Goal: Task Accomplishment & Management: Complete application form

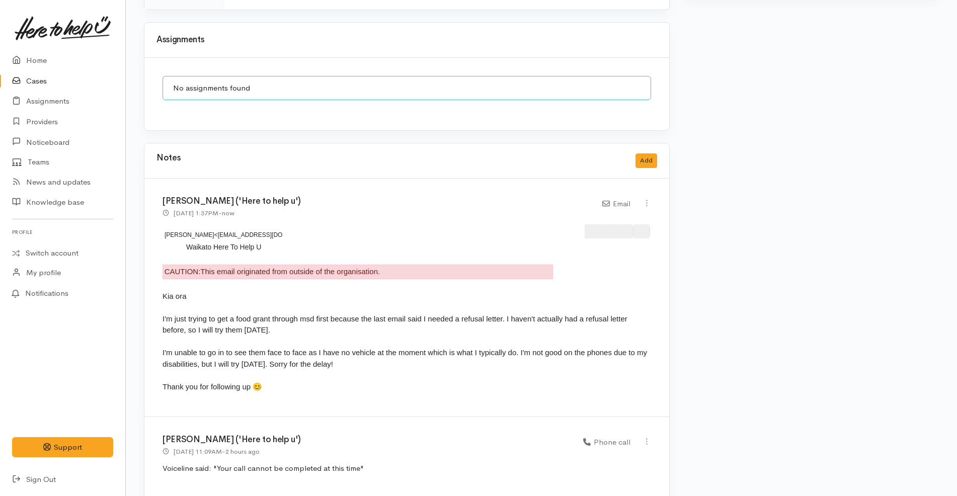
scroll to position [755, 0]
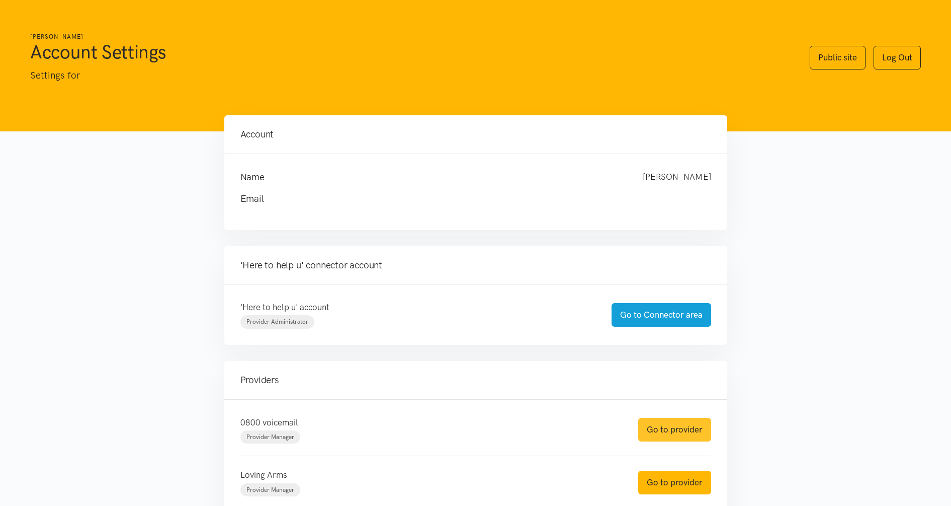
click at [676, 430] on link "Go to provider" at bounding box center [674, 430] width 73 height 24
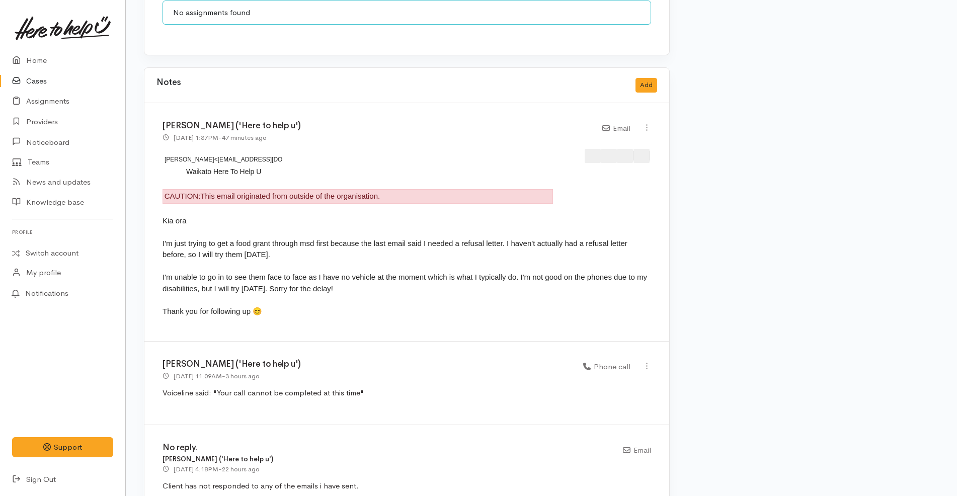
scroll to position [880, 0]
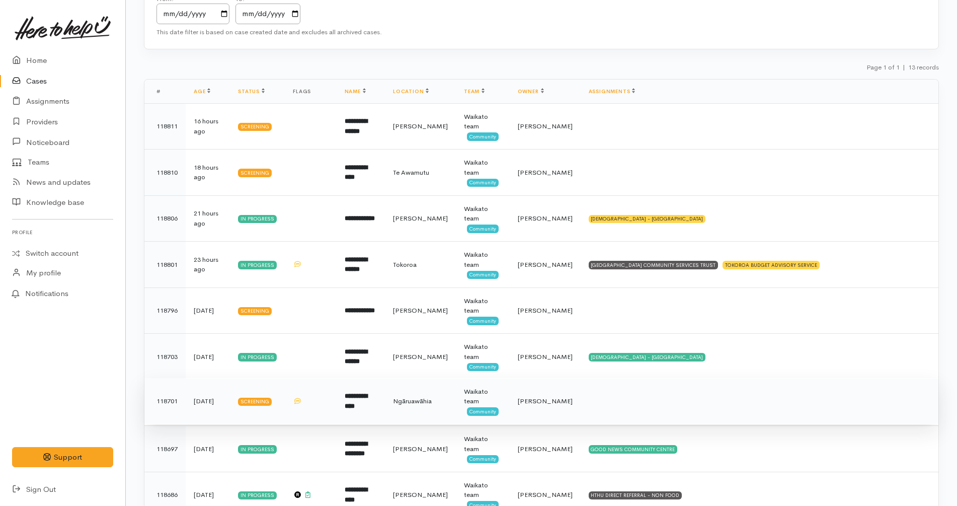
scroll to position [252, 0]
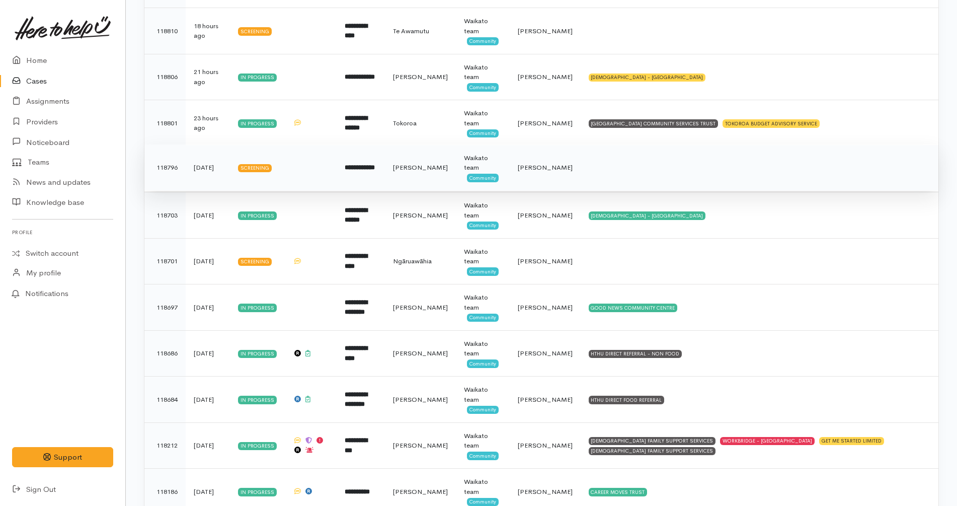
click at [676, 180] on td at bounding box center [760, 167] width 358 height 46
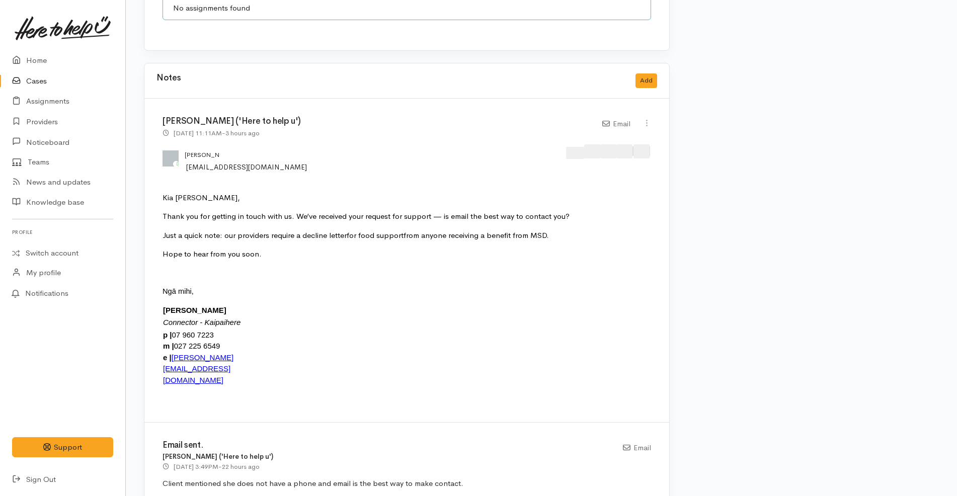
scroll to position [818, 0]
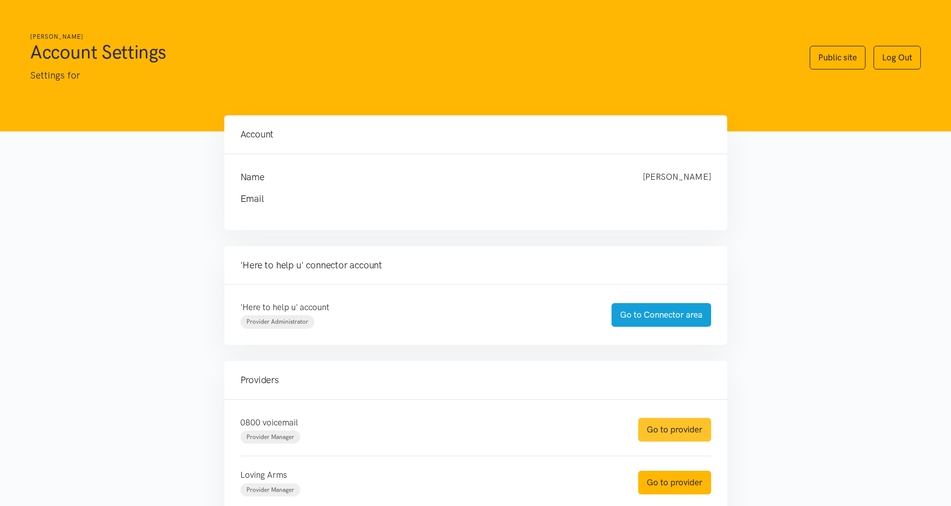
click at [677, 424] on link "Go to provider" at bounding box center [674, 430] width 73 height 24
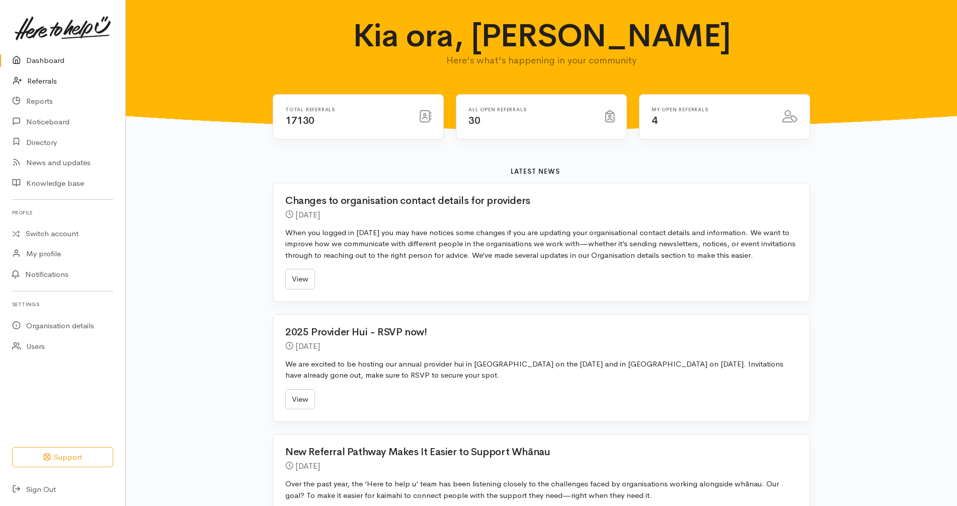
click at [68, 82] on link "Referrals" at bounding box center [62, 81] width 125 height 21
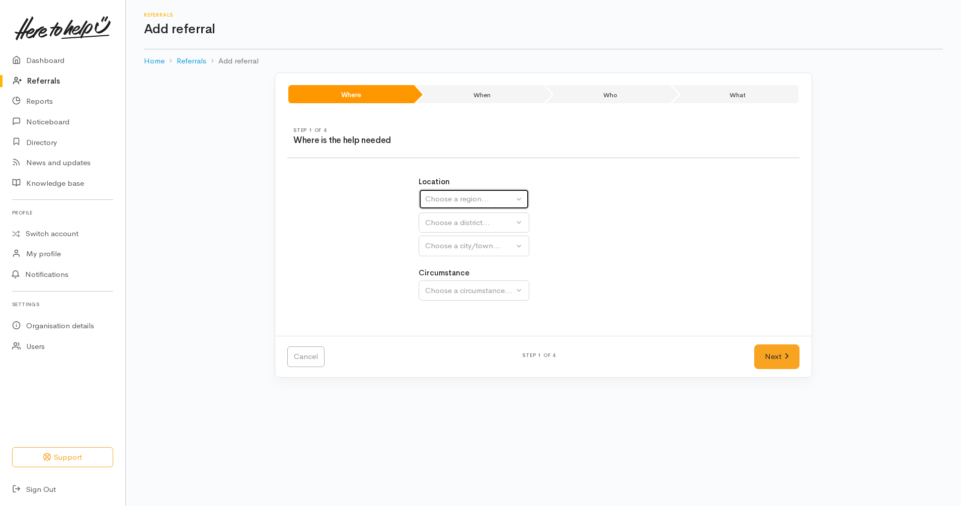
click at [479, 195] on div "Choose a region..." at bounding box center [469, 199] width 89 height 12
click at [447, 259] on span "Waikato" at bounding box center [470, 263] width 79 height 12
select select "3"
select select
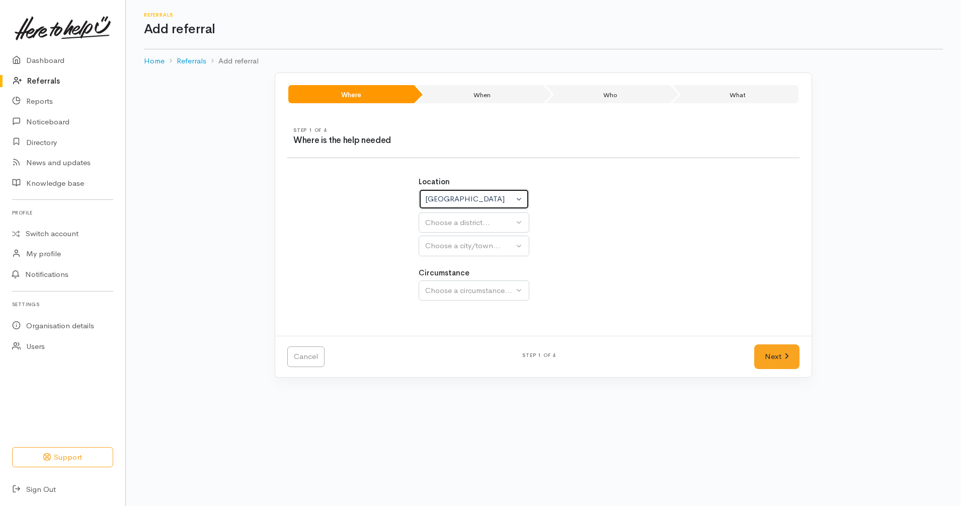
select select
click at [487, 217] on div "Choose a district..." at bounding box center [495, 223] width 141 height 12
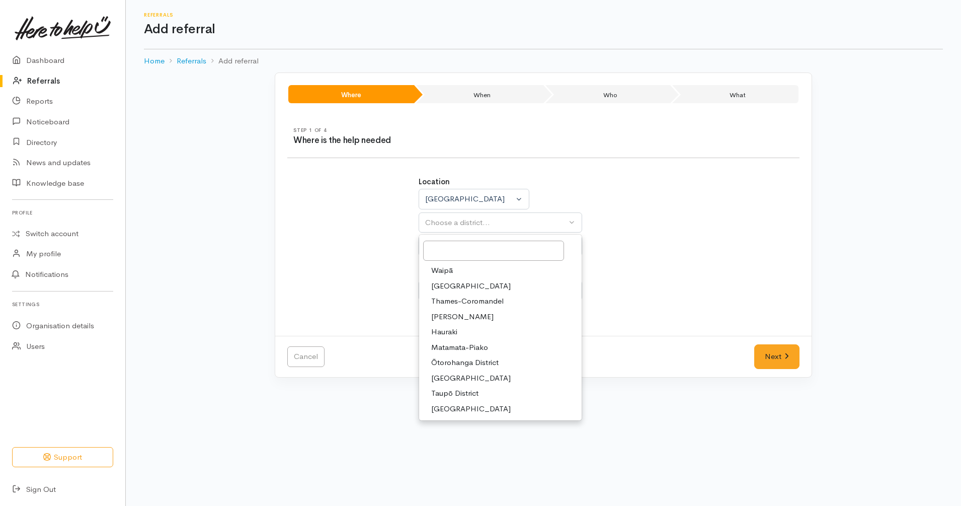
click at [484, 315] on link "Hamilton" at bounding box center [500, 317] width 163 height 16
select select "4"
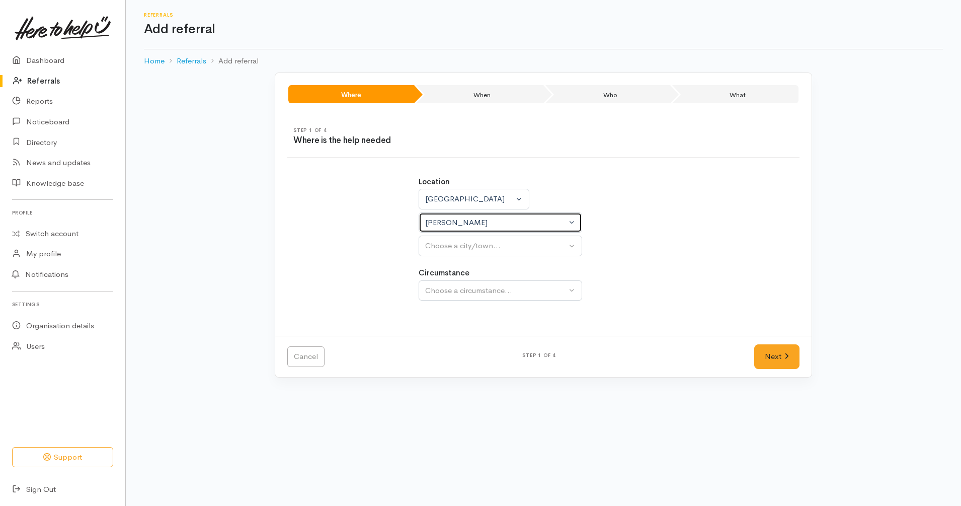
select select
click at [501, 254] on button "Choose a city/town..." at bounding box center [501, 245] width 164 height 21
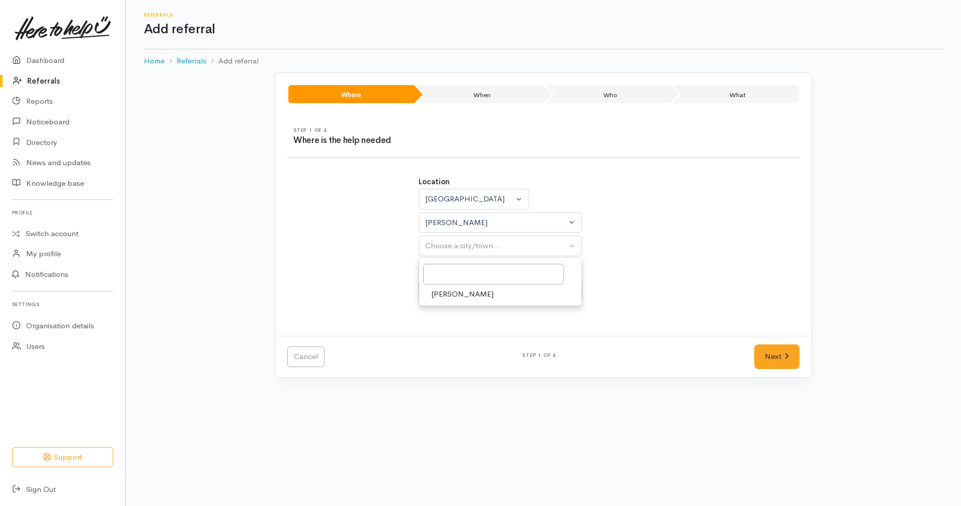
click at [494, 296] on link "[PERSON_NAME]" at bounding box center [500, 294] width 163 height 16
select select "1"
click at [504, 295] on div "Choose a circumstance..." at bounding box center [495, 291] width 141 height 12
click at [479, 341] on link "Community" at bounding box center [500, 339] width 163 height 16
select select "2"
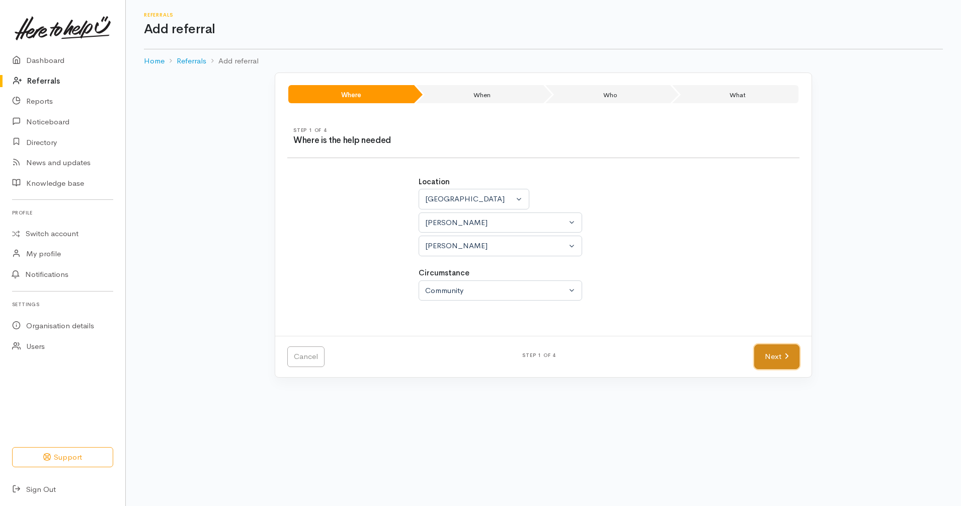
click at [777, 360] on link "Next" at bounding box center [776, 356] width 45 height 25
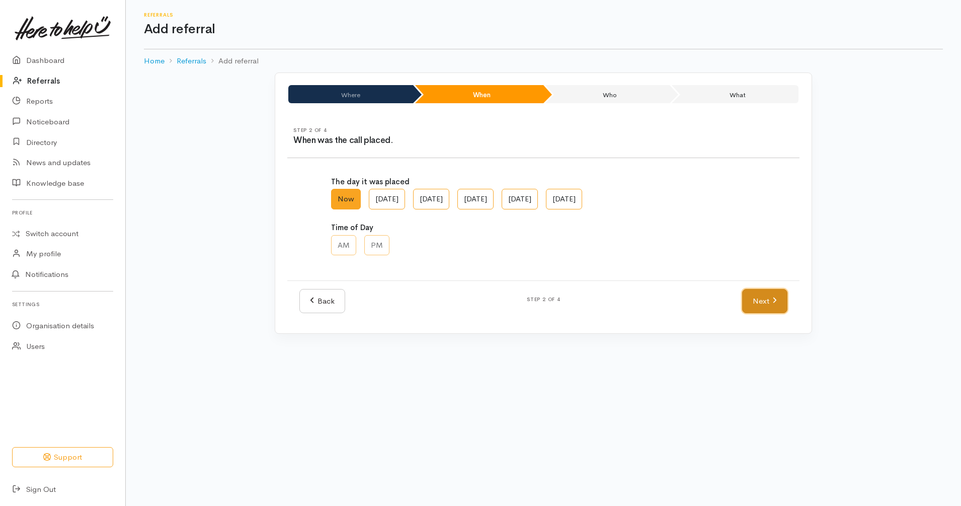
click at [758, 307] on link "Next" at bounding box center [764, 301] width 45 height 25
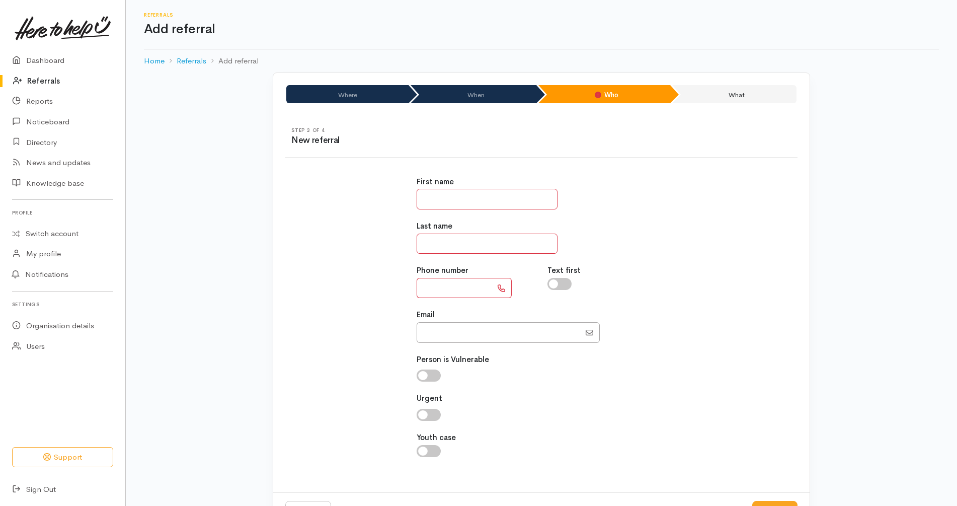
click at [486, 319] on div "Email" at bounding box center [542, 325] width 250 height 33
click at [480, 329] on input "Email" at bounding box center [499, 332] width 164 height 21
paste input "64210400716"
drag, startPoint x: 433, startPoint y: 338, endPoint x: 416, endPoint y: 337, distance: 17.2
click at [416, 337] on div "First name Last name Phone number Text first Email" at bounding box center [542, 322] width 262 height 316
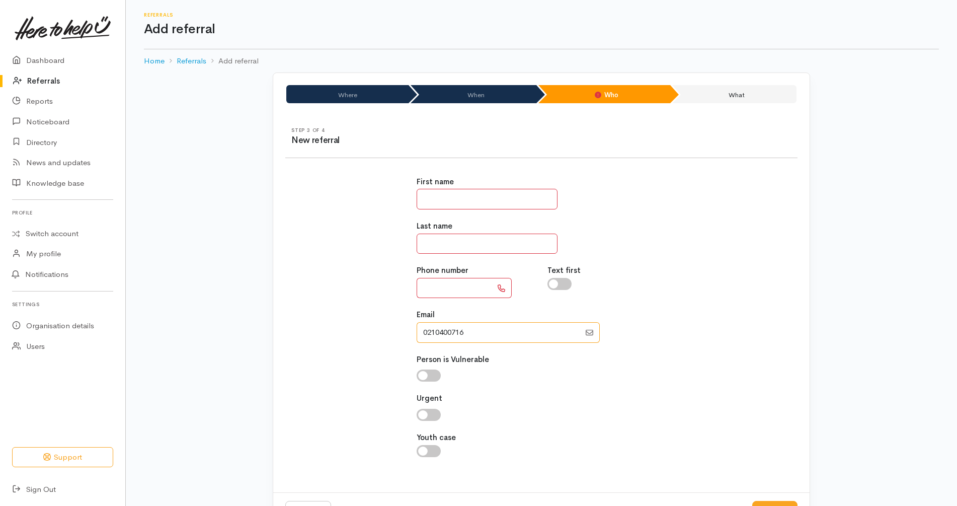
type input "0210400716"
click at [458, 290] on input "text" at bounding box center [454, 288] width 75 height 21
click at [382, 286] on div "First name Last name Phone number **** Text first Email" at bounding box center [541, 322] width 524 height 316
click at [473, 293] on input "****" at bounding box center [454, 288] width 75 height 21
type input "**********"
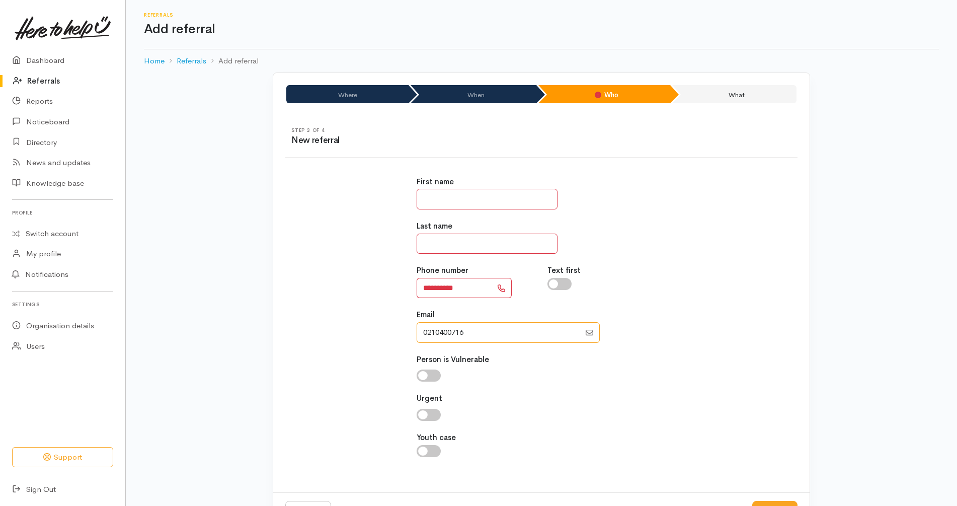
click at [469, 336] on input "Email" at bounding box center [499, 332] width 164 height 21
type input "0210400716"
click at [502, 201] on input "text" at bounding box center [487, 199] width 141 height 21
type input "******"
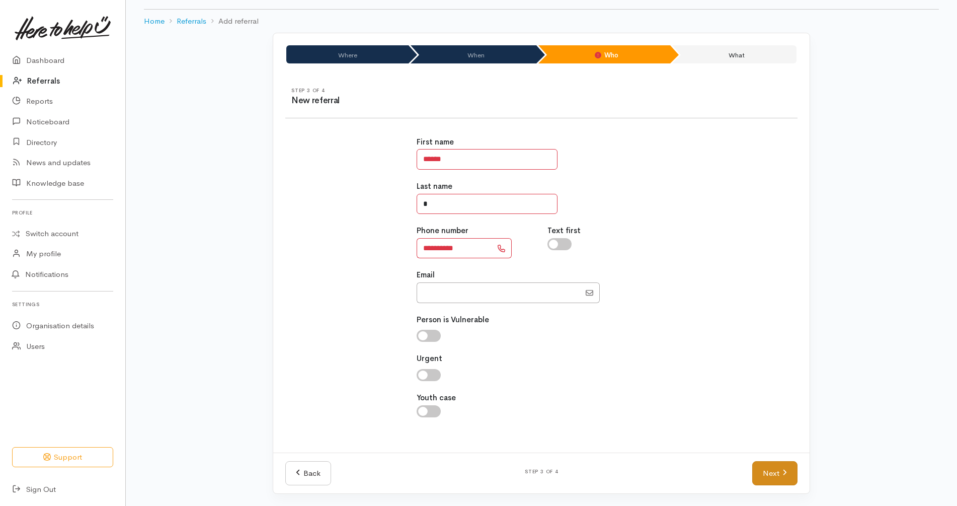
type input "*"
click at [778, 481] on link "Next" at bounding box center [774, 473] width 45 height 25
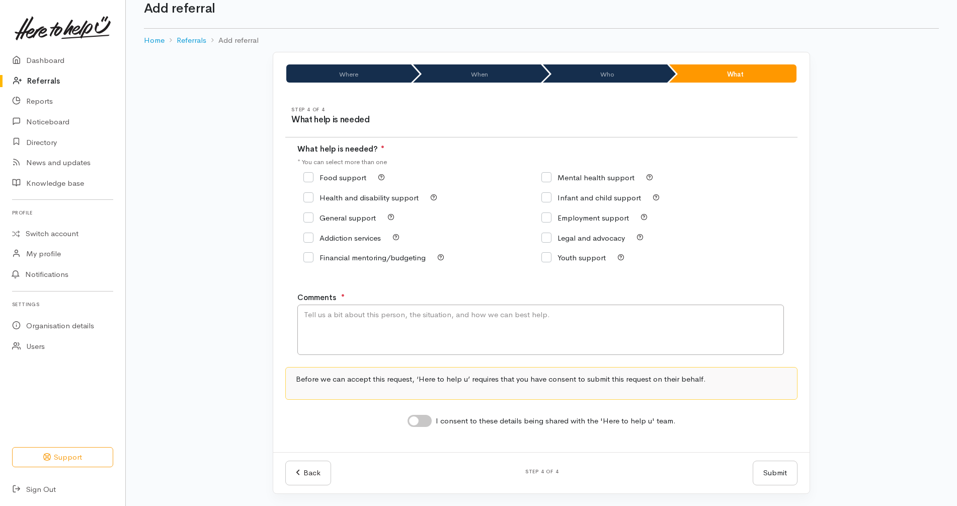
scroll to position [21, 0]
click at [487, 322] on textarea "Comments" at bounding box center [540, 329] width 487 height 50
paste textarea "judah judith watcher tupi speaking my contact number is 0210400716 can you cont…"
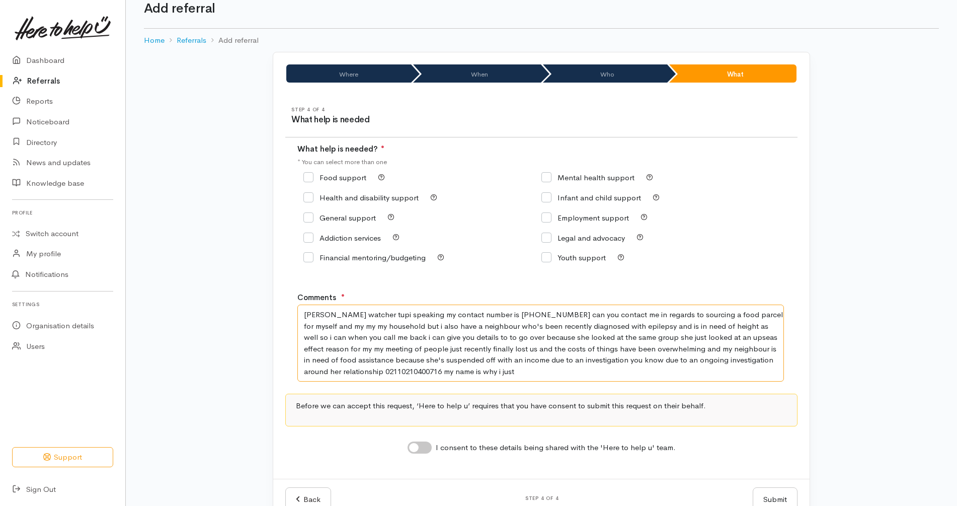
drag, startPoint x: 546, startPoint y: 314, endPoint x: 257, endPoint y: 298, distance: 289.7
click at [257, 298] on div "Where When Who What Step 1 of 4 Where is the help needed Location Auckland Waik…" at bounding box center [542, 286] width 574 height 468
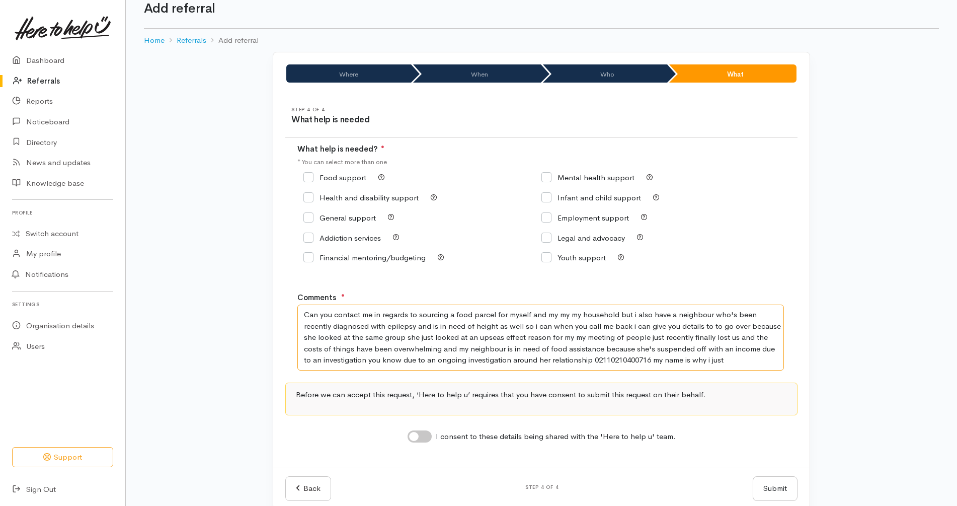
click at [564, 313] on textarea "Can you contact me in regards to sourcing a food parcel for myself and my my my…" at bounding box center [540, 337] width 487 height 66
click at [458, 326] on textarea "Can you contact me in regards to sourcing a food parcel for myself and my house…" at bounding box center [540, 337] width 487 height 66
click at [664, 328] on textarea "Can you contact me in regards to sourcing a food parcel for myself and my house…" at bounding box center [540, 337] width 487 height 66
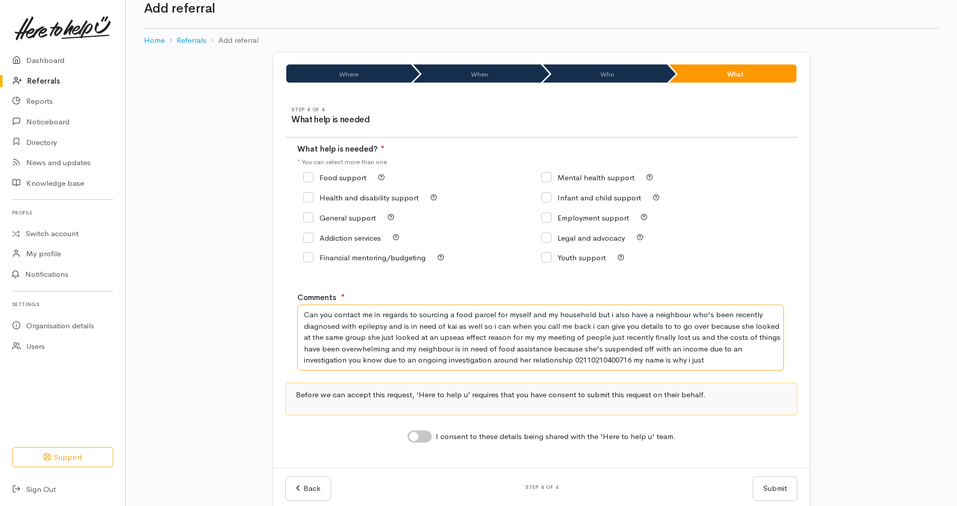
drag, startPoint x: 664, startPoint y: 328, endPoint x: 688, endPoint y: 382, distance: 60.1
click at [688, 382] on div "Step 4 of 4 What help is needed What help is needed? ● * You can select more th…" at bounding box center [541, 281] width 536 height 373
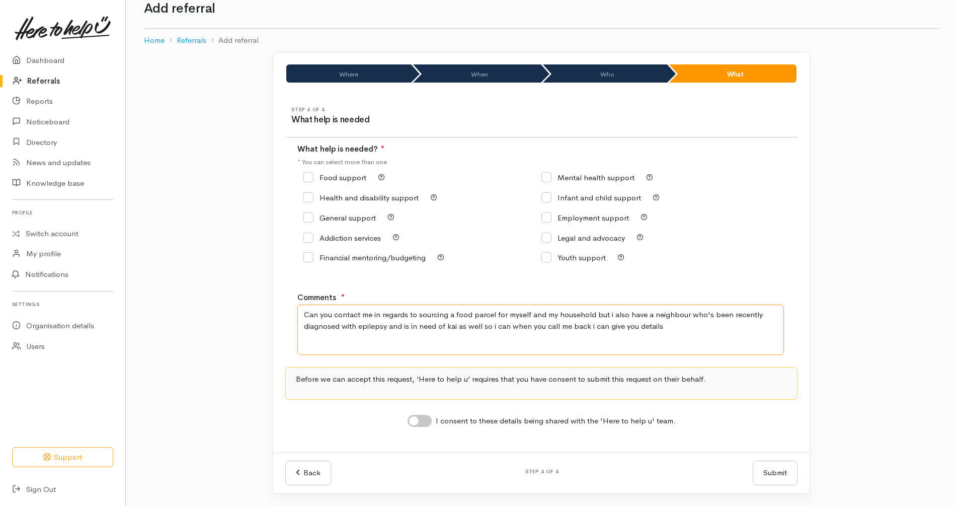
type textarea "Can you contact me in regards to sourcing a food parcel for myself and my house…"
click at [420, 419] on input "I consent to these details being shared with the 'Here to help u' team." at bounding box center [420, 421] width 24 height 12
checkbox input "true"
click at [330, 177] on input "Food support" at bounding box center [334, 178] width 63 height 8
checkbox input "true"
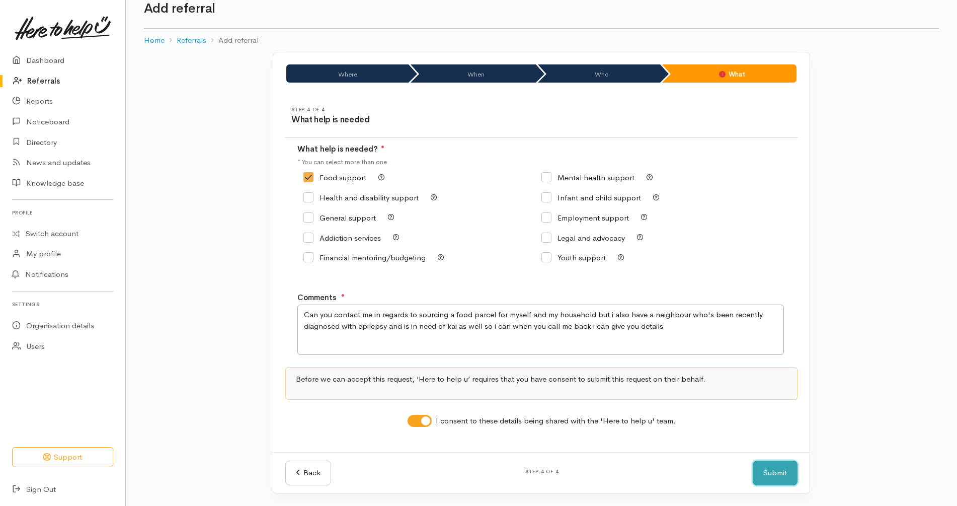
click at [788, 471] on button "Submit" at bounding box center [775, 472] width 45 height 25
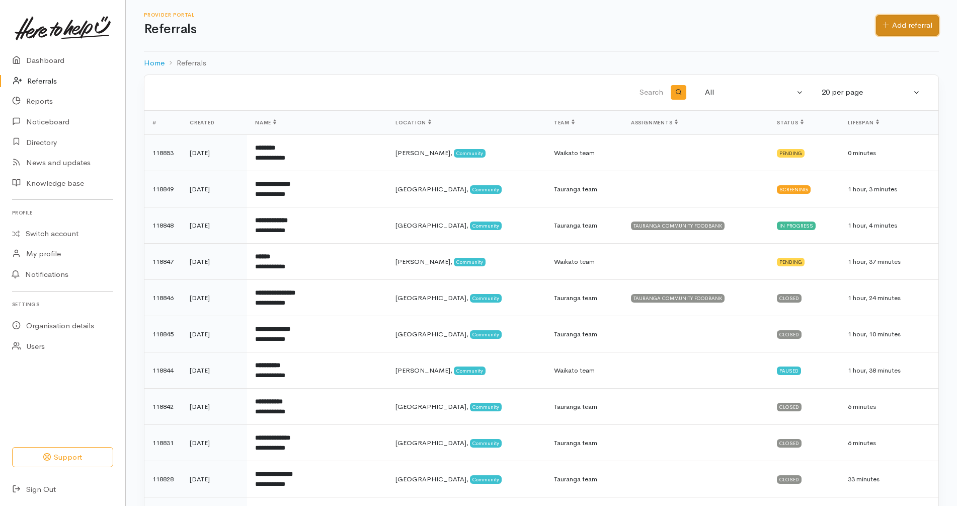
click at [889, 20] on link "Add referral" at bounding box center [907, 25] width 63 height 21
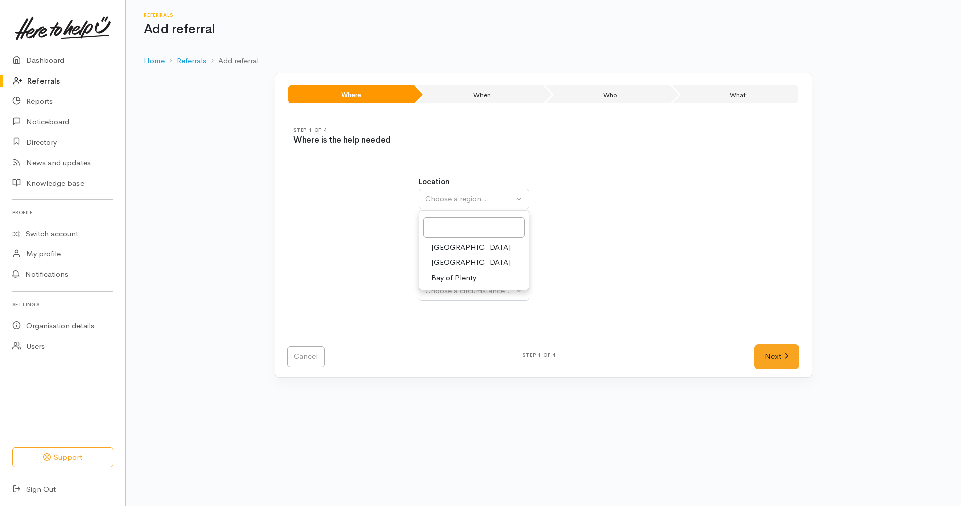
click at [462, 265] on link "[GEOGRAPHIC_DATA]" at bounding box center [474, 263] width 110 height 16
select select "3"
select select
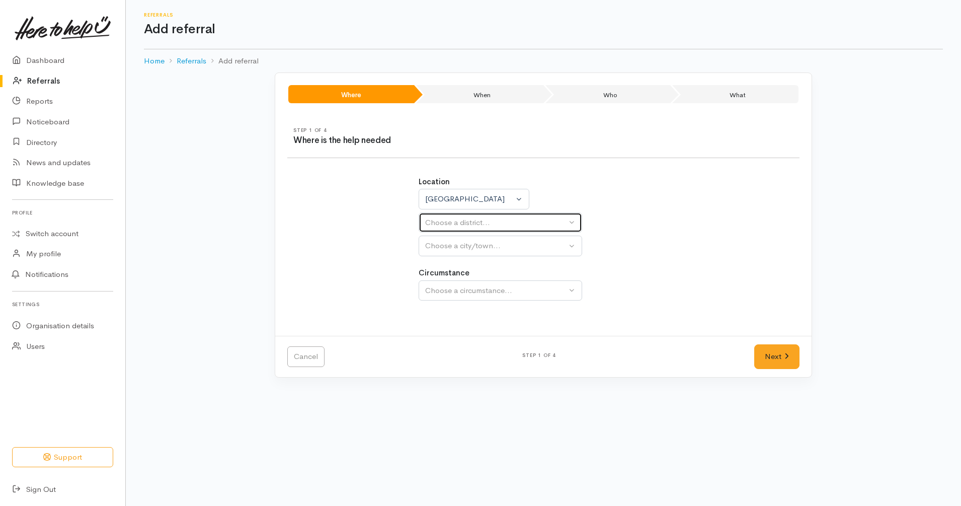
click at [482, 220] on div "Choose a district..." at bounding box center [495, 223] width 141 height 12
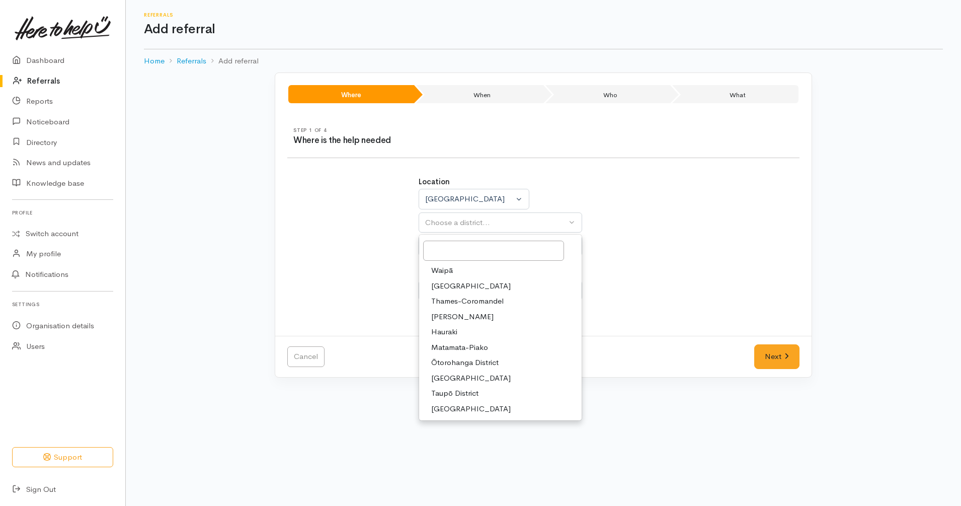
click at [455, 365] on span "Ōtorohanga District" at bounding box center [464, 363] width 67 height 12
select select "10"
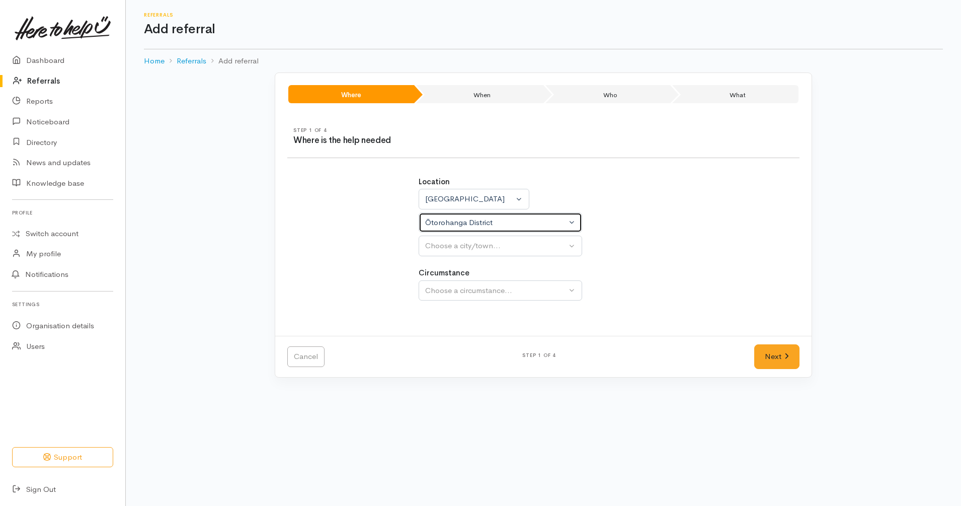
select select
click at [495, 228] on div "Ōtorohanga District" at bounding box center [495, 223] width 141 height 12
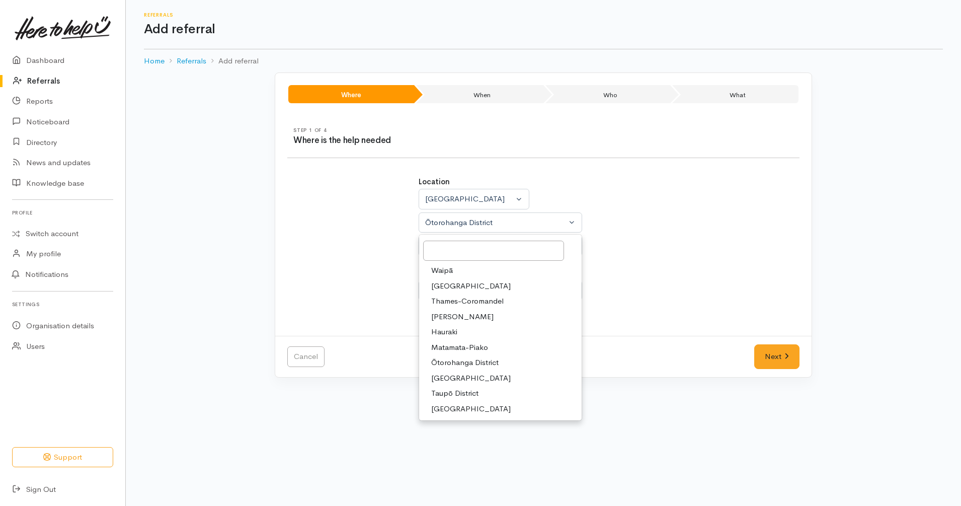
click at [453, 414] on span "[GEOGRAPHIC_DATA]" at bounding box center [470, 409] width 79 height 12
select select "12"
select select
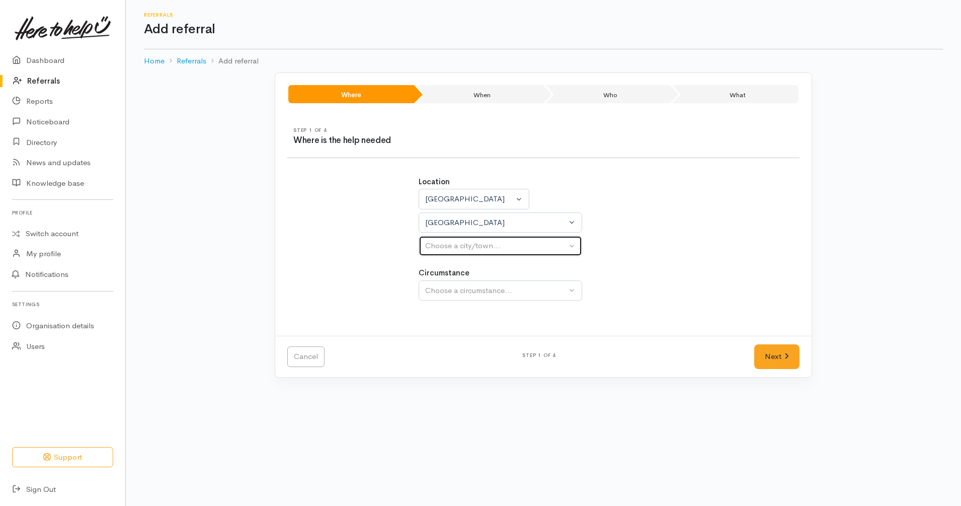
click at [503, 253] on button "Choose a city/town..." at bounding box center [501, 245] width 164 height 21
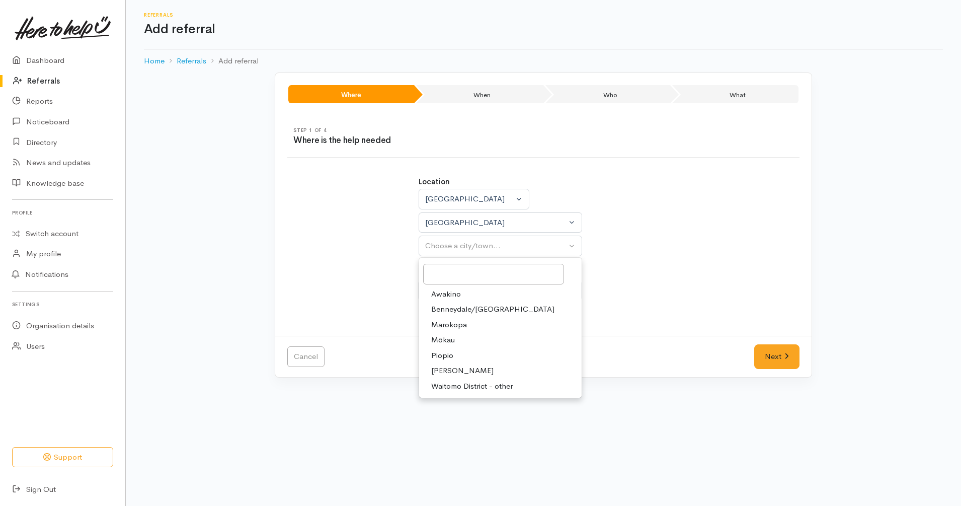
click at [464, 374] on link "[PERSON_NAME]" at bounding box center [500, 371] width 163 height 16
select select "85"
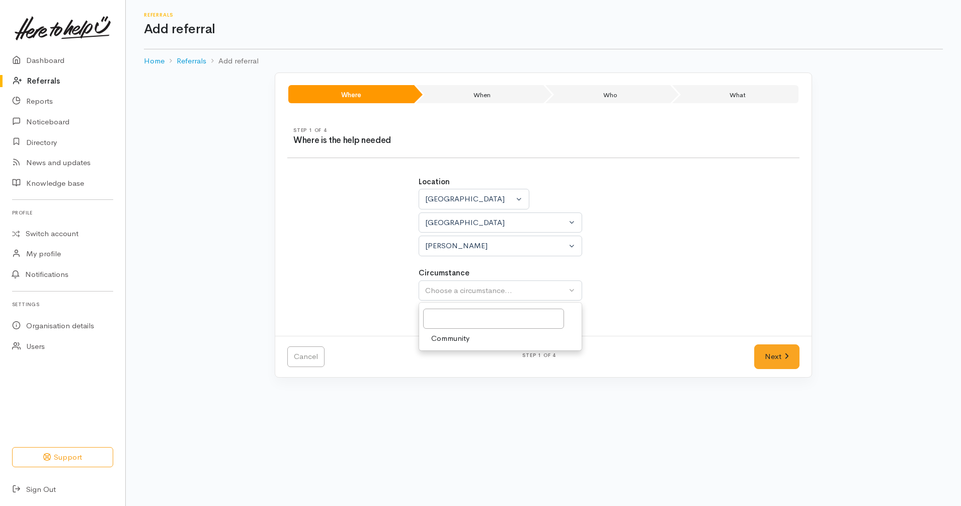
click at [486, 339] on link "Community" at bounding box center [500, 339] width 163 height 16
select select "2"
click at [766, 360] on link "Next" at bounding box center [776, 356] width 45 height 25
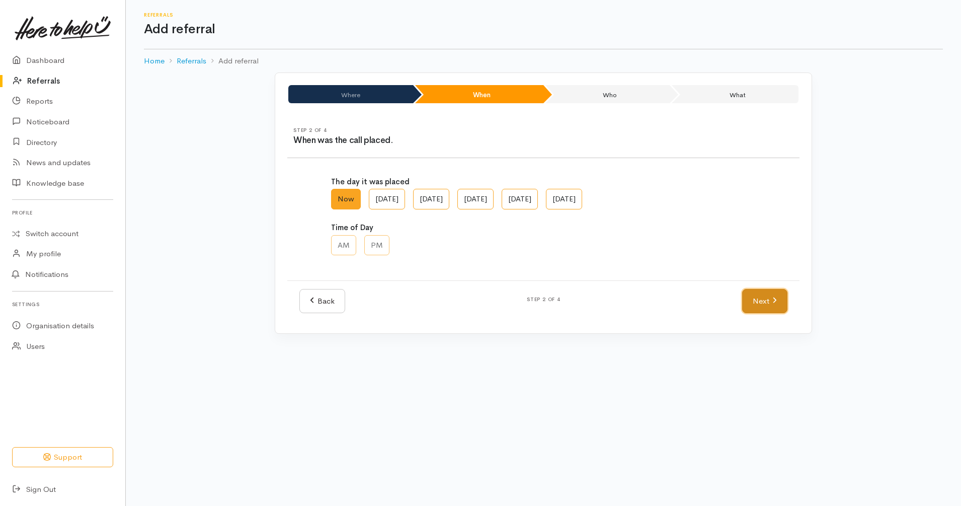
click at [759, 304] on link "Next" at bounding box center [764, 301] width 45 height 25
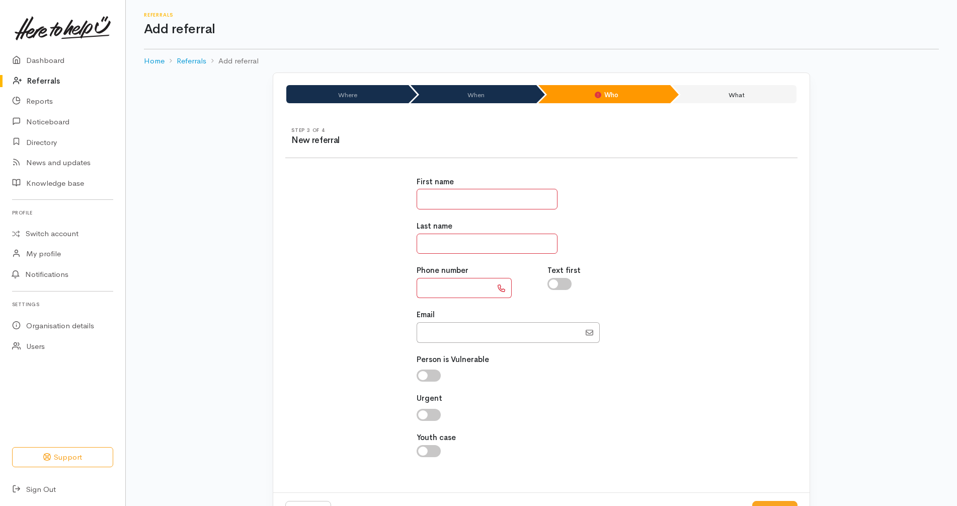
click at [483, 196] on input "text" at bounding box center [487, 199] width 141 height 21
type input "******"
type input "****"
click at [452, 287] on input "text" at bounding box center [454, 288] width 75 height 21
click at [431, 328] on input "Email" at bounding box center [499, 332] width 164 height 21
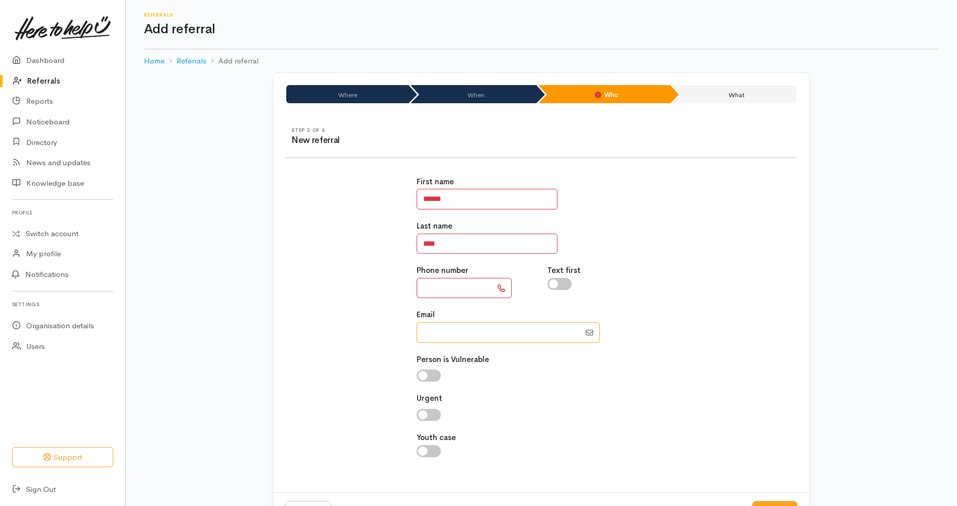
paste input "64284746829"
type input "64284746829"
drag, startPoint x: 495, startPoint y: 197, endPoint x: 370, endPoint y: 179, distance: 126.0
click at [370, 179] on div "First name ****** Last name **** Phone number Text first Email" at bounding box center [541, 322] width 524 height 316
type input "*******"
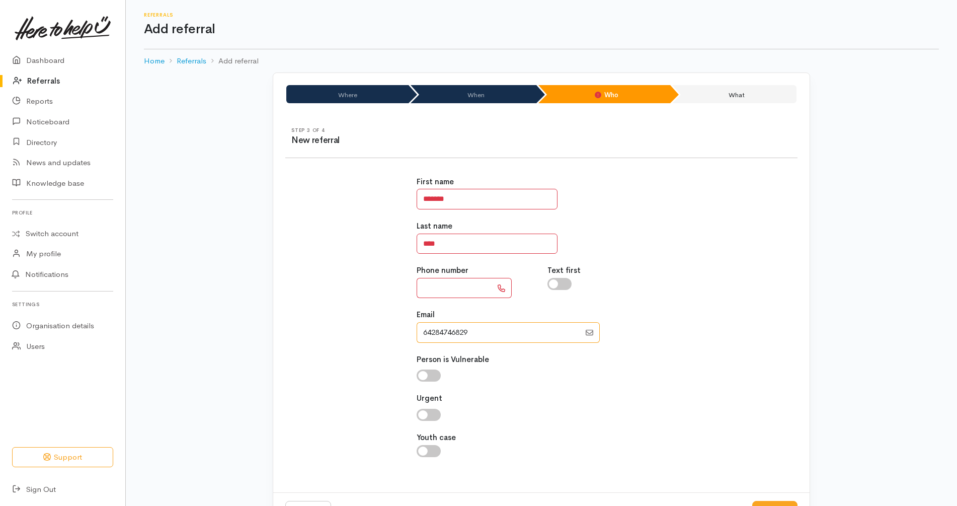
click at [431, 329] on input "Email" at bounding box center [499, 332] width 164 height 21
click at [486, 336] on input "Email" at bounding box center [499, 332] width 164 height 21
type input "0284746829"
click at [466, 279] on input "text" at bounding box center [454, 288] width 75 height 21
click at [331, 306] on div "First name ******* Last name **** Phone number **** Text first Email" at bounding box center [541, 322] width 524 height 316
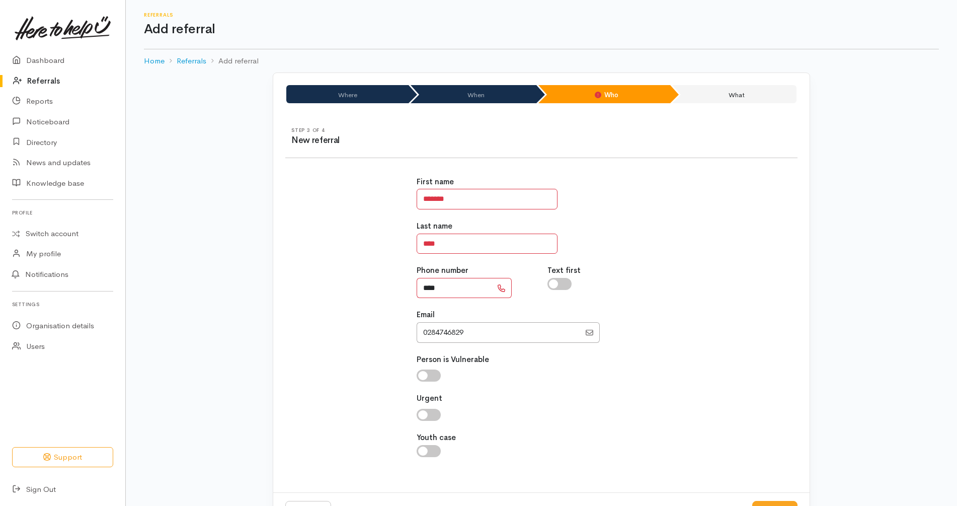
click at [461, 283] on input "****" at bounding box center [454, 288] width 75 height 21
type input "**********"
click at [477, 327] on input "Email" at bounding box center [499, 332] width 164 height 21
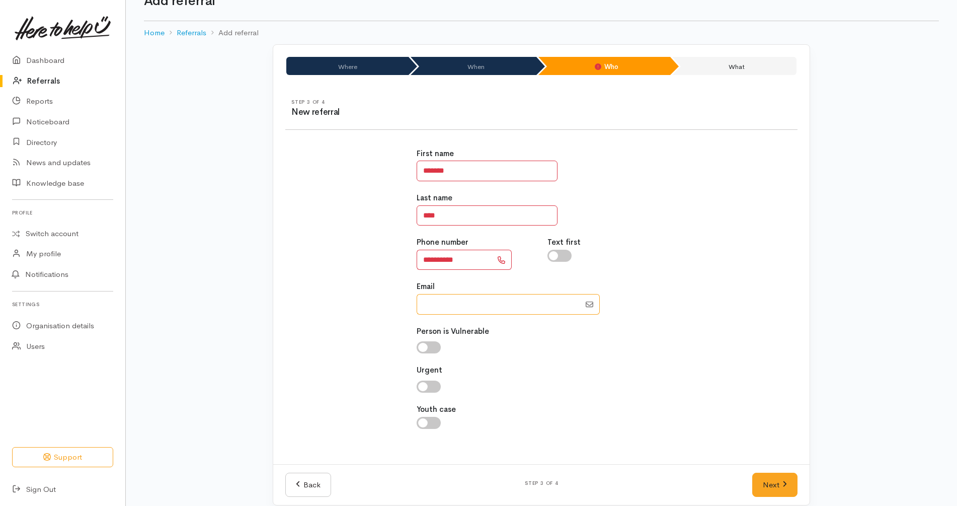
scroll to position [40, 0]
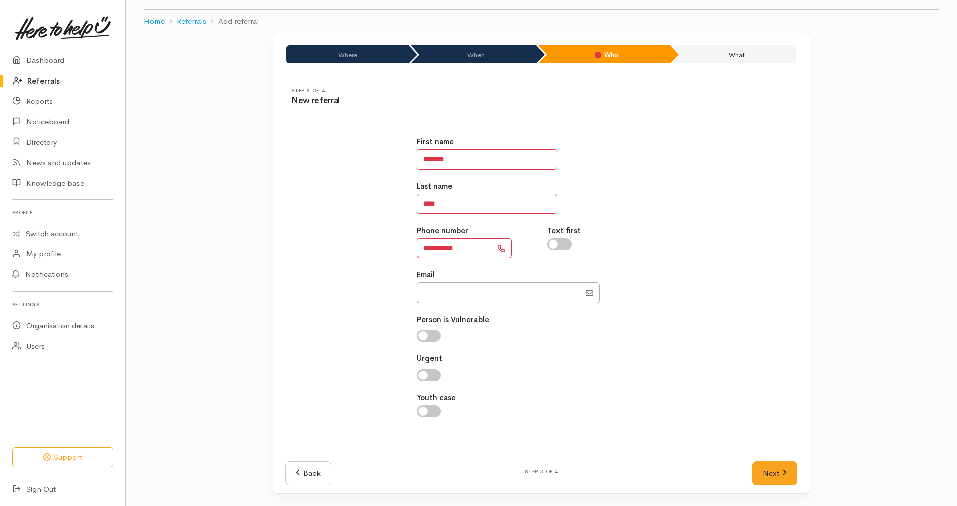
click at [705, 224] on div "**********" at bounding box center [541, 282] width 524 height 316
click at [787, 475] on link "Next" at bounding box center [774, 473] width 45 height 25
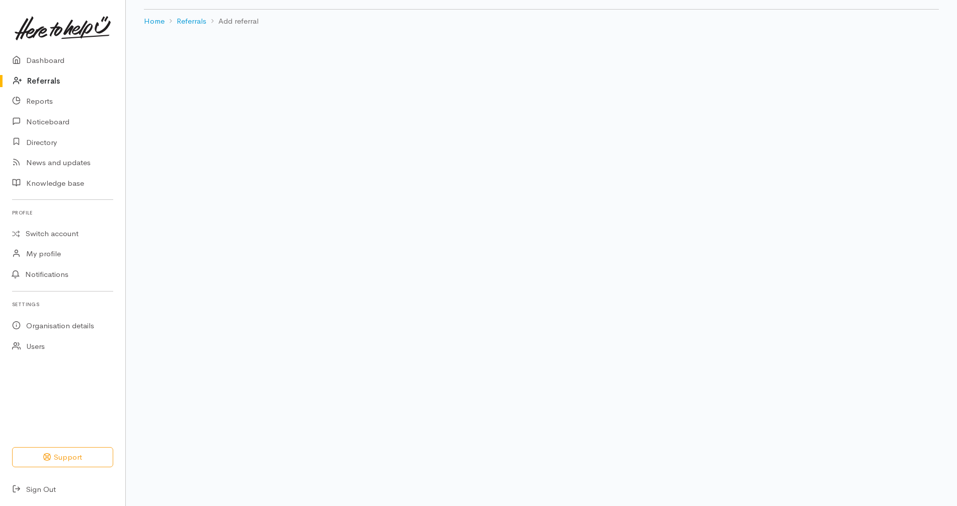
scroll to position [21, 0]
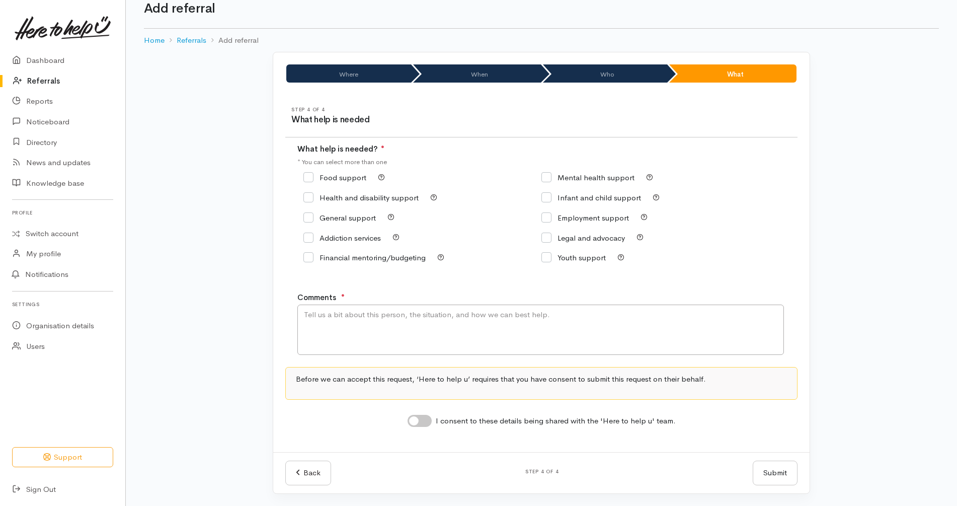
click at [349, 175] on input "Food support" at bounding box center [334, 178] width 63 height 8
checkbox input "true"
click at [421, 422] on input "I consent to these details being shared with the 'Here to help u' team." at bounding box center [420, 421] width 24 height 12
checkbox input "true"
click at [428, 339] on textarea "Comments" at bounding box center [540, 329] width 487 height 50
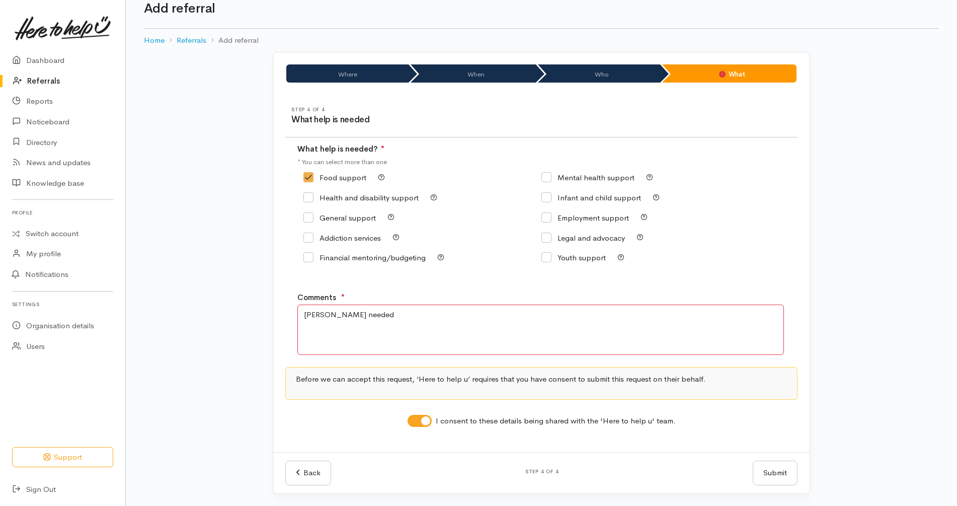
type textarea "Kai needed"
drag, startPoint x: 832, startPoint y: 331, endPoint x: 817, endPoint y: 367, distance: 39.5
click at [833, 331] on div "Where When Who What Step 1 of 4 Where is the help needed Location Auckland Waik…" at bounding box center [541, 279] width 831 height 454
click at [777, 462] on button "Submit" at bounding box center [775, 472] width 45 height 25
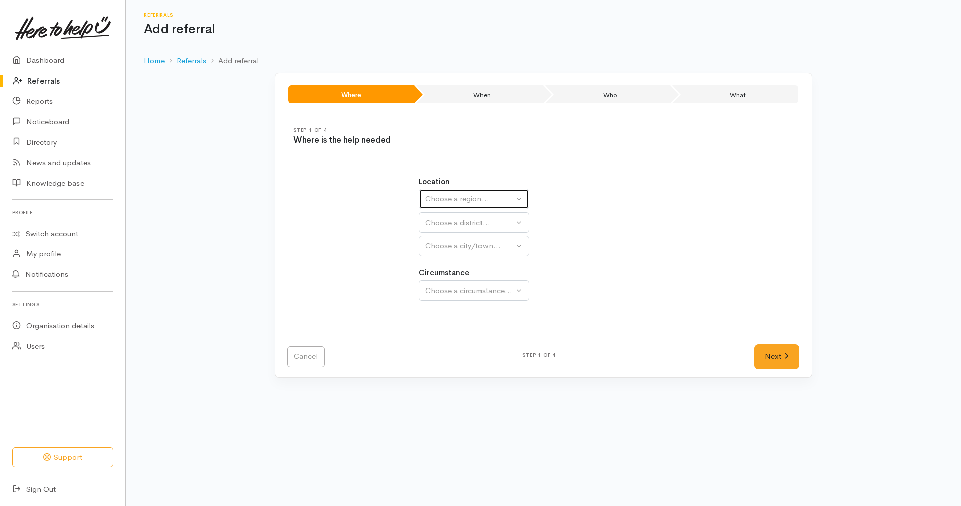
click at [488, 200] on div "Choose a region..." at bounding box center [469, 199] width 89 height 12
click at [466, 259] on link "[GEOGRAPHIC_DATA]" at bounding box center [474, 263] width 110 height 16
select select "3"
select select
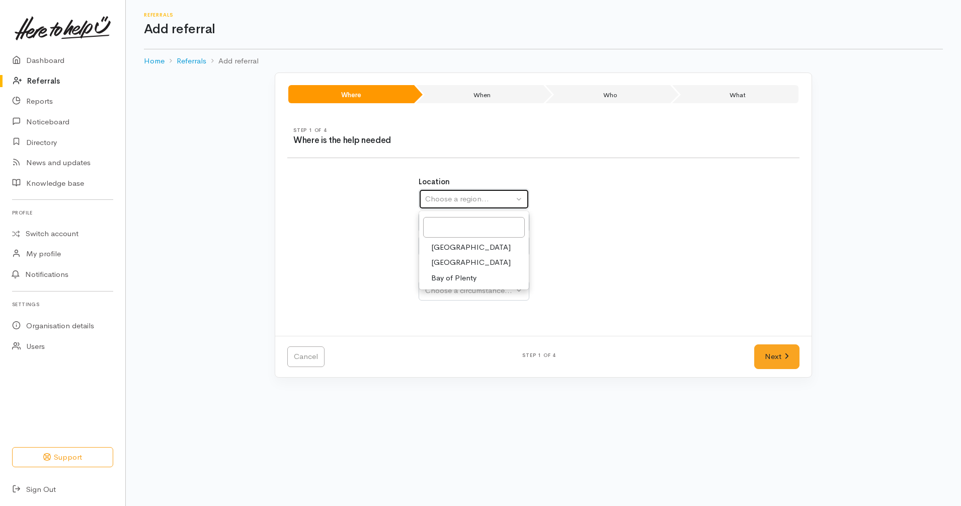
select select
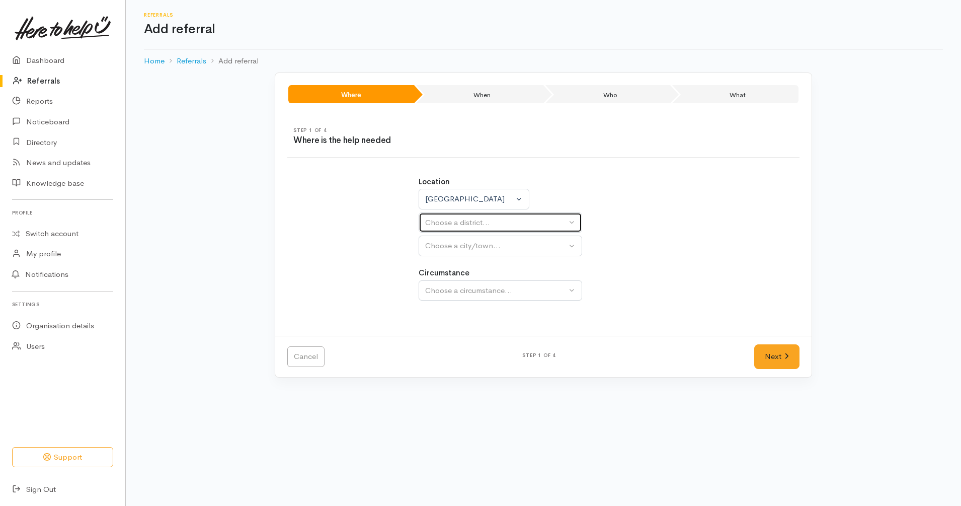
click at [473, 226] on div "Choose a district..." at bounding box center [495, 223] width 141 height 12
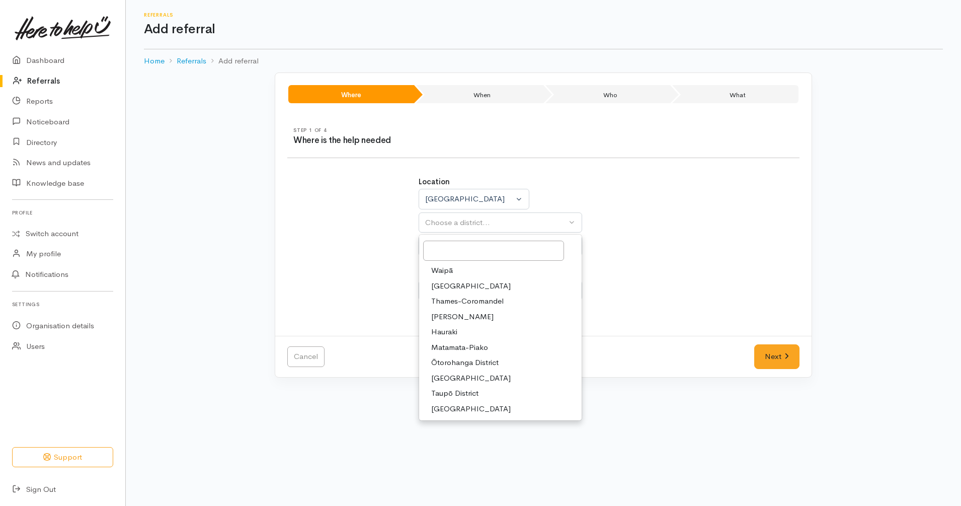
click at [450, 360] on span "Ōtorohanga District" at bounding box center [464, 363] width 67 height 12
select select "10"
select select
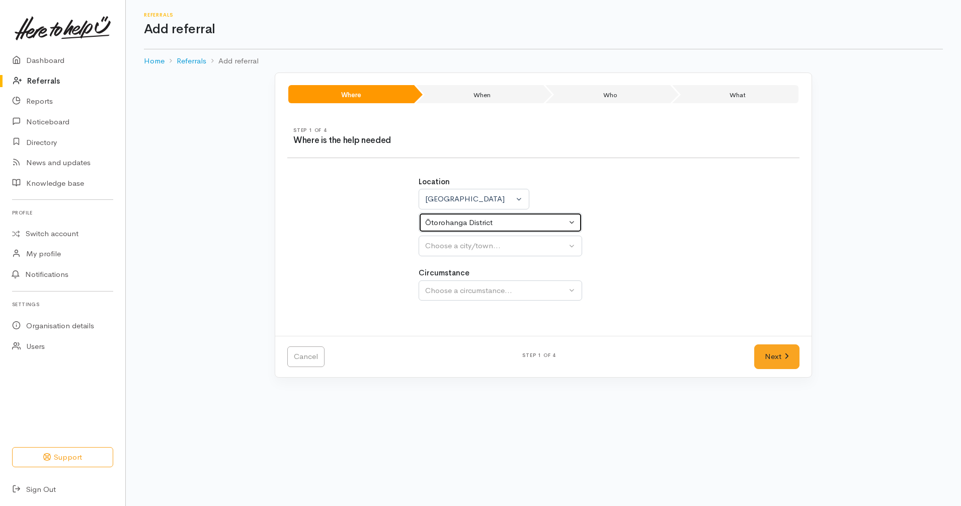
click at [479, 225] on div "Ōtorohanga District" at bounding box center [495, 223] width 141 height 12
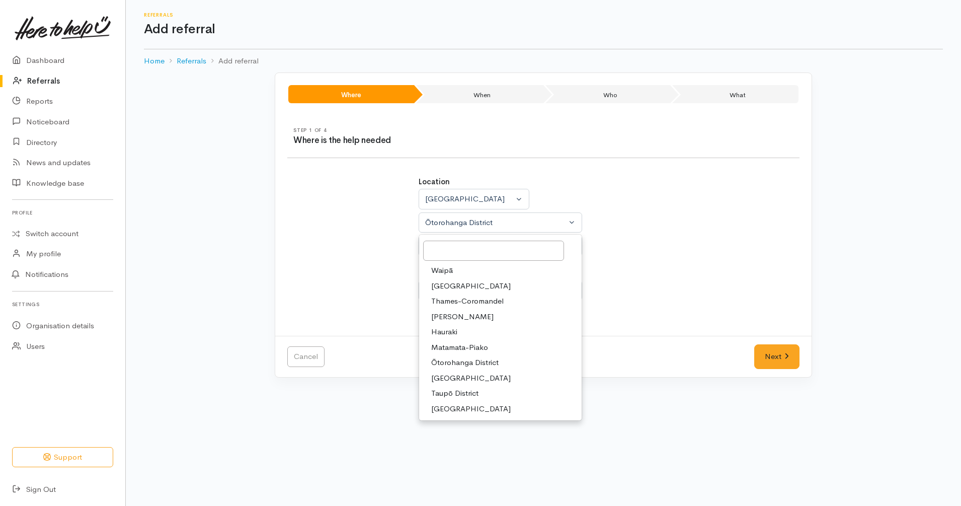
drag, startPoint x: 464, startPoint y: 410, endPoint x: 464, endPoint y: 394, distance: 15.1
click at [464, 410] on span "Waitomo District" at bounding box center [470, 409] width 79 height 12
select select "12"
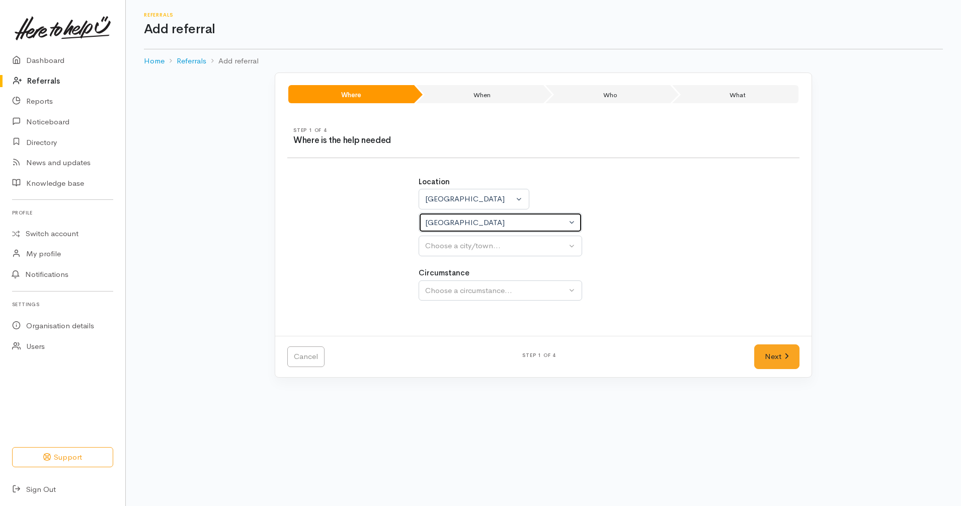
select select
click at [499, 247] on div "Choose a city/town..." at bounding box center [495, 246] width 141 height 12
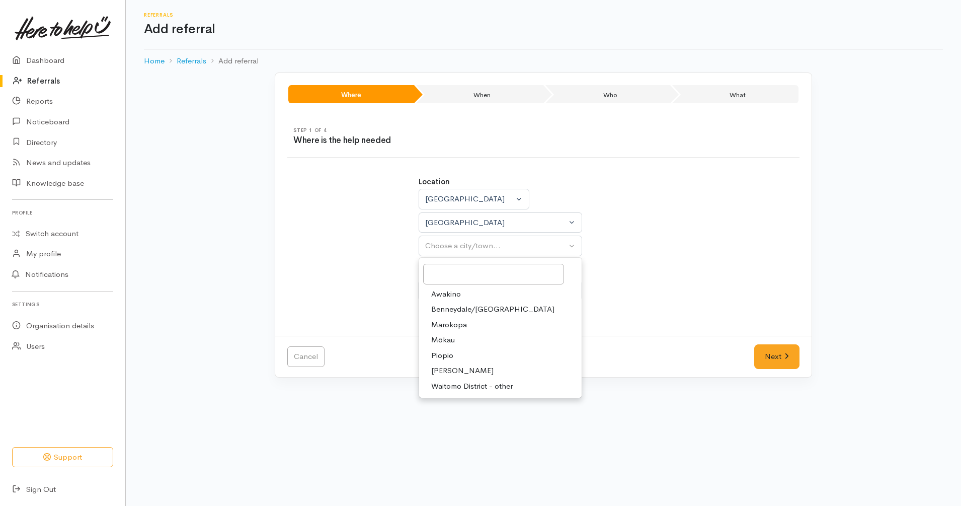
click at [440, 365] on span "Te Kuiti" at bounding box center [462, 371] width 62 height 12
select select "85"
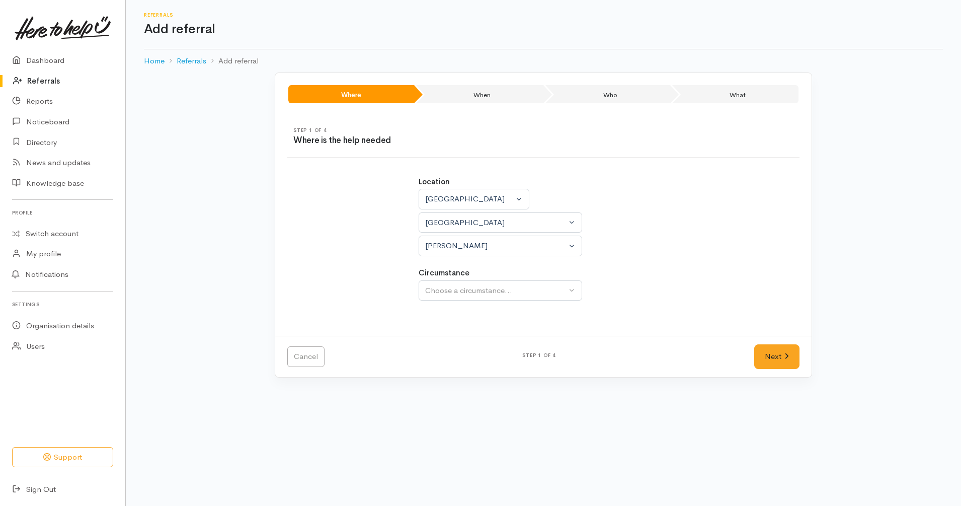
click at [487, 278] on div "Circumstance Community Choose a circumstance..." at bounding box center [544, 283] width 250 height 33
click at [492, 299] on button "Choose a circumstance..." at bounding box center [501, 290] width 164 height 21
click at [488, 344] on link "Community" at bounding box center [500, 339] width 163 height 16
select select "2"
click at [794, 362] on link "Next" at bounding box center [776, 356] width 45 height 25
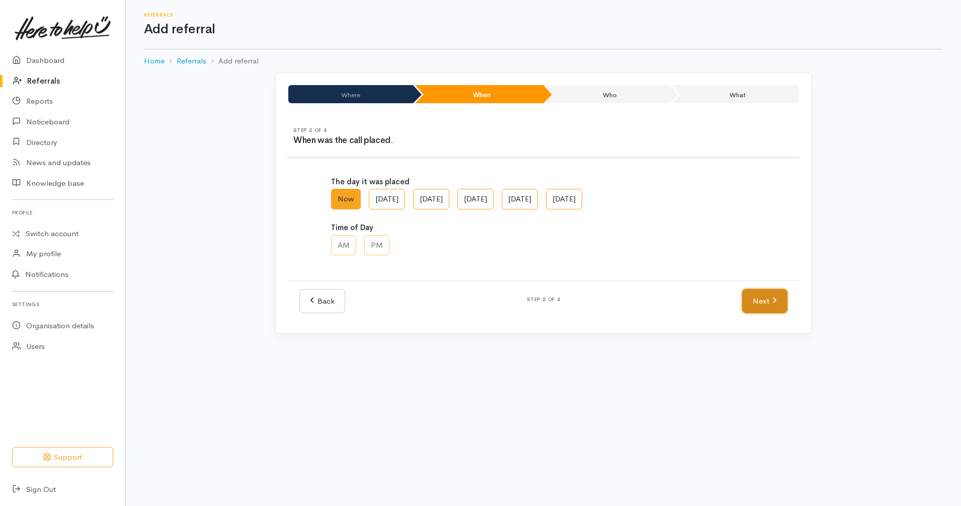
click at [784, 307] on link "Next" at bounding box center [764, 301] width 45 height 25
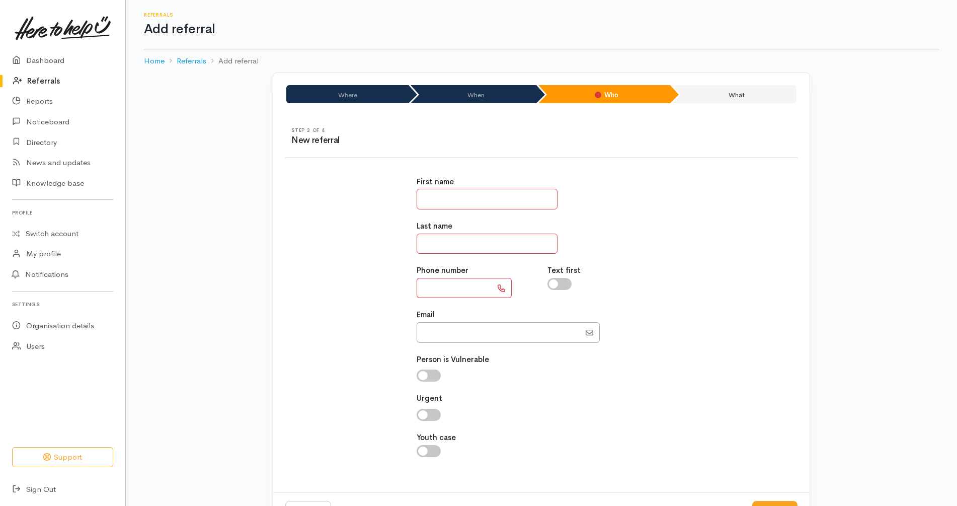
click at [522, 200] on input "text" at bounding box center [487, 199] width 141 height 21
type input "******"
click at [428, 248] on input "*****" at bounding box center [487, 243] width 141 height 21
type input "******"
click at [613, 226] on div "Last name ******" at bounding box center [542, 236] width 250 height 33
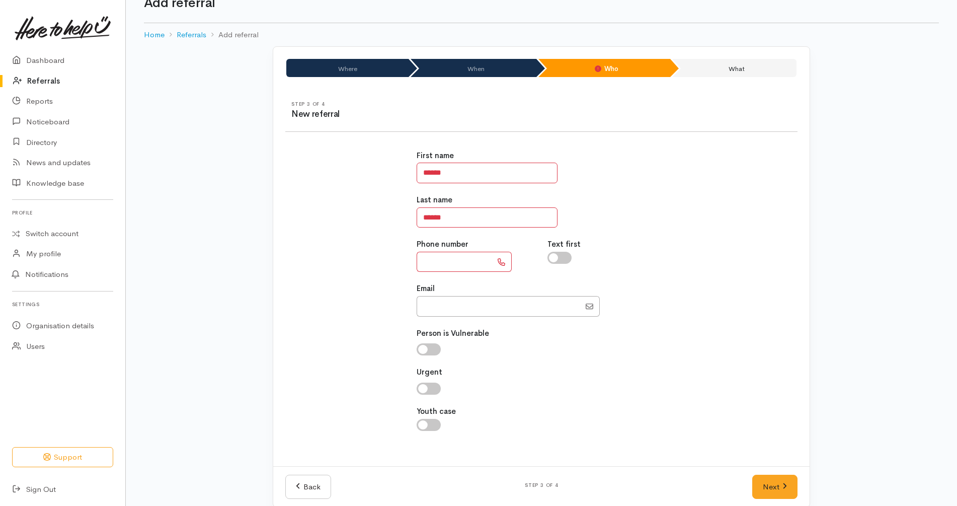
scroll to position [40, 0]
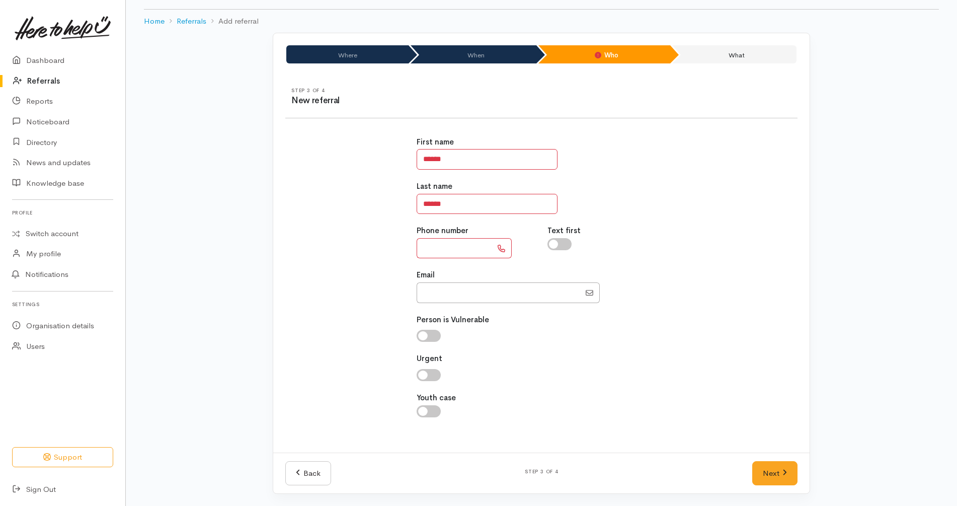
click at [466, 254] on input "text" at bounding box center [454, 248] width 75 height 21
click at [446, 302] on input "Email" at bounding box center [499, 292] width 164 height 21
paste input "64284746829"
type input "0284746829"
click at [448, 248] on input "text" at bounding box center [454, 248] width 75 height 21
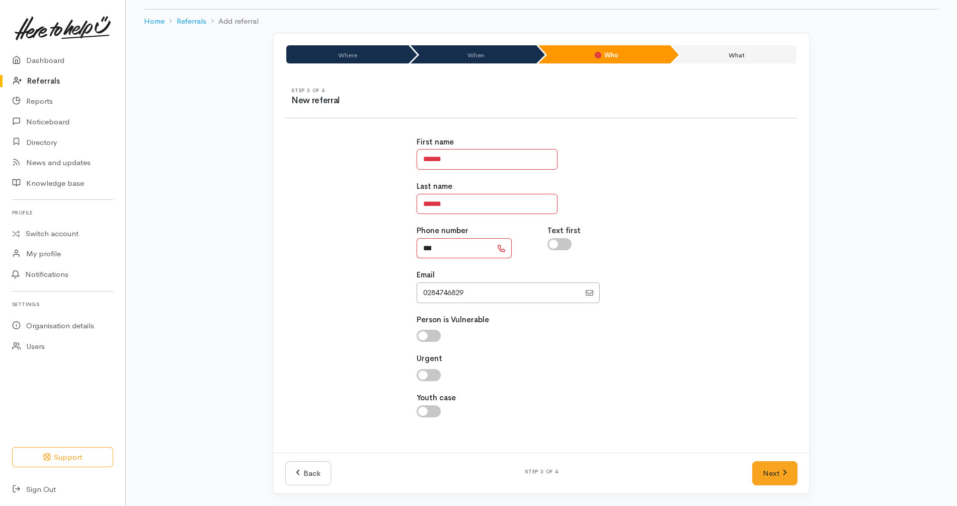
type input "**********"
click at [568, 295] on input "Email" at bounding box center [499, 292] width 164 height 21
click at [665, 296] on div at bounding box center [542, 292] width 250 height 21
click at [759, 467] on link "Next" at bounding box center [774, 473] width 45 height 25
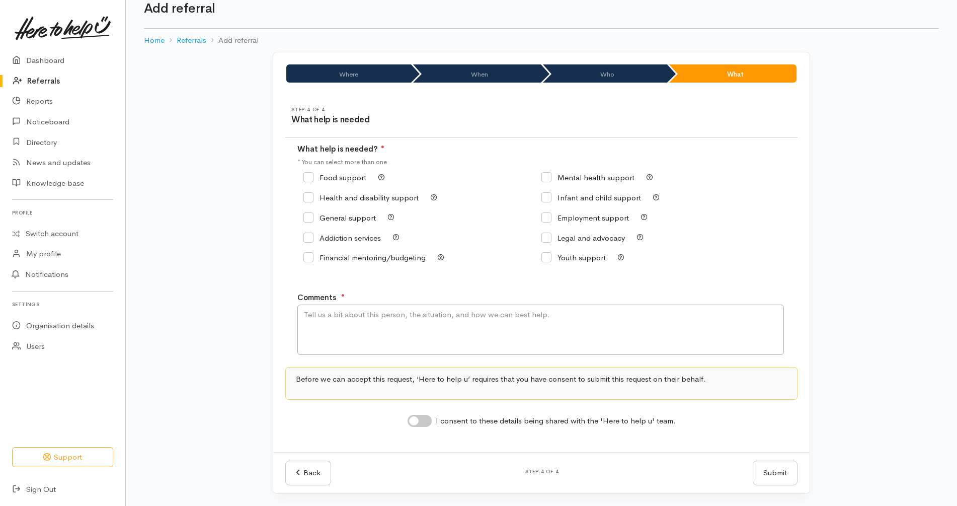
scroll to position [21, 0]
click at [335, 177] on input "Food support" at bounding box center [334, 178] width 63 height 8
checkbox input "true"
click at [420, 424] on input "I consent to these details being shared with the 'Here to help u' team." at bounding box center [420, 421] width 24 height 12
checkbox input "true"
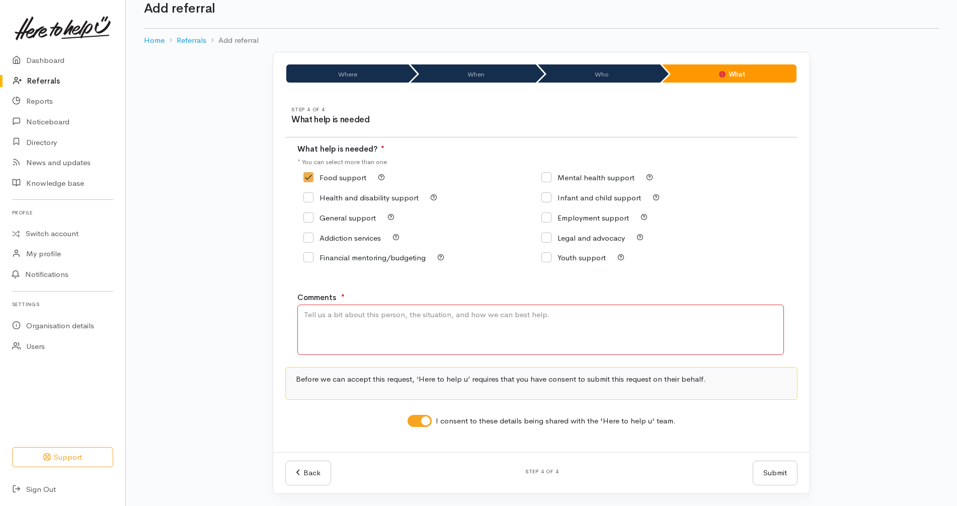
click at [481, 327] on textarea "Comments" at bounding box center [540, 329] width 487 height 50
click at [433, 344] on textarea "Comments" at bounding box center [540, 329] width 487 height 50
type textarea "Kai needed"
drag, startPoint x: 786, startPoint y: 390, endPoint x: 819, endPoint y: 432, distance: 53.0
click at [787, 389] on div "Before we can accept this request, ‘Here to help u’ requires that you have cons…" at bounding box center [541, 383] width 512 height 33
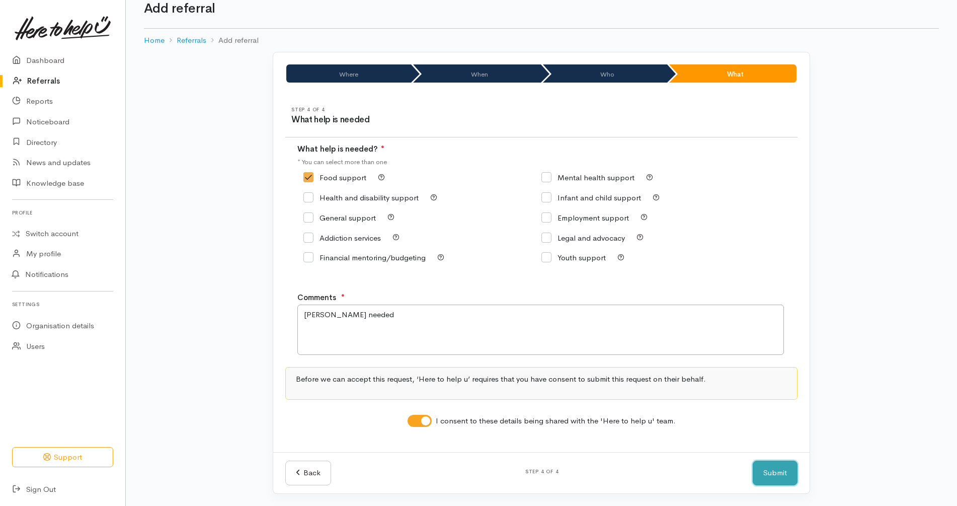
click at [782, 472] on button "Submit" at bounding box center [775, 472] width 45 height 25
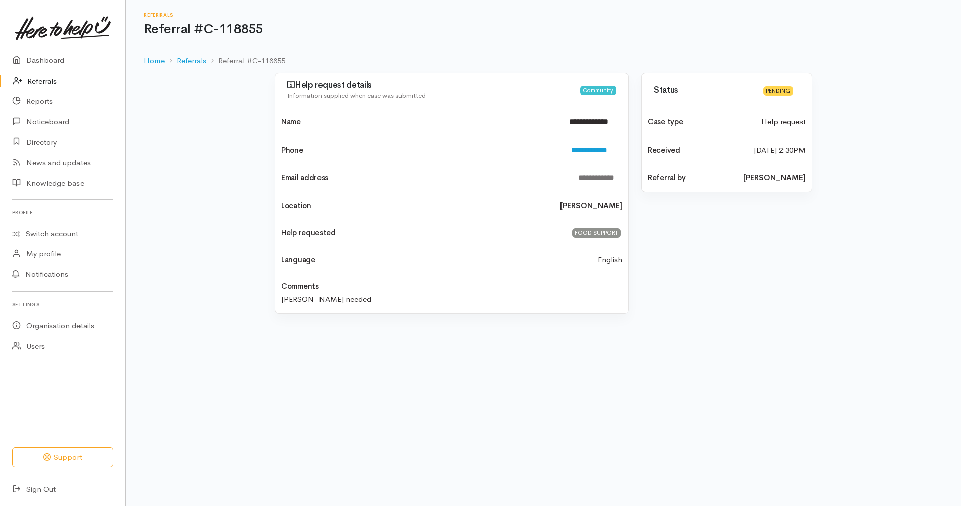
click at [44, 79] on link "Referrals" at bounding box center [62, 81] width 125 height 21
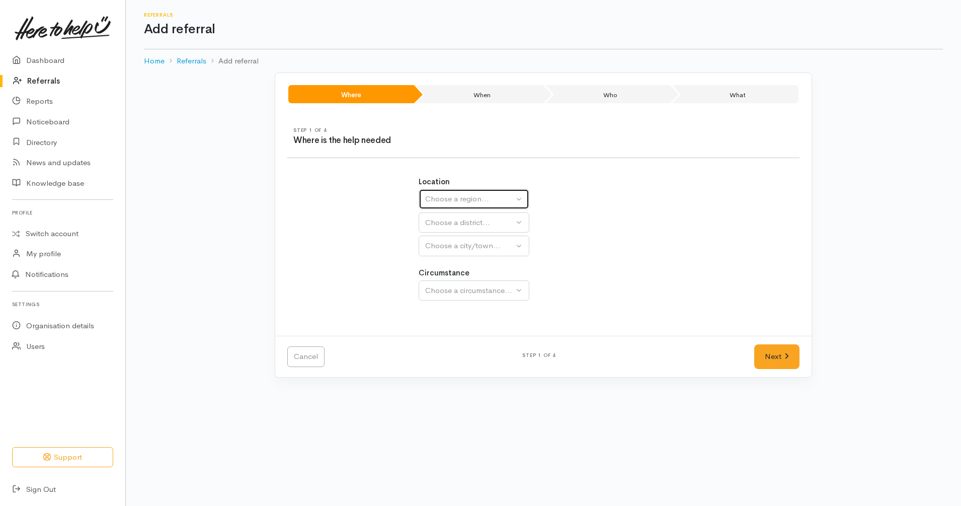
click at [491, 203] on div "Choose a region..." at bounding box center [469, 199] width 89 height 12
click at [474, 267] on link "[GEOGRAPHIC_DATA]" at bounding box center [474, 263] width 110 height 16
select select "3"
select select
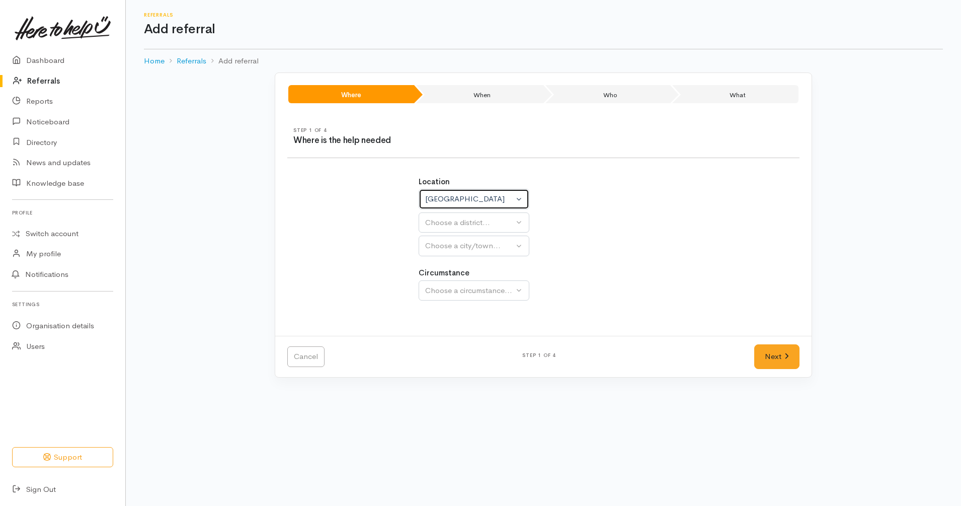
select select
click at [486, 230] on button "Choose a district..." at bounding box center [501, 222] width 164 height 21
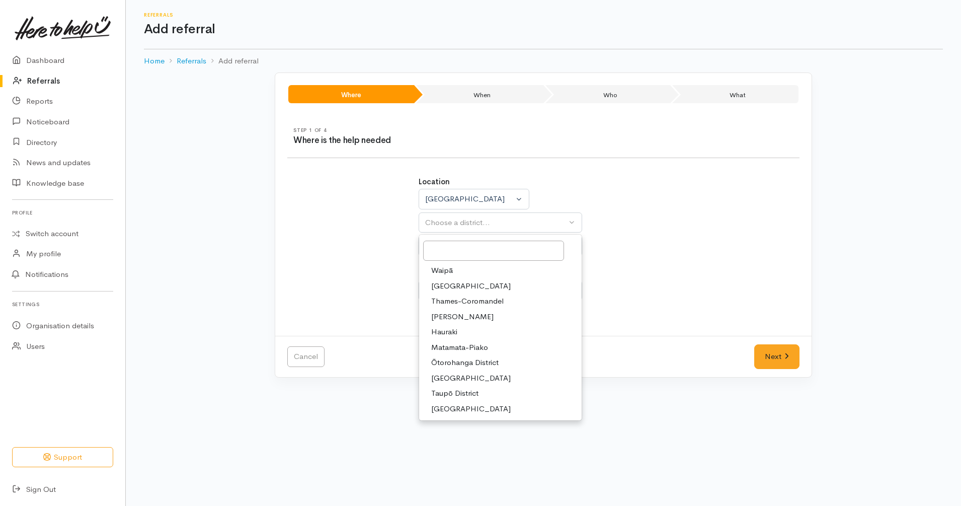
click at [466, 306] on span "Thames-Coromandel" at bounding box center [467, 301] width 72 height 12
select select "3"
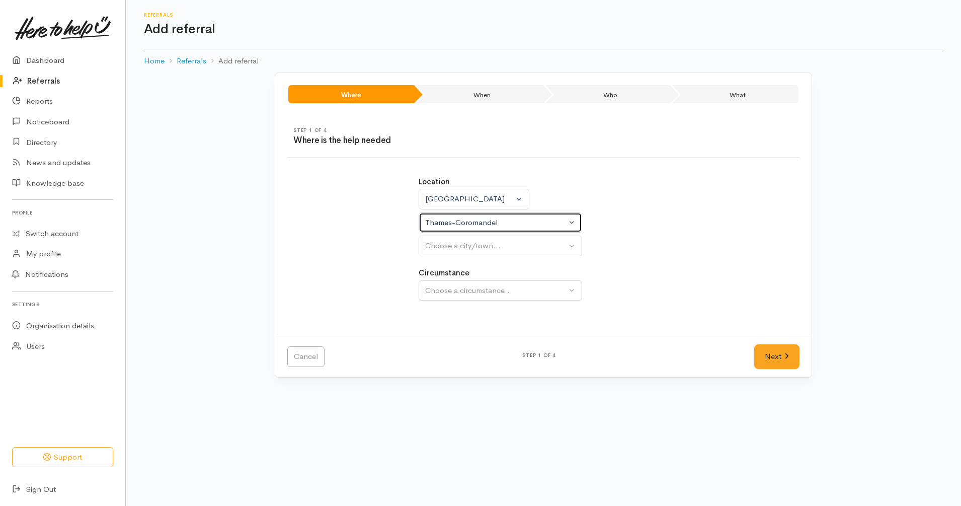
select select
click at [493, 228] on div "Thames-Coromandel" at bounding box center [495, 223] width 141 height 12
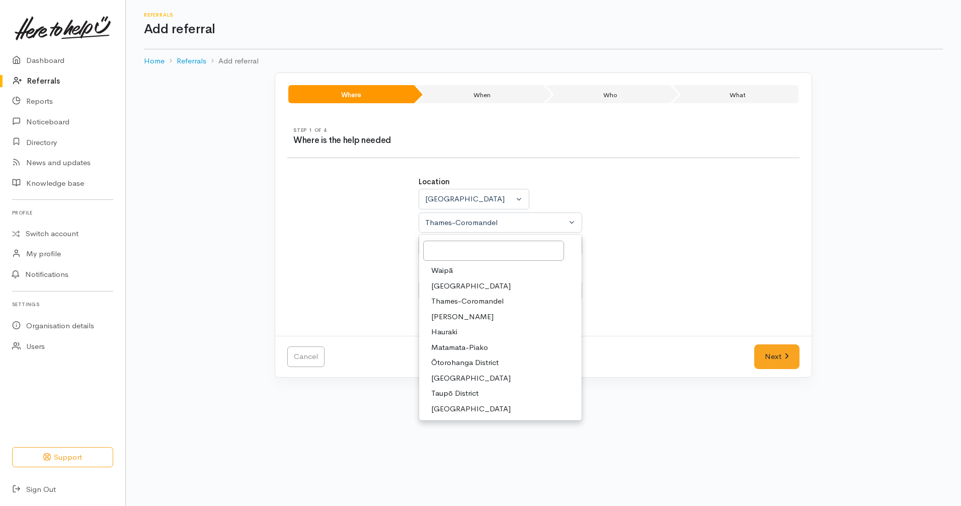
drag, startPoint x: 462, startPoint y: 313, endPoint x: 472, endPoint y: 289, distance: 26.2
click at [462, 313] on link "Hamilton" at bounding box center [500, 317] width 163 height 16
select select "4"
select select
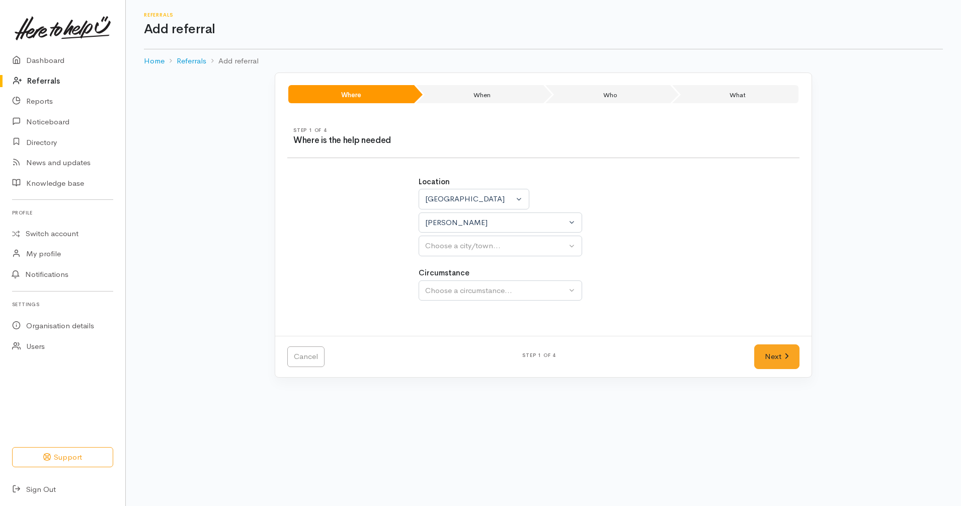
click at [491, 258] on div "Location Auckland Waikato Bay of Plenty Waikato Auckland Waikato Bay of Plenty …" at bounding box center [544, 243] width 262 height 159
click at [491, 256] on div "Location Auckland Waikato Bay of Plenty Waikato Auckland Waikato Bay of Plenty …" at bounding box center [544, 243] width 262 height 159
click at [502, 252] on button "Choose a city/town..." at bounding box center [501, 245] width 164 height 21
click at [470, 295] on link "[PERSON_NAME]" at bounding box center [500, 294] width 163 height 16
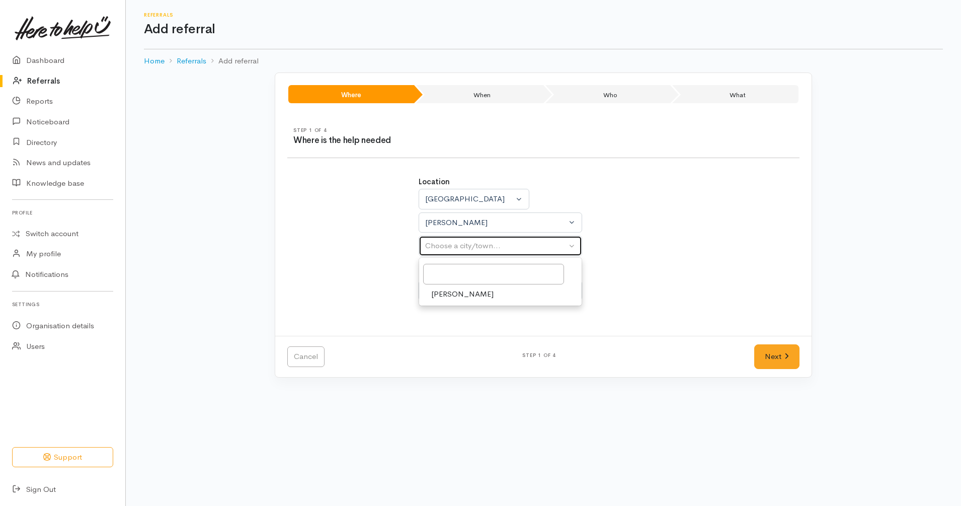
select select "1"
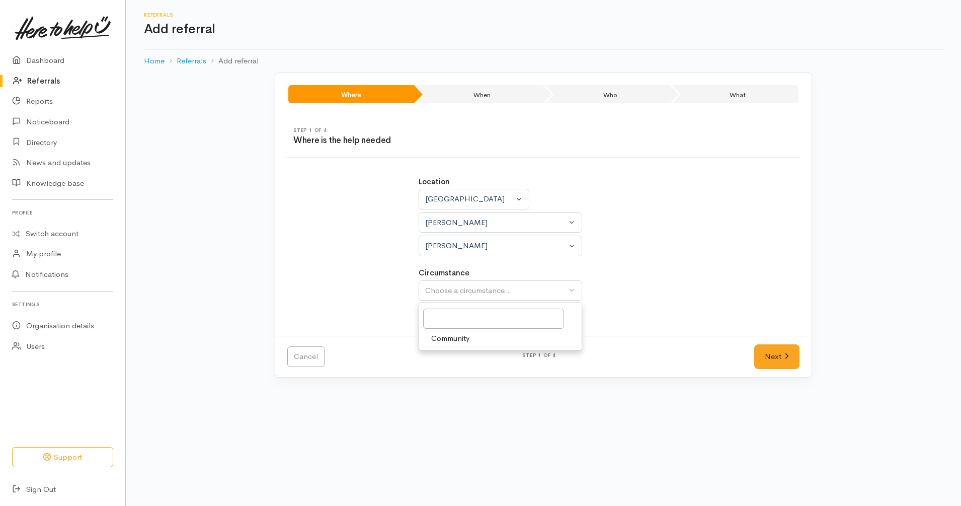
drag, startPoint x: 491, startPoint y: 340, endPoint x: 731, endPoint y: 346, distance: 240.1
click at [490, 340] on link "Community" at bounding box center [500, 339] width 163 height 16
select select "2"
click at [780, 363] on link "Next" at bounding box center [776, 356] width 45 height 25
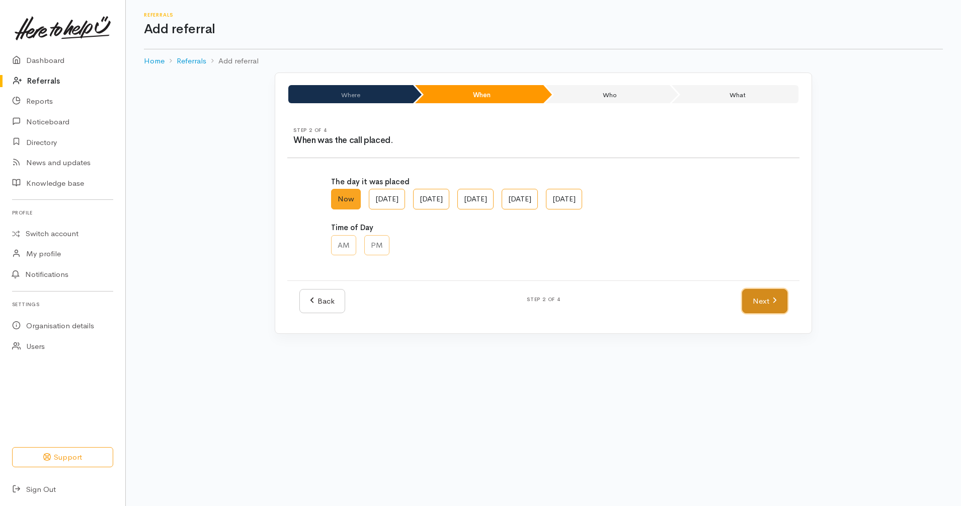
click at [751, 297] on link "Next" at bounding box center [764, 301] width 45 height 25
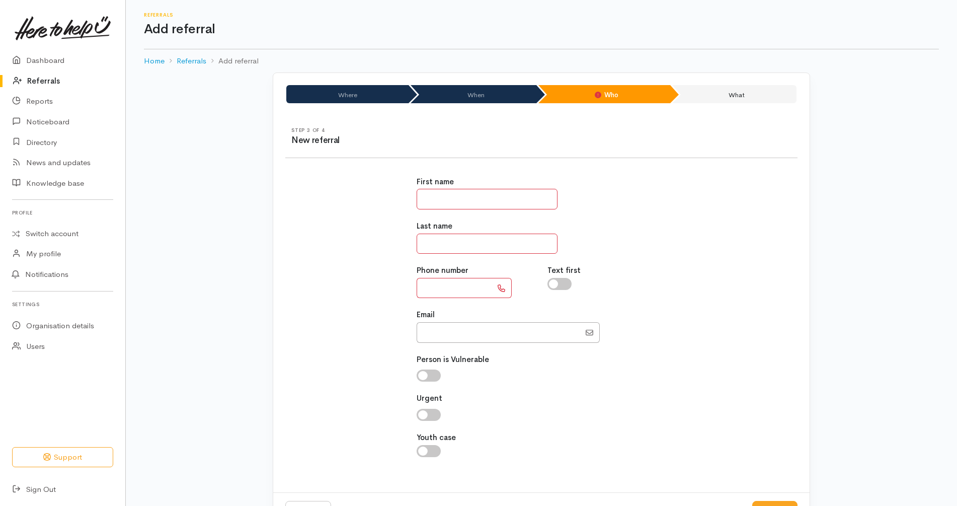
click at [481, 193] on input "text" at bounding box center [487, 199] width 141 height 21
type input "*******"
type input "*****"
click at [463, 342] on div "First name ******* Last name ***** Phone number Text first Email" at bounding box center [542, 322] width 262 height 316
drag, startPoint x: 461, startPoint y: 337, endPoint x: 474, endPoint y: 330, distance: 15.5
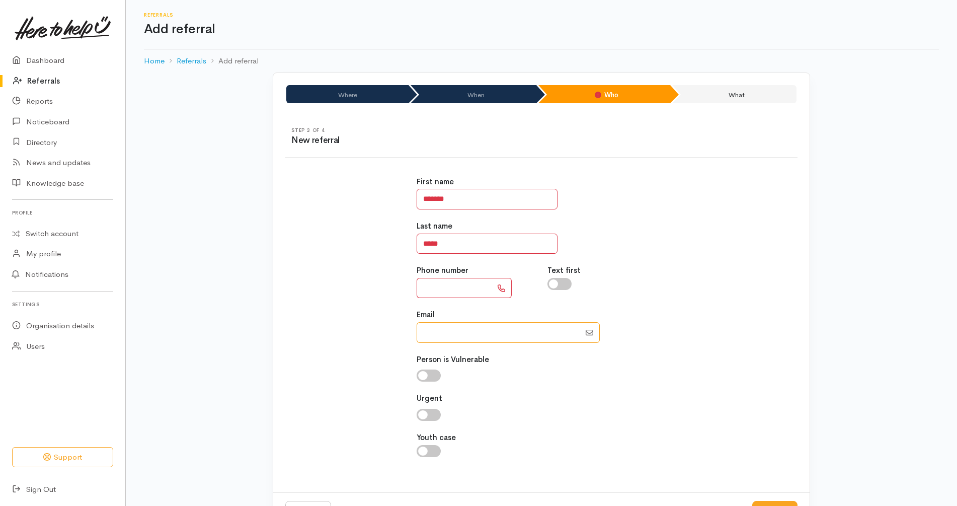
click at [461, 337] on input "Email" at bounding box center [499, 332] width 164 height 21
click at [548, 333] on input "Email" at bounding box center [499, 332] width 164 height 21
paste input "0212391820"
type input "0212391820"
click at [466, 286] on input "text" at bounding box center [454, 288] width 75 height 21
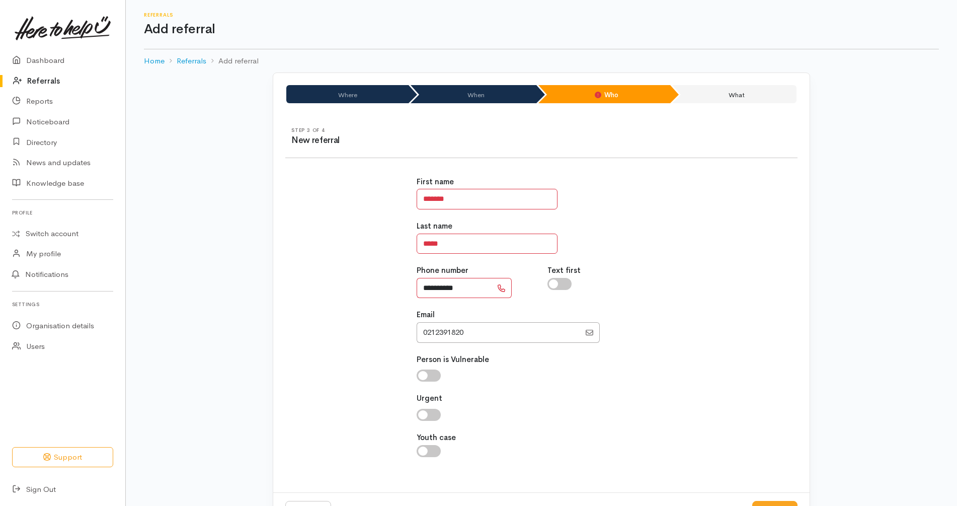
type input "**********"
click at [471, 335] on input "Email" at bounding box center [499, 332] width 164 height 21
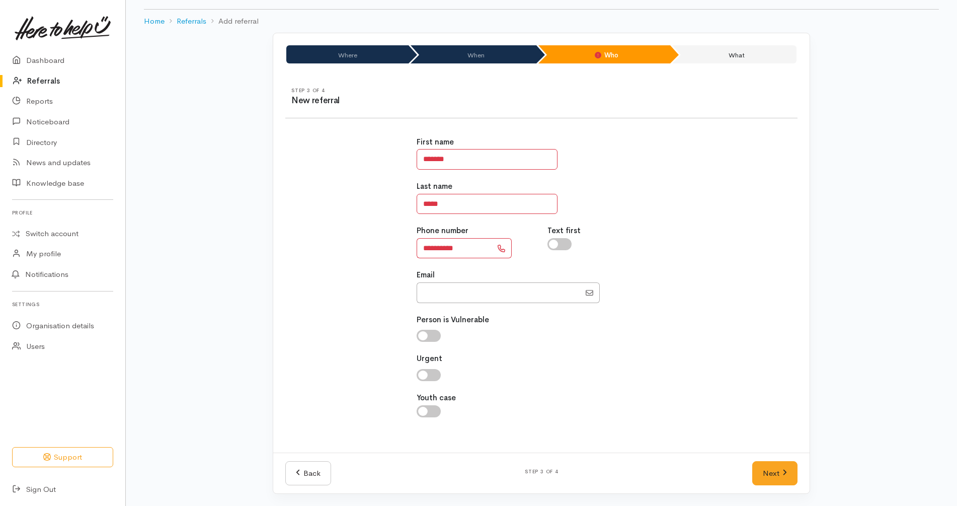
click at [802, 405] on div "**********" at bounding box center [541, 282] width 524 height 316
click at [768, 468] on link "Next" at bounding box center [774, 473] width 45 height 25
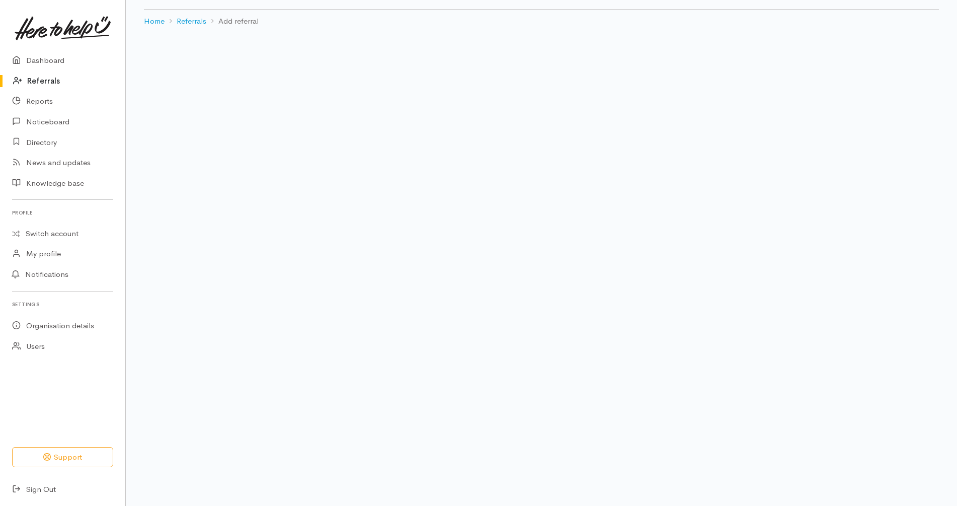
scroll to position [21, 0]
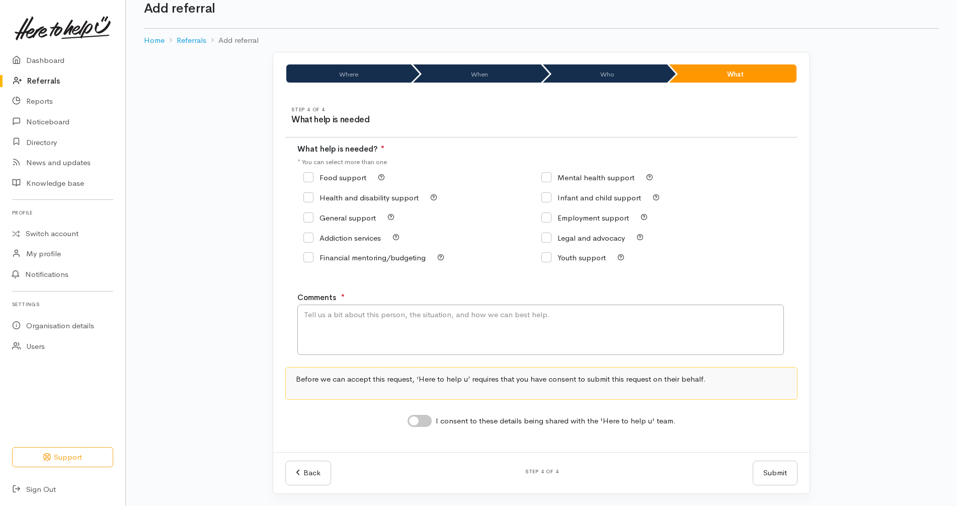
click at [326, 180] on input "Food support" at bounding box center [334, 178] width 63 height 8
checkbox input "true"
click at [407, 318] on textarea "Comments" at bounding box center [540, 329] width 487 height 50
click at [419, 426] on input "I consent to these details being shared with the 'Here to help u' team." at bounding box center [420, 421] width 24 height 12
checkbox input "true"
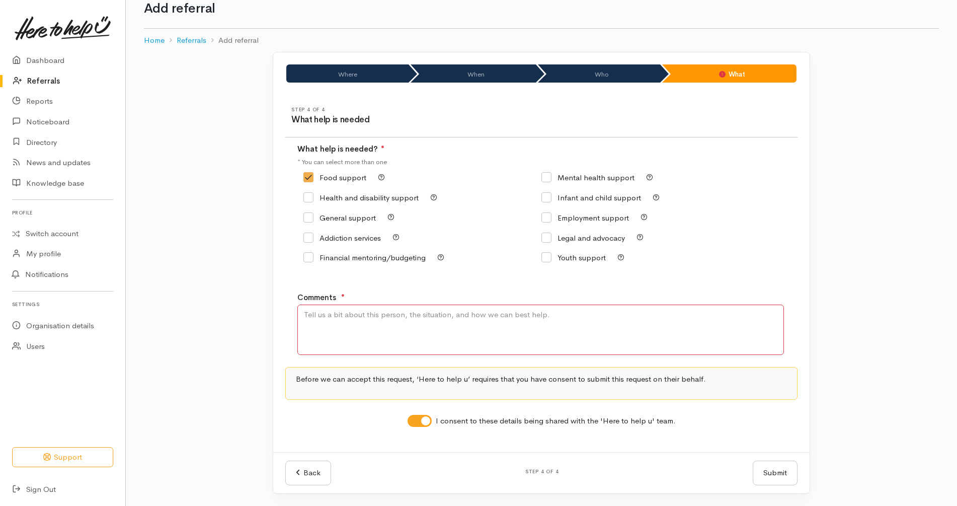
click at [432, 322] on textarea "Comments" at bounding box center [540, 329] width 487 height 50
type textarea "Lives in Fairfield, needs kai"
click at [808, 266] on div "Step 4 of 4 What help is needed What help is needed? ● * You can select more th…" at bounding box center [541, 273] width 536 height 357
click at [784, 459] on div "Back Step 4 of 4 Submit Submit" at bounding box center [541, 472] width 536 height 41
click at [780, 467] on button "Submit" at bounding box center [775, 472] width 45 height 25
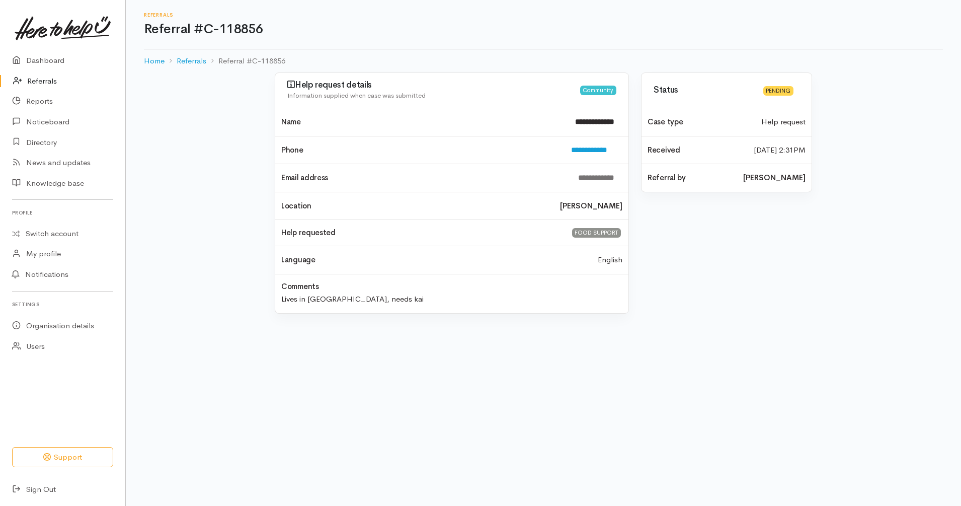
click at [47, 79] on link "Referrals" at bounding box center [62, 81] width 125 height 21
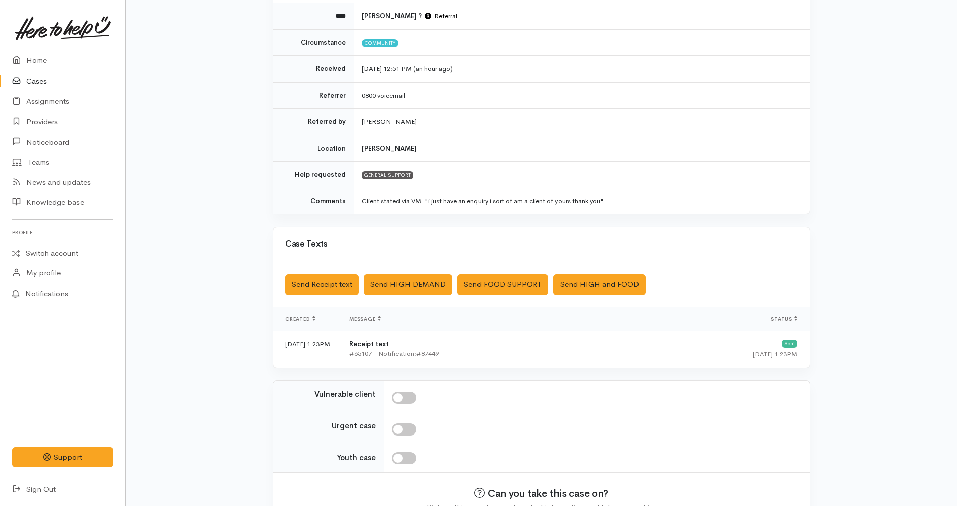
scroll to position [179, 0]
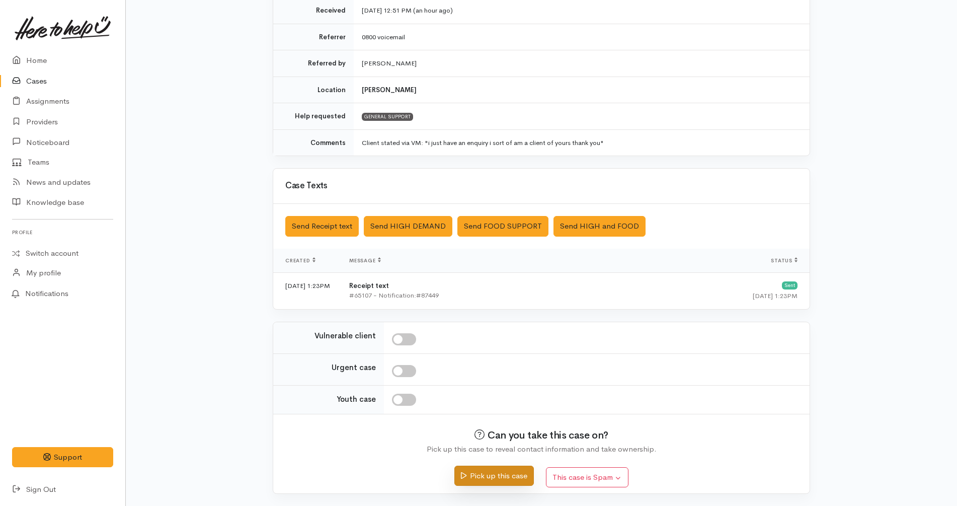
click at [493, 475] on button "Pick up this case" at bounding box center [493, 475] width 79 height 21
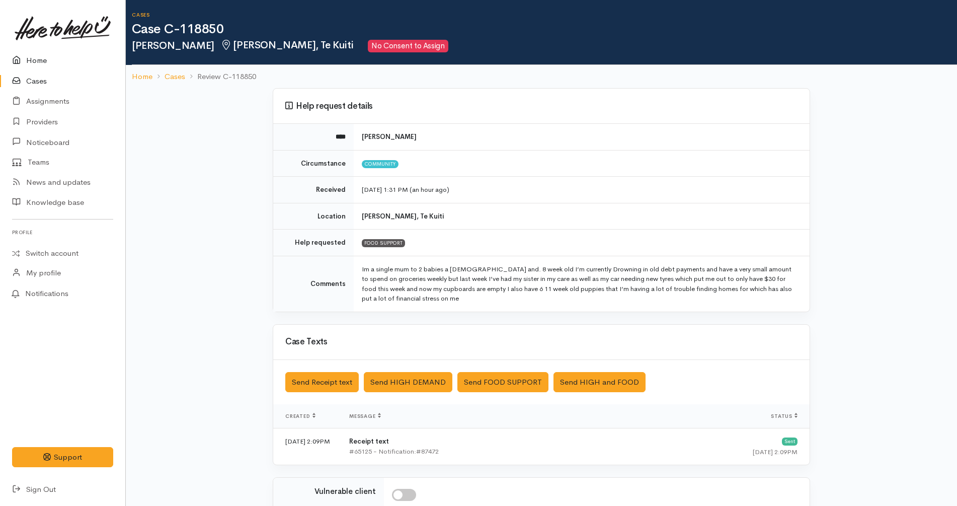
click at [67, 61] on link "Home" at bounding box center [62, 60] width 125 height 21
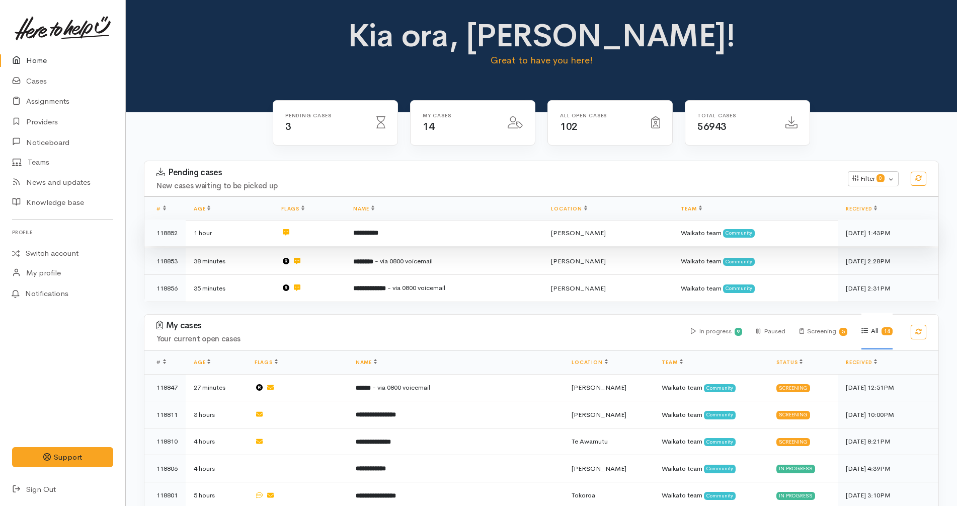
click at [495, 234] on td "**********" at bounding box center [444, 232] width 198 height 27
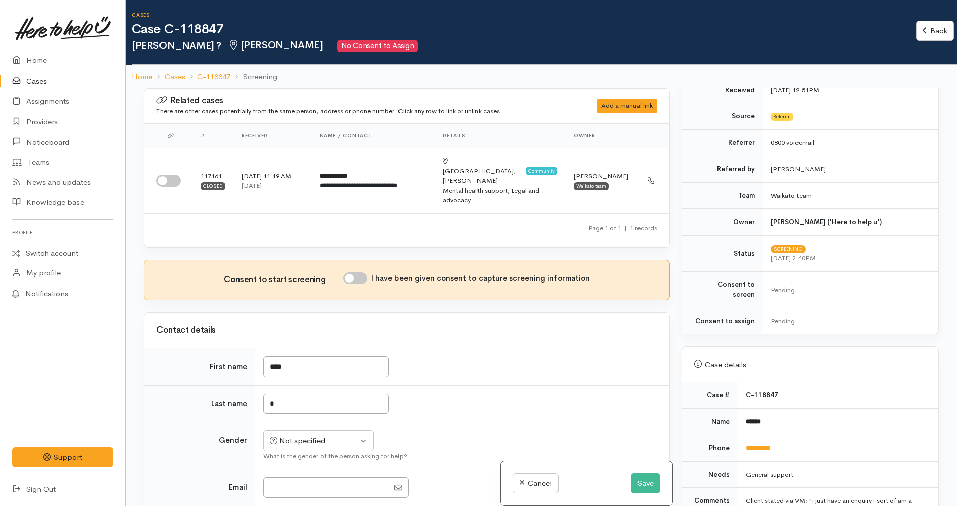
scroll to position [440, 0]
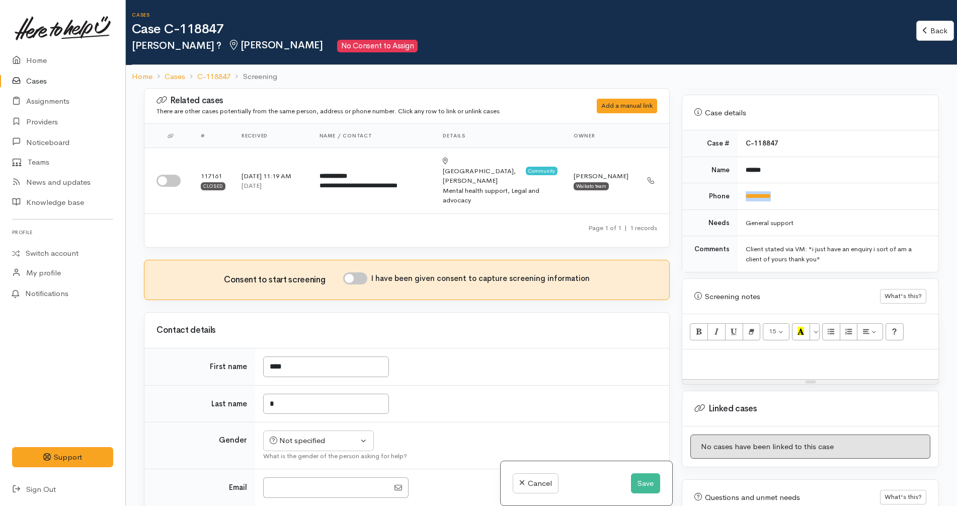
drag, startPoint x: 807, startPoint y: 182, endPoint x: 737, endPoint y: 188, distance: 70.2
click at [738, 188] on td "**********" at bounding box center [838, 196] width 201 height 27
copy link "**********"
click at [641, 484] on button "Save" at bounding box center [645, 483] width 29 height 21
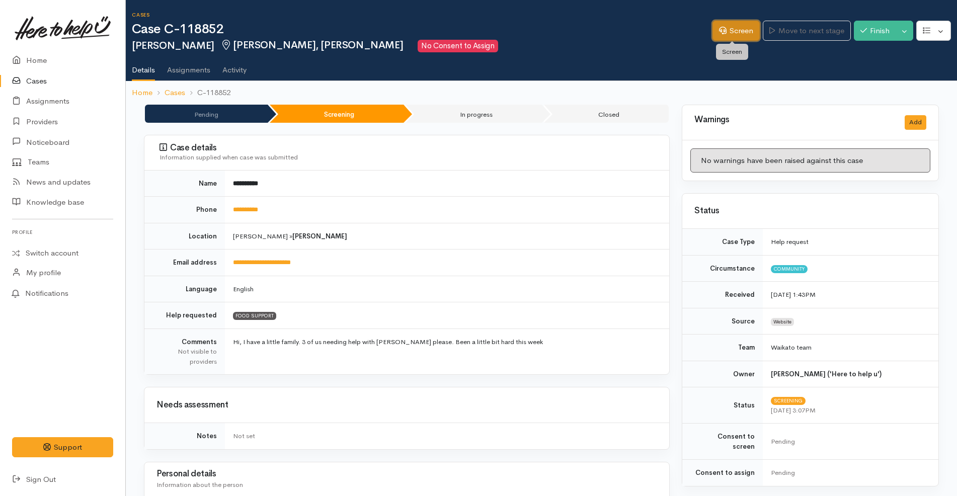
click at [746, 32] on link "Screen" at bounding box center [735, 31] width 47 height 21
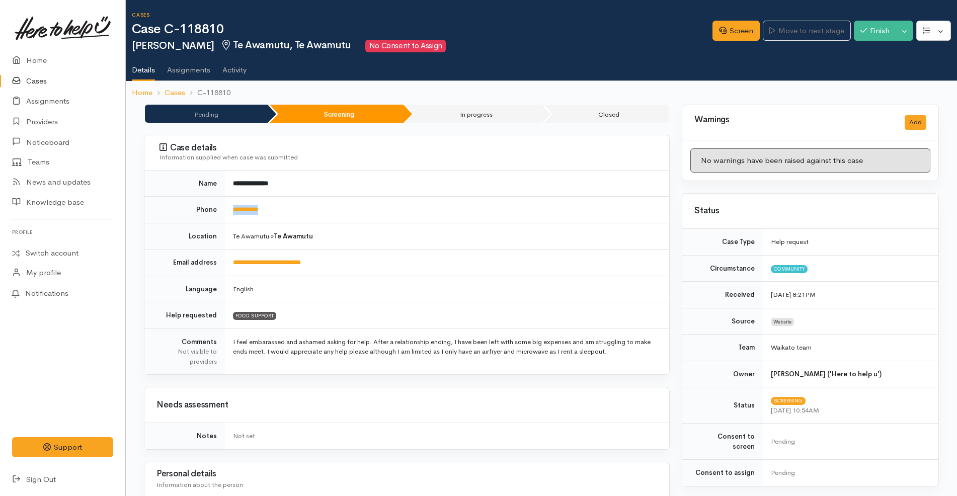
drag, startPoint x: 312, startPoint y: 210, endPoint x: 226, endPoint y: 205, distance: 86.7
click at [226, 205] on td "**********" at bounding box center [447, 210] width 444 height 27
copy link "**********"
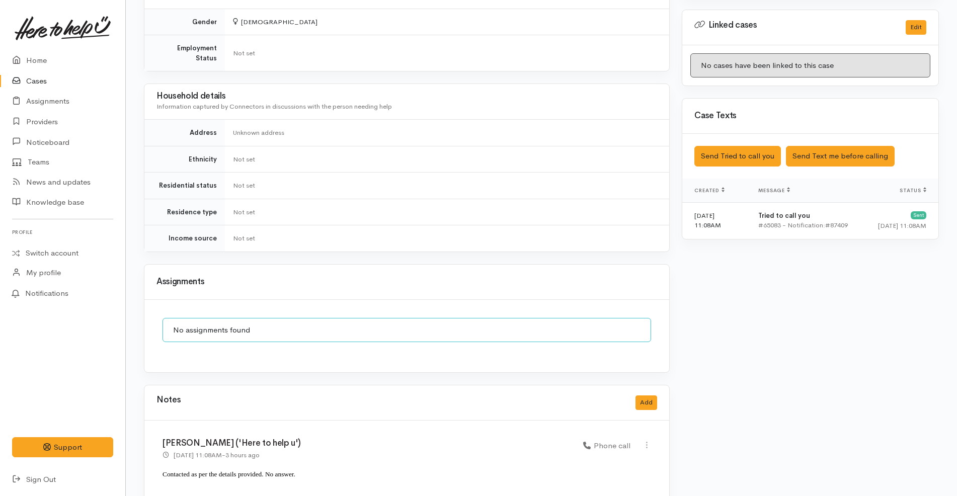
scroll to position [534, 0]
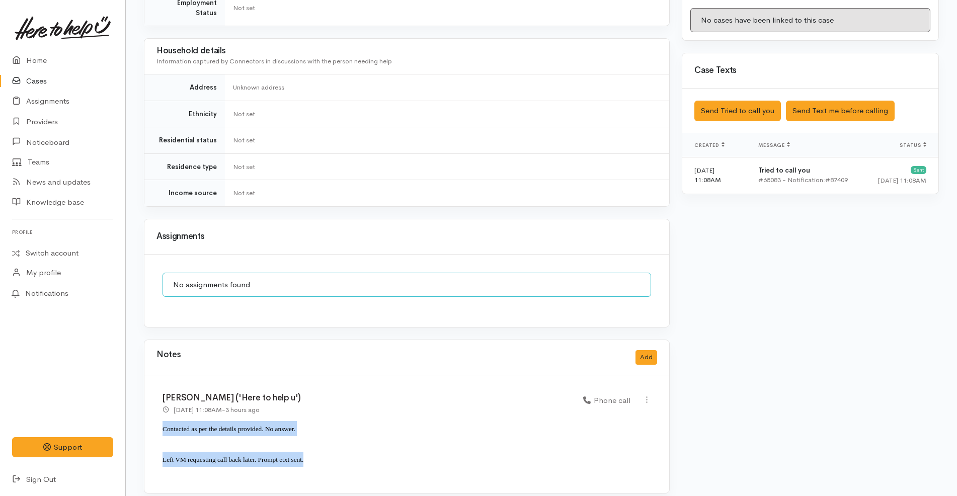
drag, startPoint x: 312, startPoint y: 454, endPoint x: 130, endPoint y: 427, distance: 184.6
click at [130, 427] on div "**********" at bounding box center [541, 37] width 831 height 935
copy div "Contacted as per the details provided. No answer. Left VM requesting call back …"
click at [651, 350] on button "Add" at bounding box center [646, 357] width 22 height 15
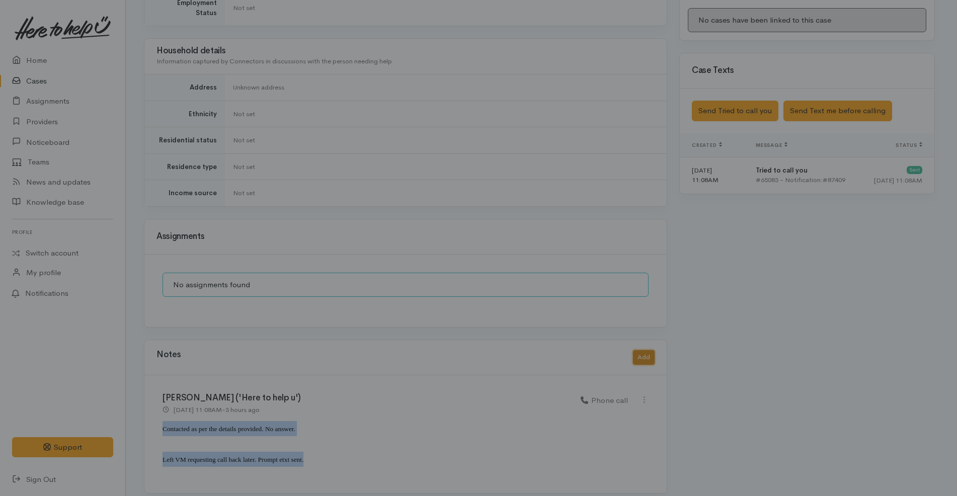
scroll to position [525, 0]
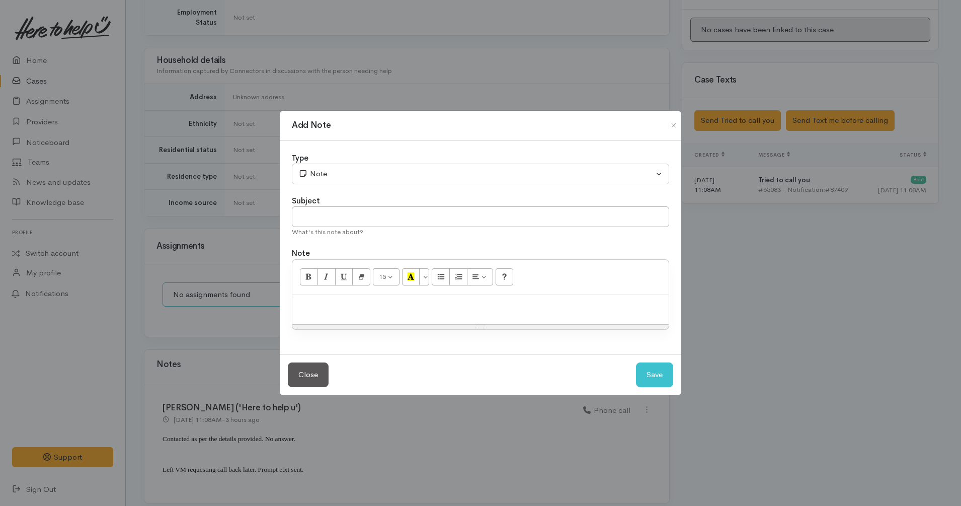
click at [441, 310] on p at bounding box center [480, 306] width 366 height 12
paste div
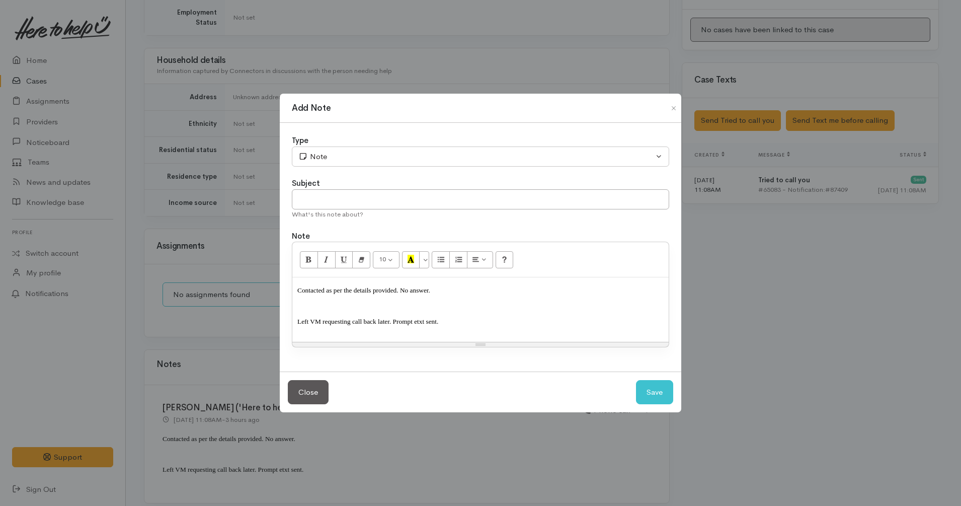
click at [388, 319] on span "Left VM requesting call back later. Prompt etxt sent." at bounding box center [367, 321] width 141 height 8
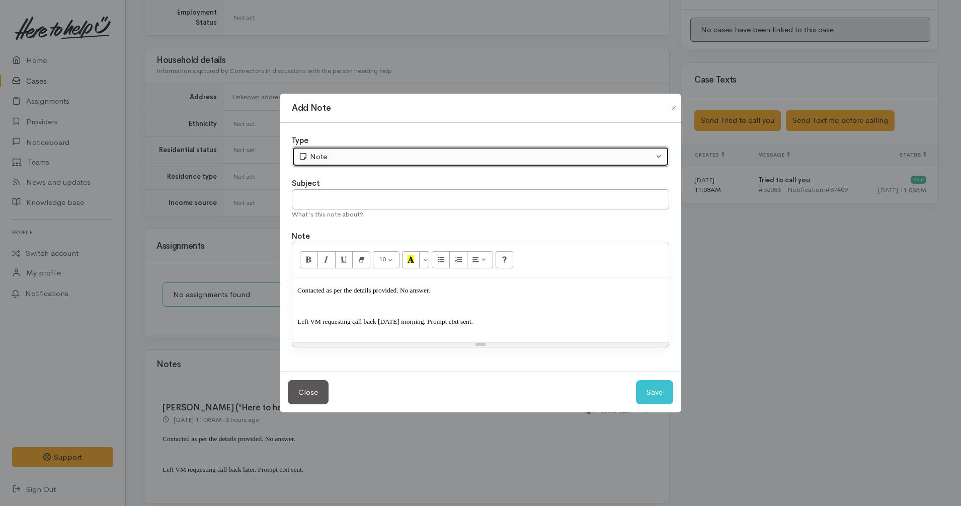
click at [346, 164] on button "Note" at bounding box center [480, 156] width 377 height 21
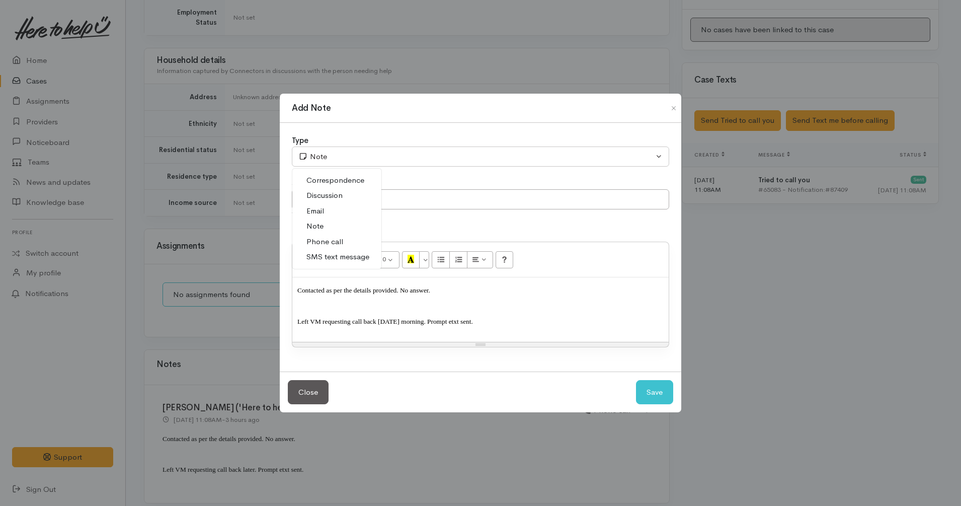
click at [323, 239] on span "Phone call" at bounding box center [324, 242] width 37 height 12
click at [662, 392] on button "Save" at bounding box center [654, 392] width 37 height 25
select select "1"
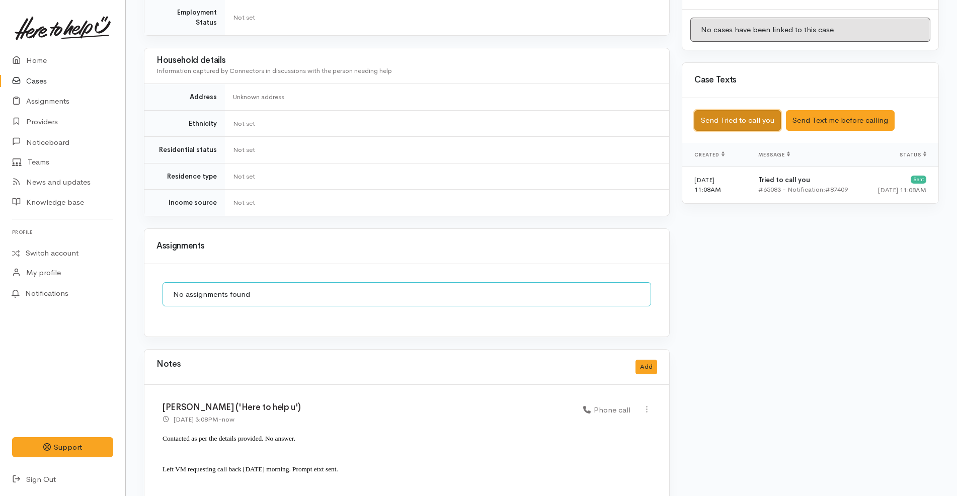
click at [756, 112] on button "Send Tried to call you" at bounding box center [737, 120] width 87 height 21
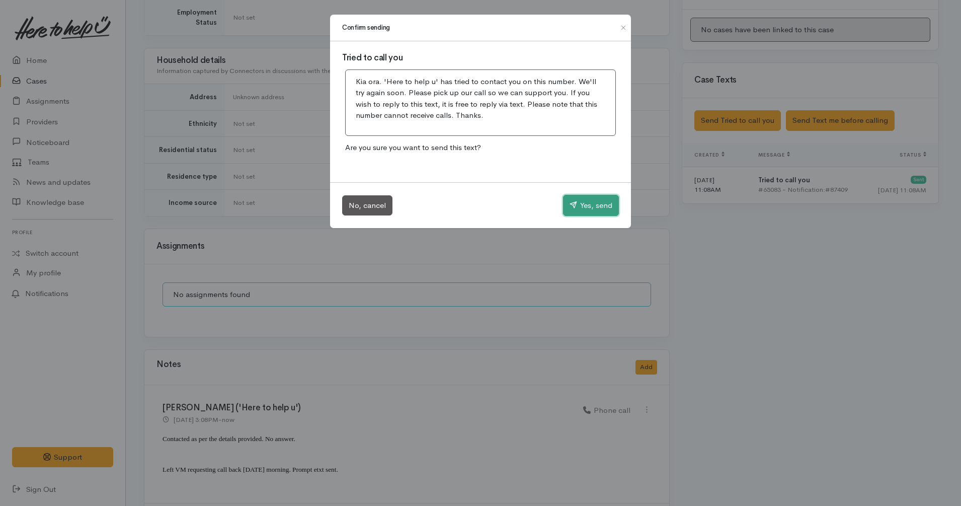
click at [586, 201] on button "Yes, send" at bounding box center [591, 205] width 56 height 21
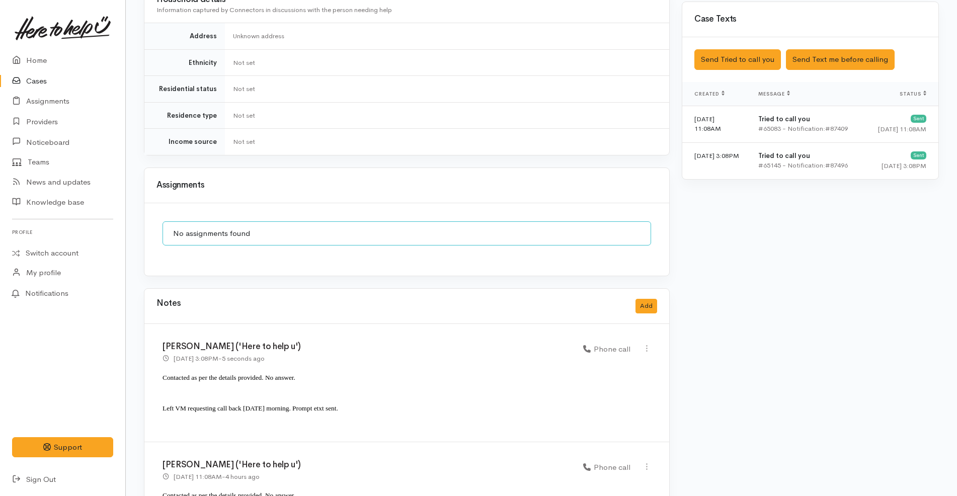
scroll to position [652, 0]
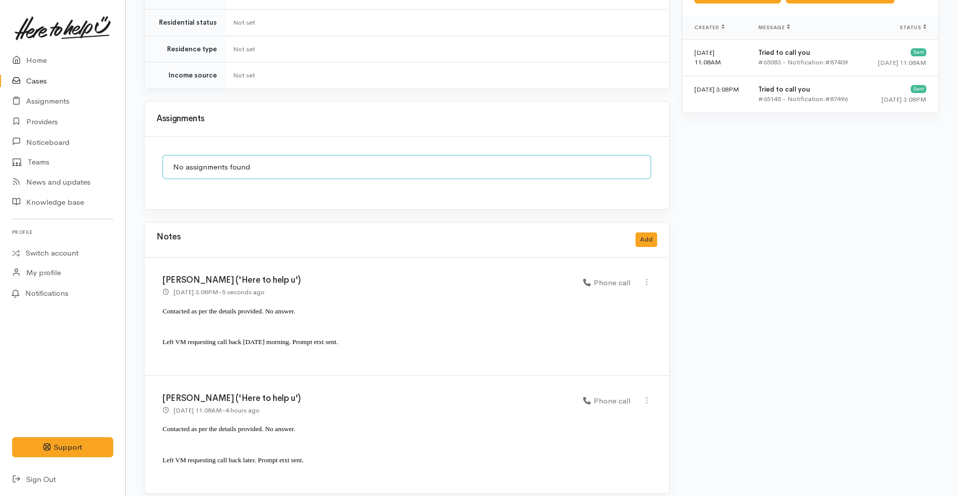
drag, startPoint x: 363, startPoint y: 332, endPoint x: 154, endPoint y: 298, distance: 211.6
click at [154, 298] on div "Katarina Daly ('Here to help u') 10 Oct 2025 3:08PM - 5 seconds ago Phone call" at bounding box center [406, 317] width 525 height 118
copy div "Contacted as per the details provided. No answer. Left VM requesting call back …"
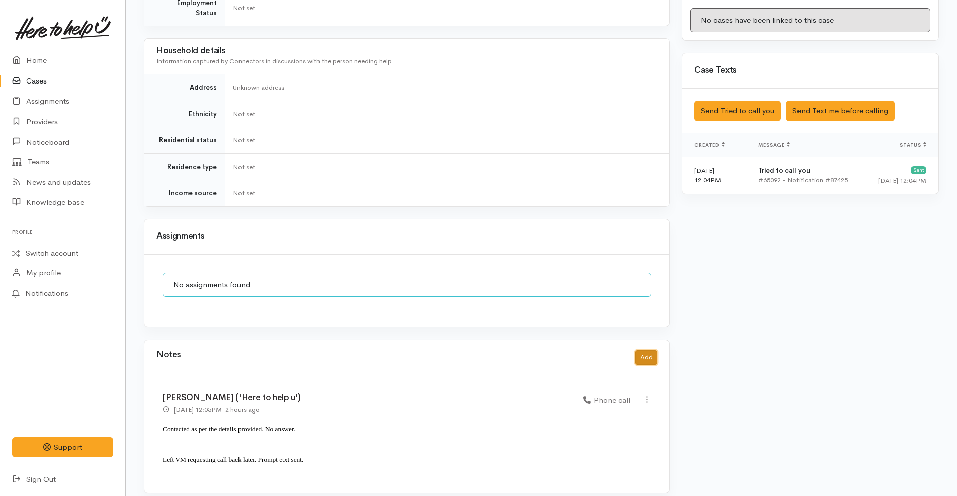
click at [649, 350] on button "Add" at bounding box center [646, 357] width 22 height 15
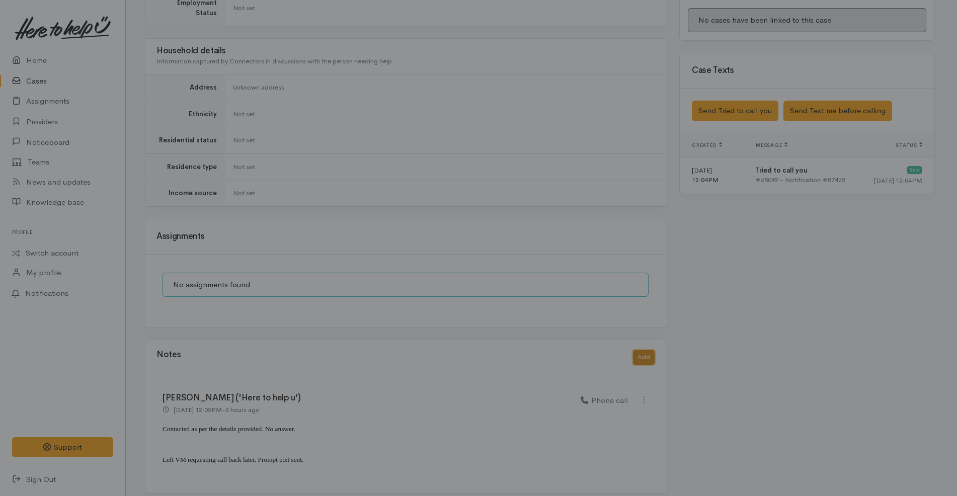
scroll to position [525, 0]
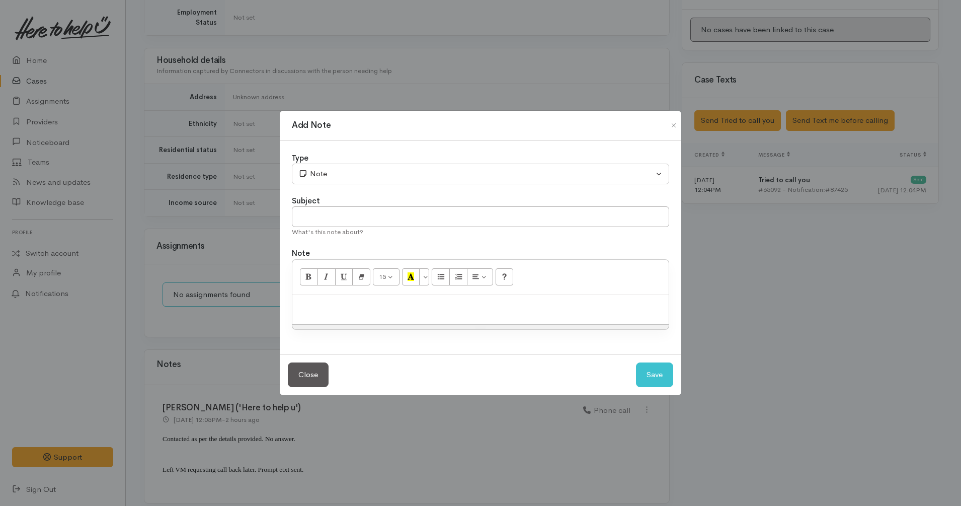
click at [493, 304] on p at bounding box center [480, 306] width 366 height 12
paste div
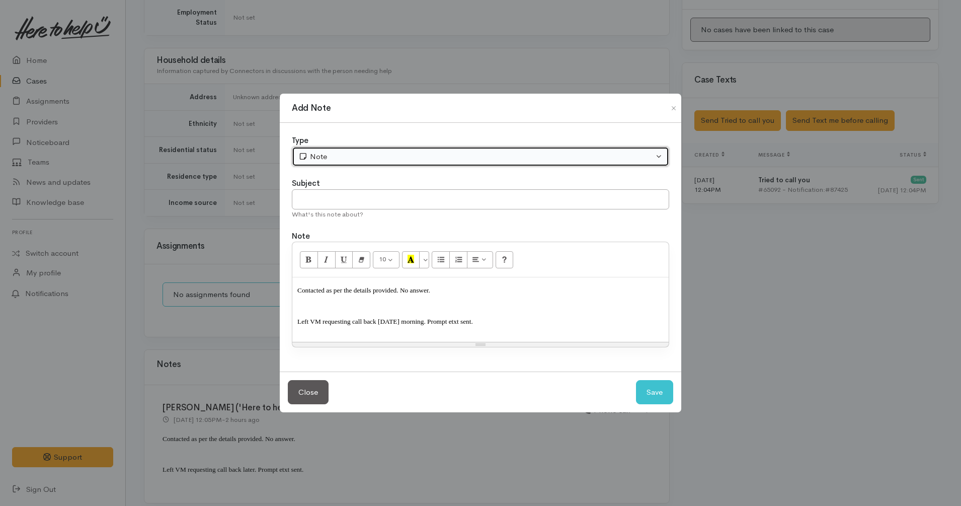
click at [379, 149] on button "Note" at bounding box center [480, 156] width 377 height 21
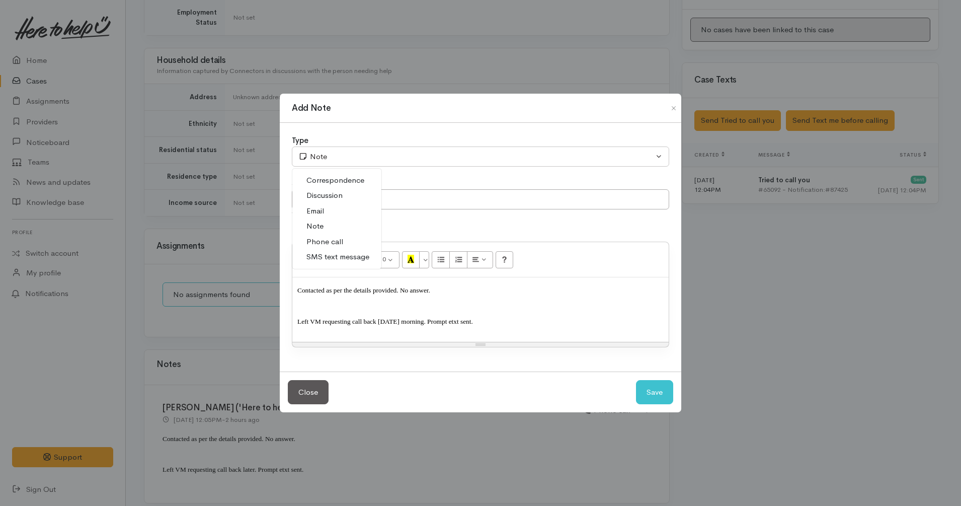
click at [345, 240] on link "Phone call" at bounding box center [336, 242] width 89 height 16
click at [651, 385] on button "Save" at bounding box center [654, 392] width 37 height 25
select select "1"
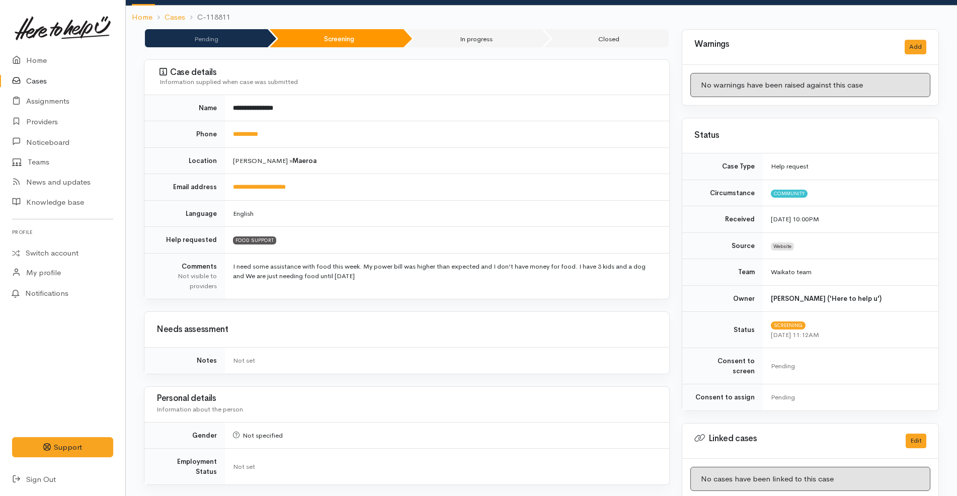
scroll to position [23, 0]
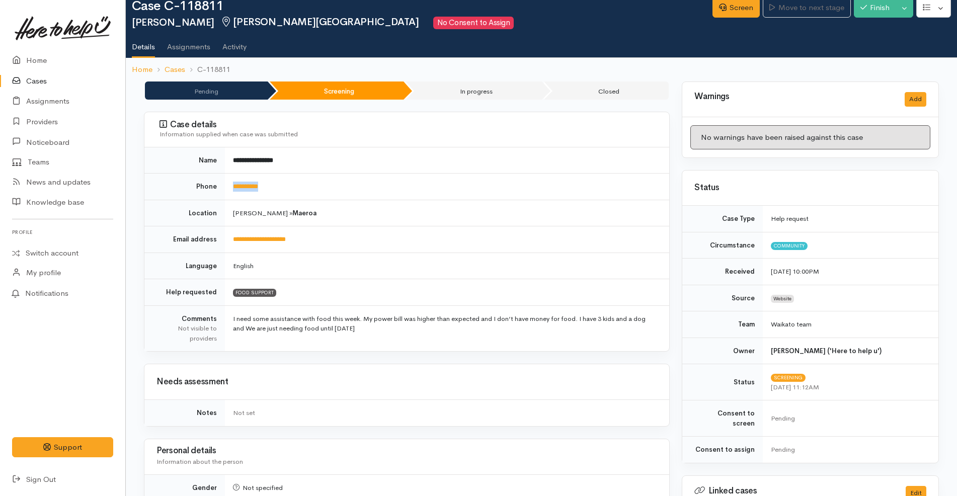
drag, startPoint x: 286, startPoint y: 183, endPoint x: 223, endPoint y: 184, distance: 62.9
click at [223, 184] on tr "**********" at bounding box center [406, 187] width 525 height 27
copy tr "**********"
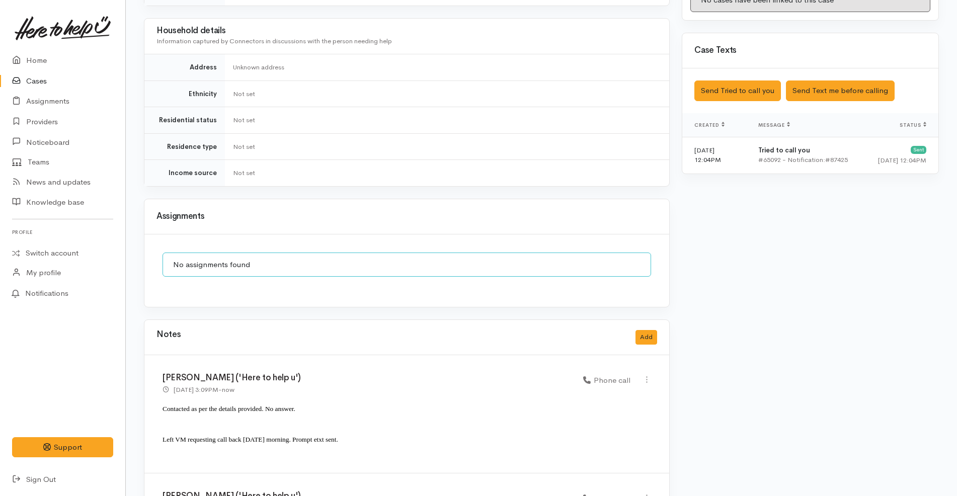
scroll to position [526, 0]
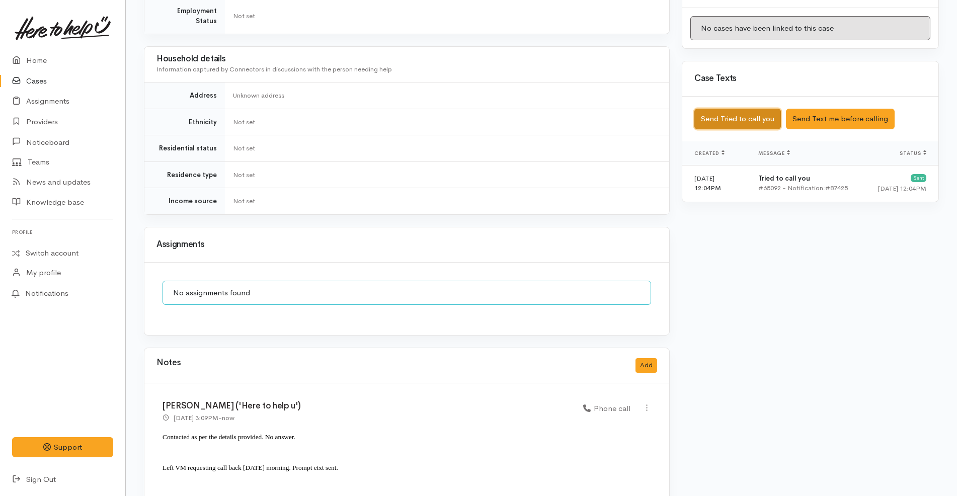
click at [751, 109] on button "Send Tried to call you" at bounding box center [737, 119] width 87 height 21
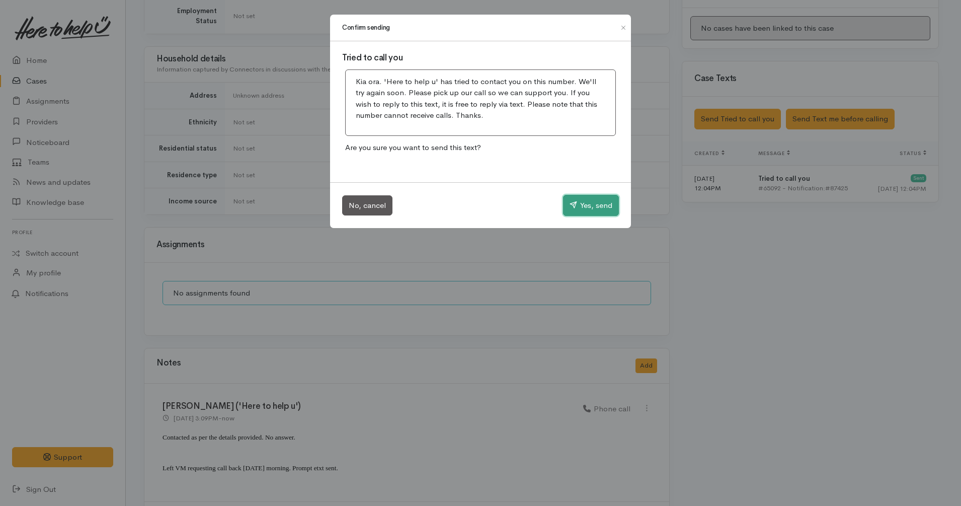
click at [589, 203] on button "Yes, send" at bounding box center [591, 205] width 56 height 21
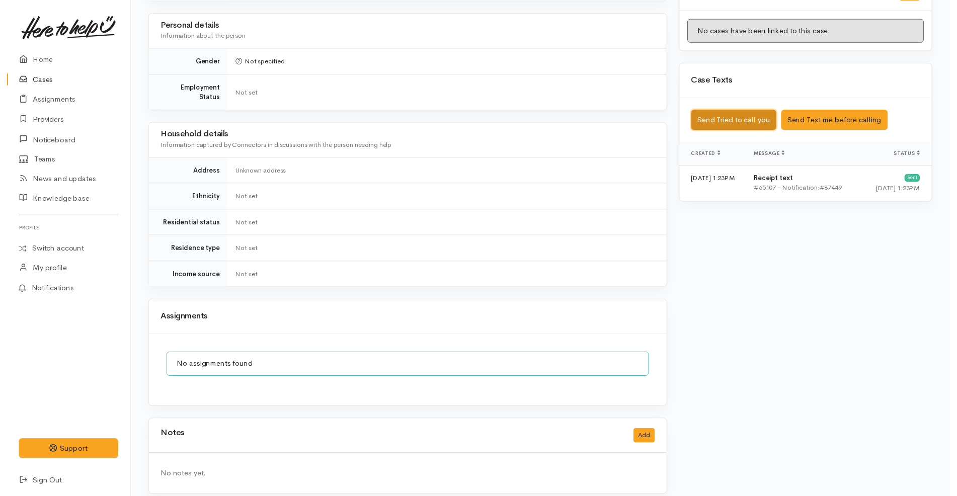
scroll to position [576, 0]
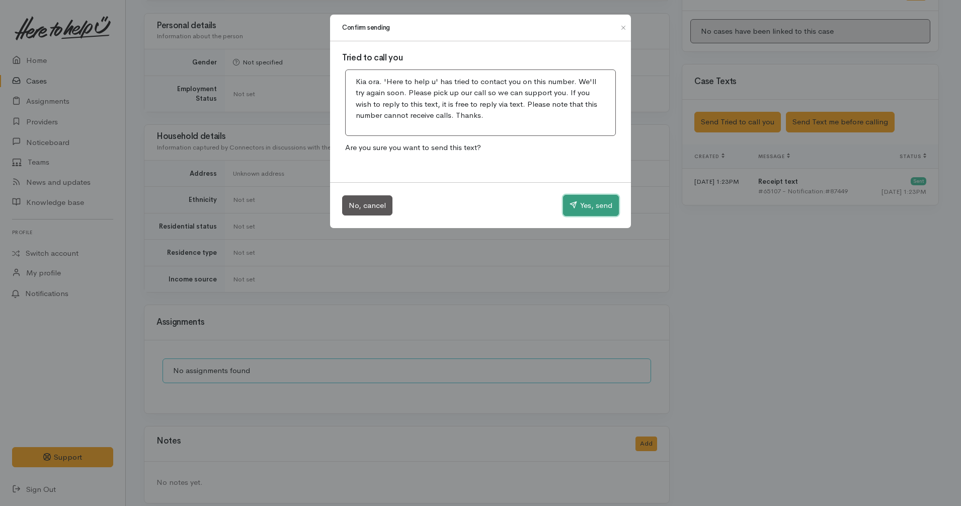
click at [596, 207] on button "Yes, send" at bounding box center [591, 205] width 56 height 21
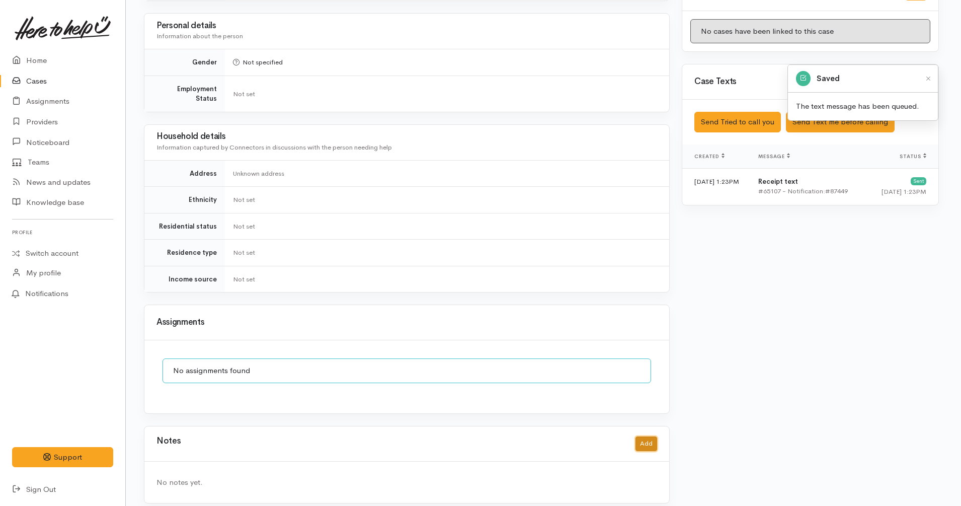
click at [643, 436] on button "Add" at bounding box center [646, 443] width 22 height 15
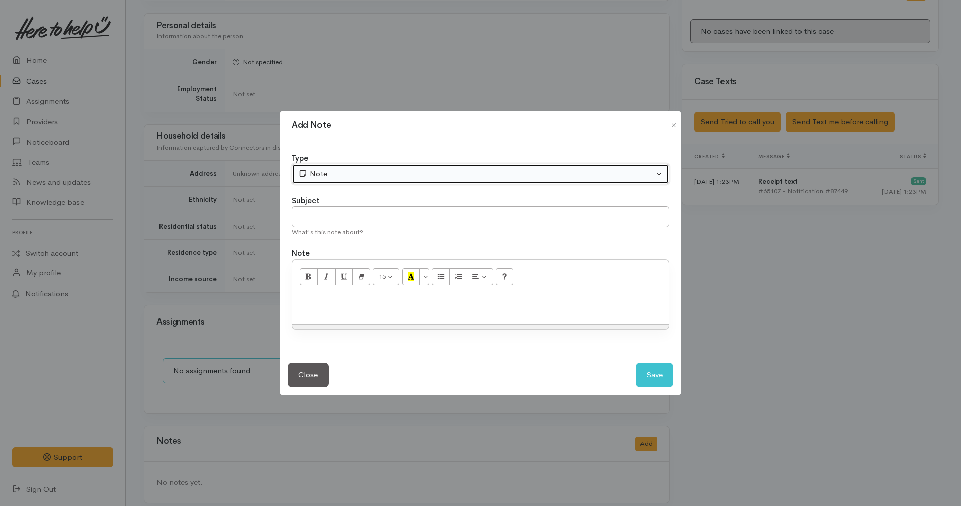
click at [367, 176] on div "Note" at bounding box center [475, 174] width 355 height 12
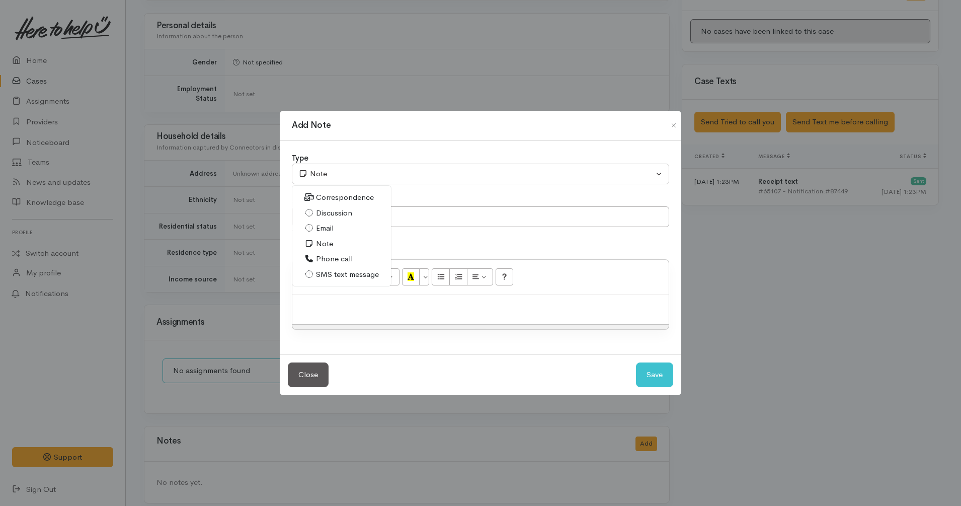
click at [321, 258] on span "Phone call" at bounding box center [334, 259] width 37 height 12
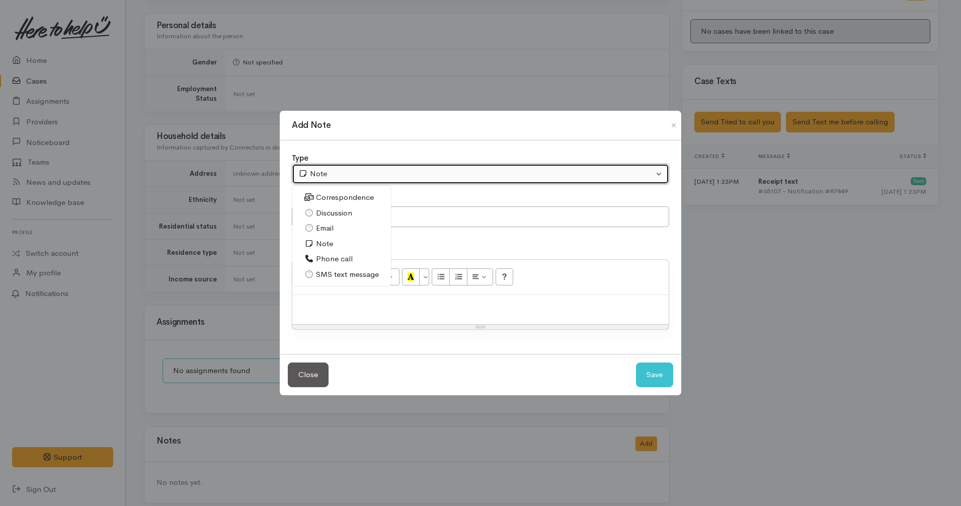
select select "3"
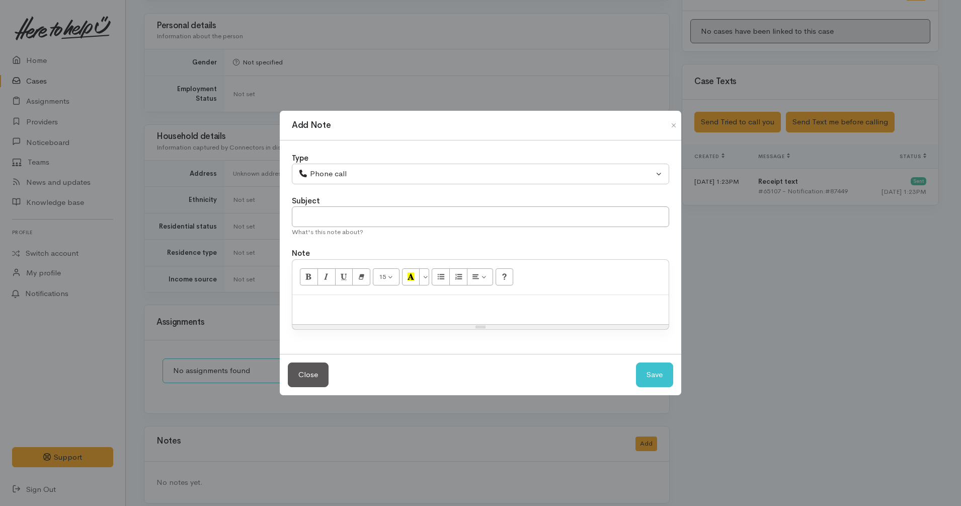
click at [431, 321] on div at bounding box center [480, 310] width 376 height 30
paste div
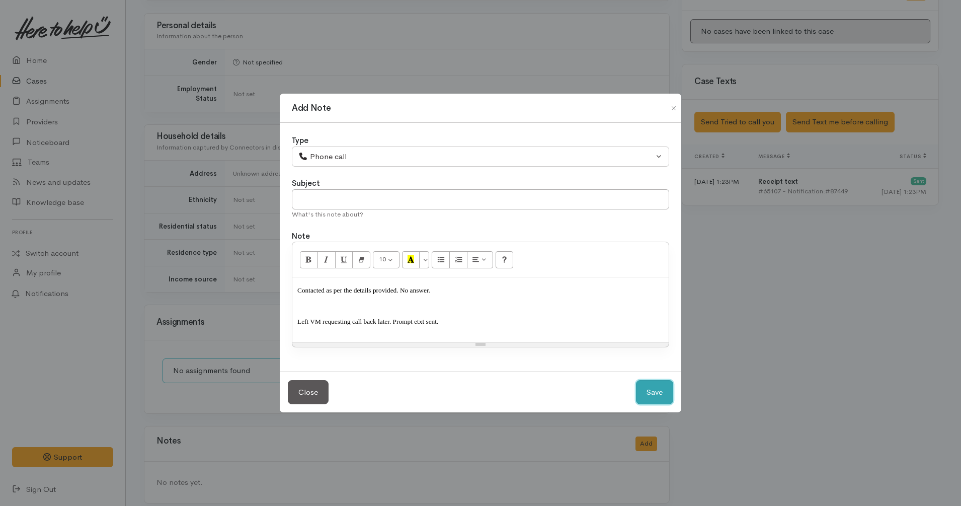
click at [646, 383] on button "Save" at bounding box center [654, 392] width 37 height 25
select select "1"
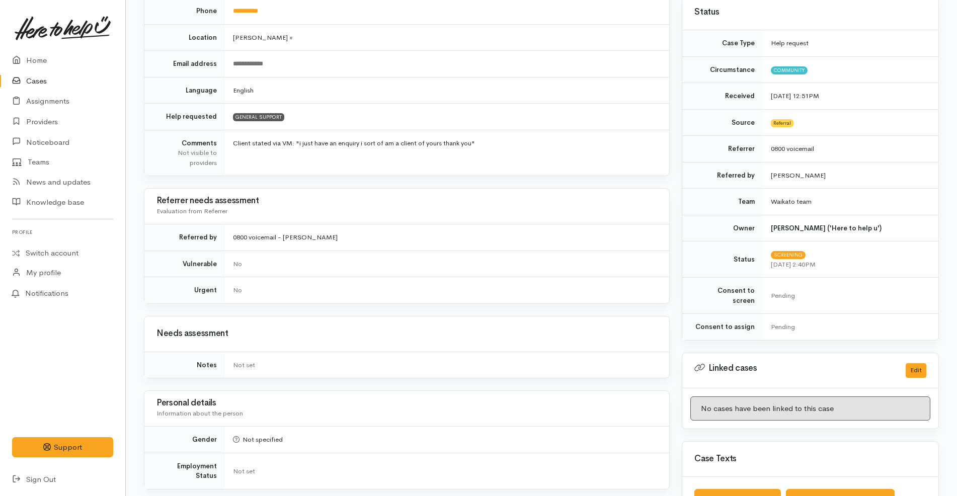
scroll to position [10, 0]
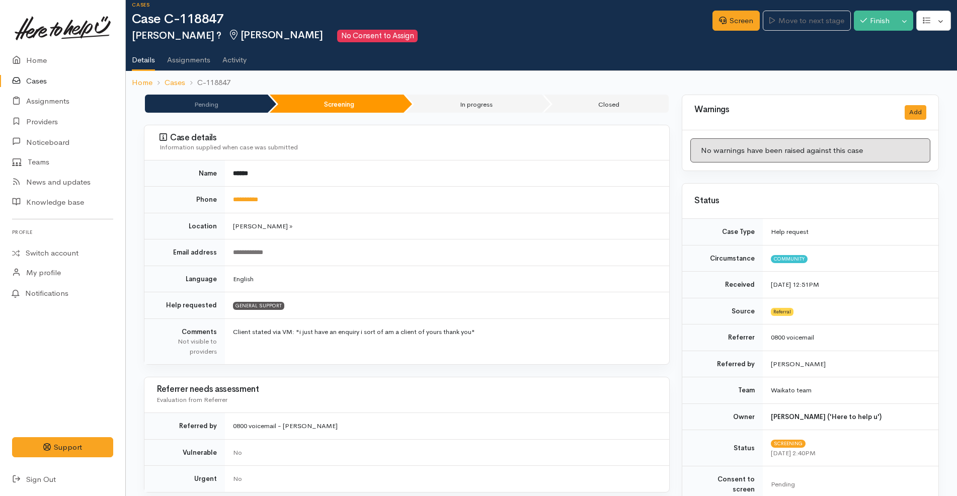
click at [445, 208] on td "**********" at bounding box center [447, 200] width 444 height 27
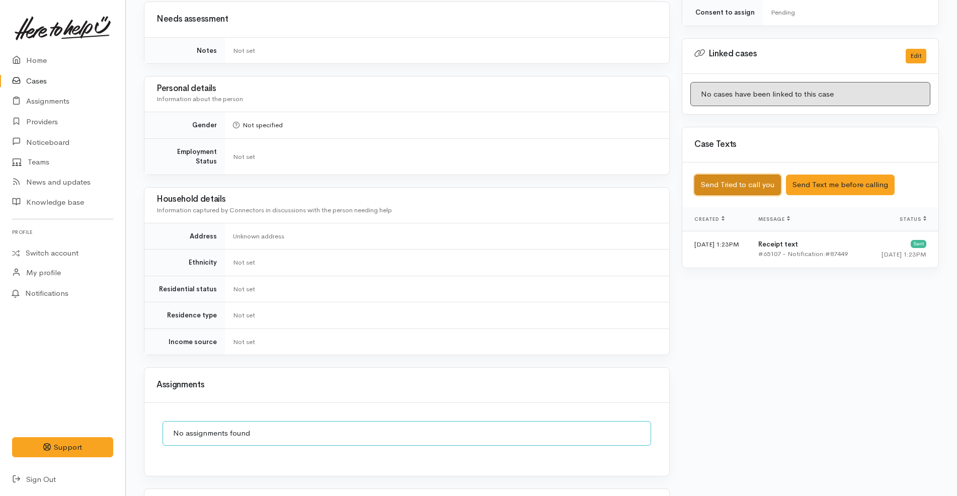
click at [751, 175] on button "Send Tried to call you" at bounding box center [737, 185] width 87 height 21
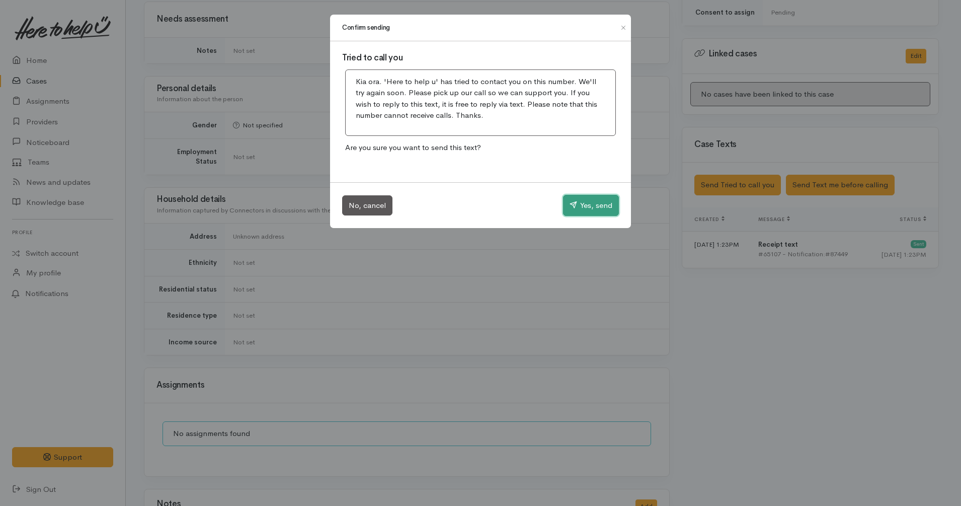
click at [608, 210] on button "Yes, send" at bounding box center [591, 205] width 56 height 21
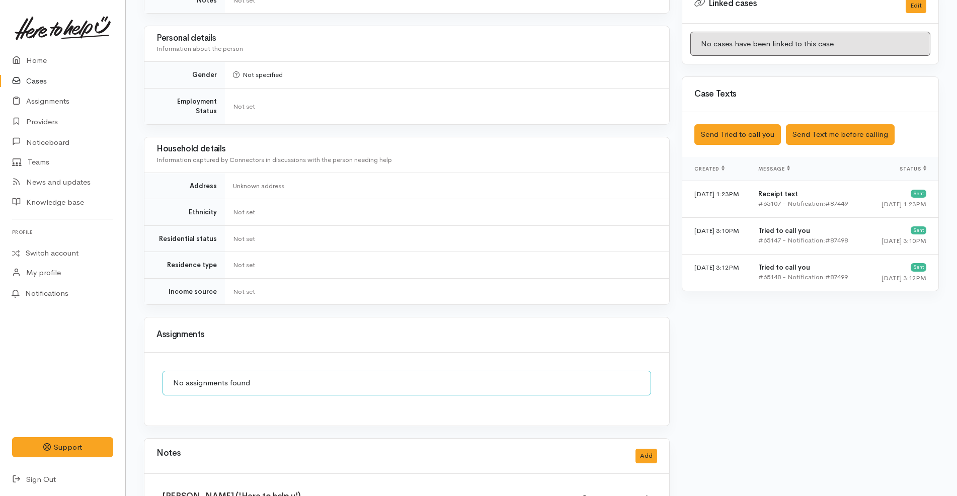
scroll to position [662, 0]
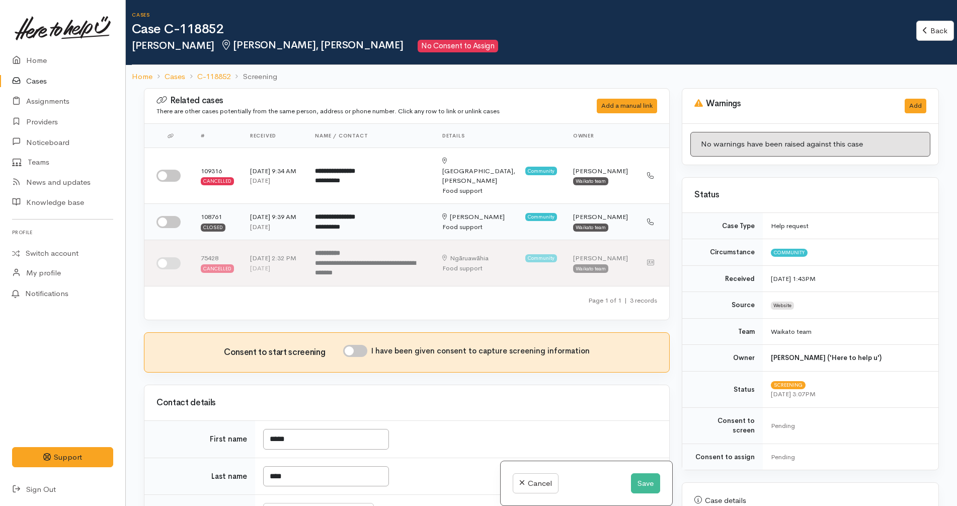
click at [169, 216] on input "checkbox" at bounding box center [168, 222] width 24 height 12
checkbox input "false"
click at [173, 170] on input "checkbox" at bounding box center [168, 176] width 24 height 12
checkbox input "true"
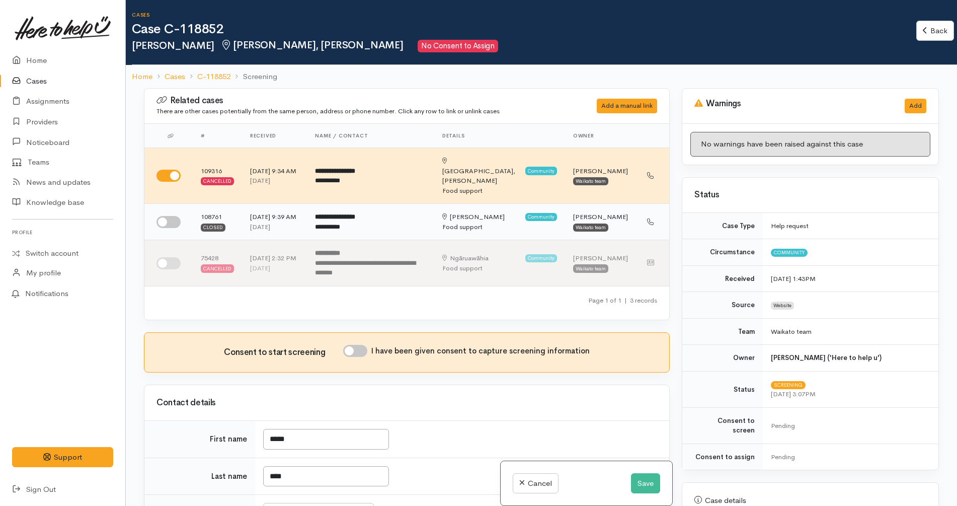
click at [172, 216] on input "checkbox" at bounding box center [168, 222] width 24 height 12
checkbox input "true"
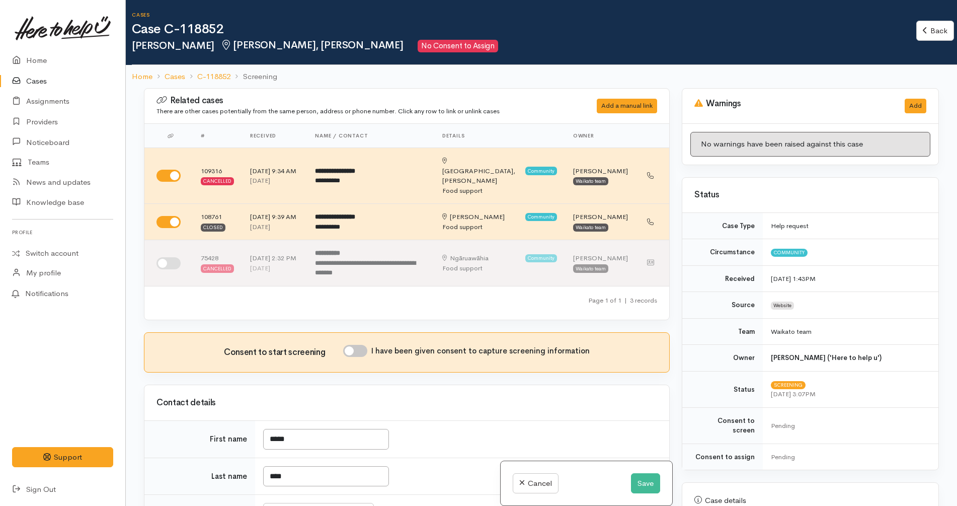
click at [460, 78] on ol "Home Cases C-118852 Screening" at bounding box center [541, 77] width 819 height 24
click at [473, 73] on ol "Home Cases C-118852 Screening" at bounding box center [541, 77] width 819 height 24
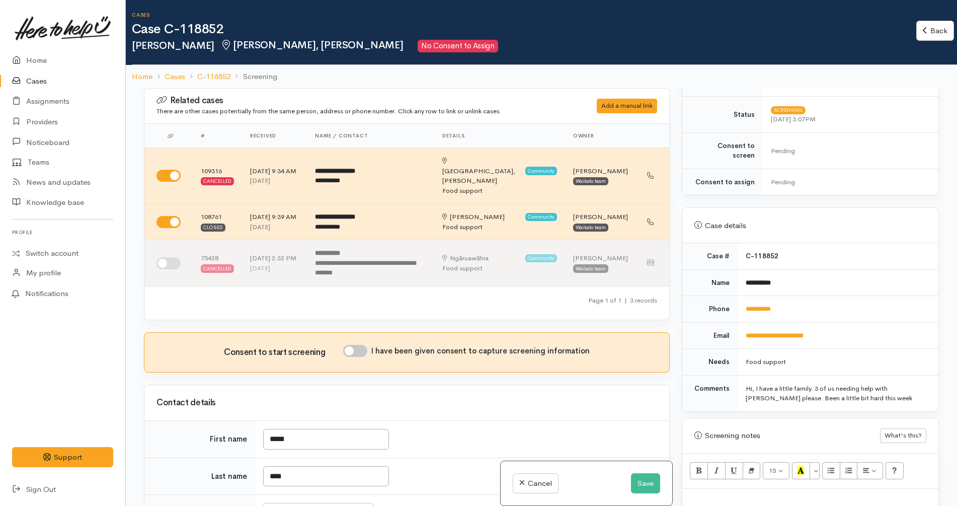
scroll to position [377, 0]
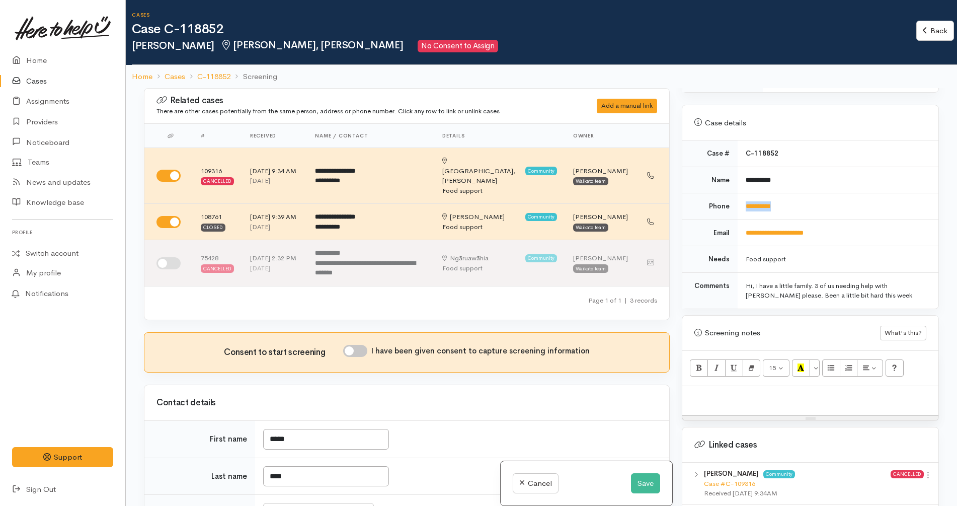
drag, startPoint x: 805, startPoint y: 195, endPoint x: 741, endPoint y: 198, distance: 63.9
click at [741, 198] on td "**********" at bounding box center [838, 206] width 201 height 27
copy link "**********"
click at [643, 476] on button "Save" at bounding box center [645, 483] width 29 height 21
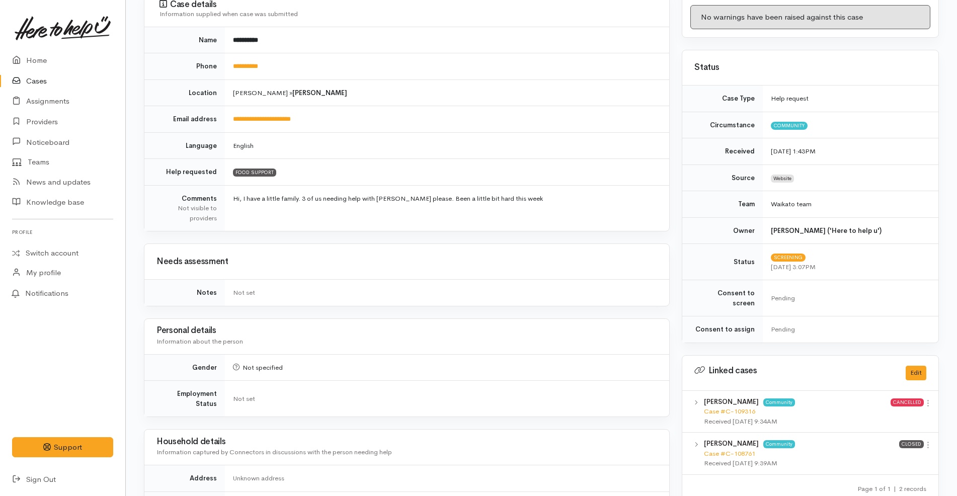
scroll to position [314, 0]
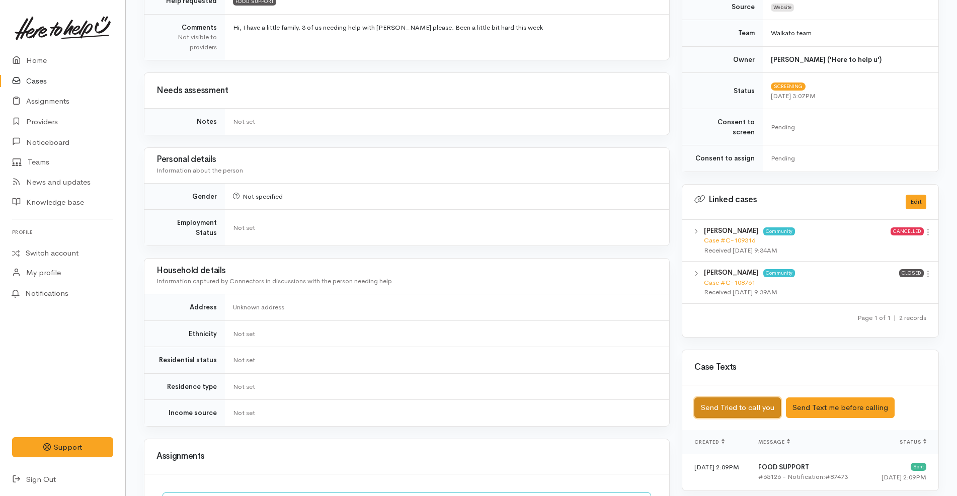
click at [754, 397] on button "Send Tried to call you" at bounding box center [737, 407] width 87 height 21
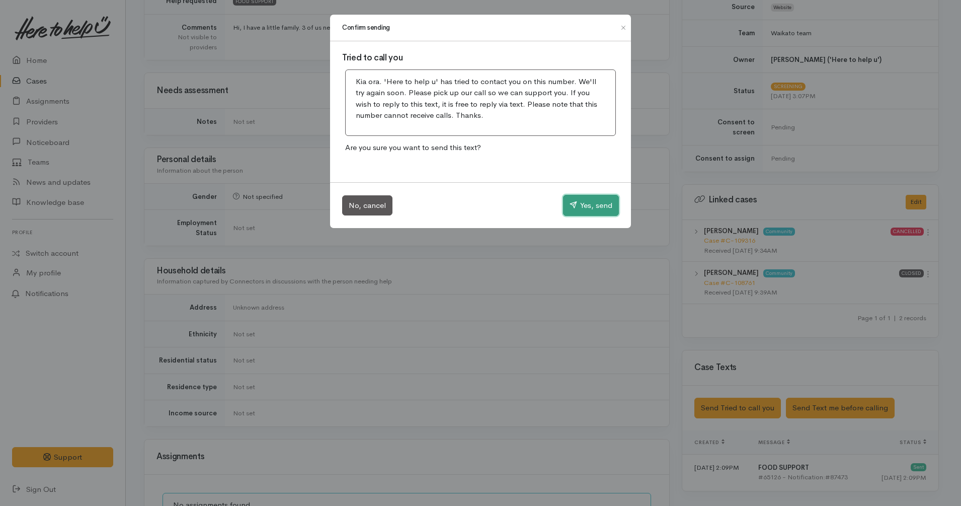
click at [599, 199] on button "Yes, send" at bounding box center [591, 205] width 56 height 21
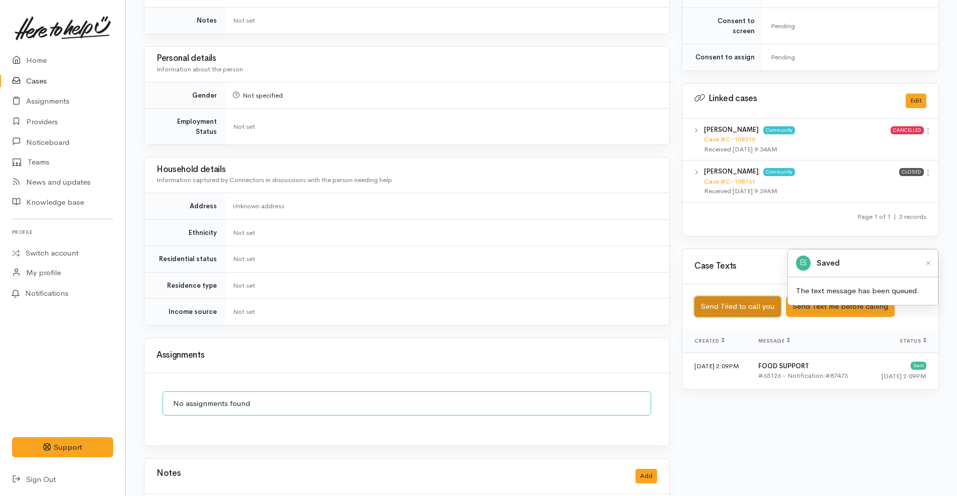
scroll to position [458, 0]
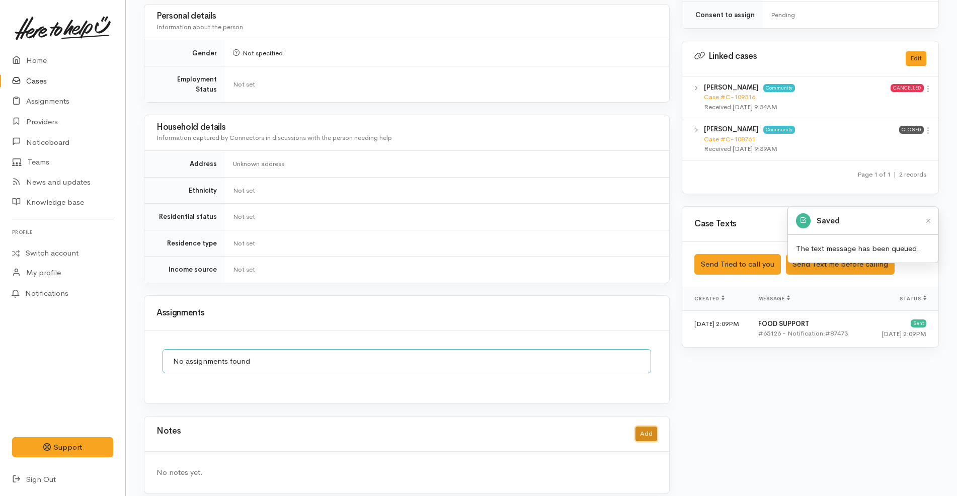
click at [646, 427] on button "Add" at bounding box center [646, 434] width 22 height 15
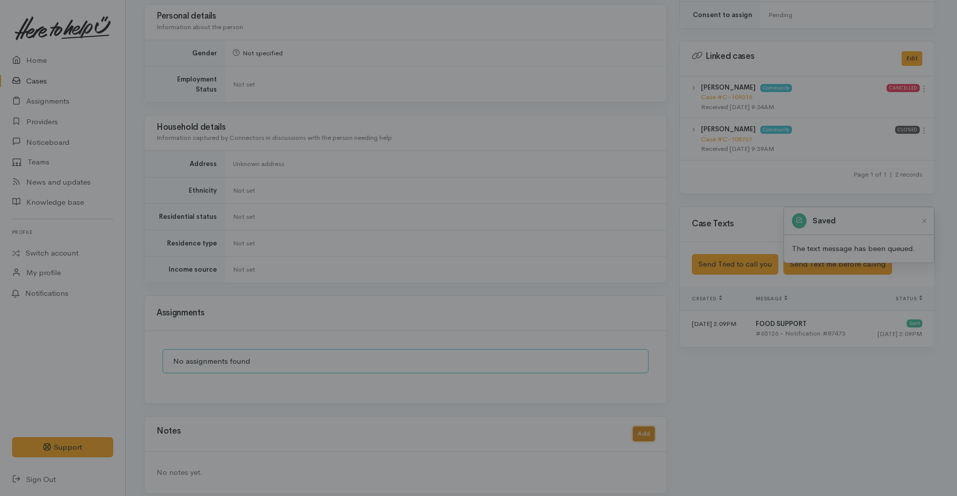
scroll to position [448, 0]
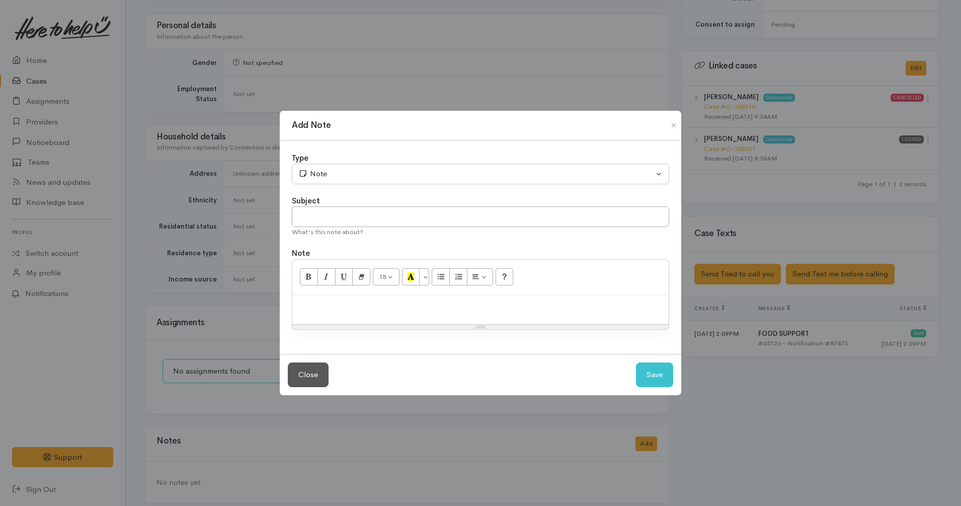
click at [419, 302] on p at bounding box center [480, 306] width 366 height 12
paste div
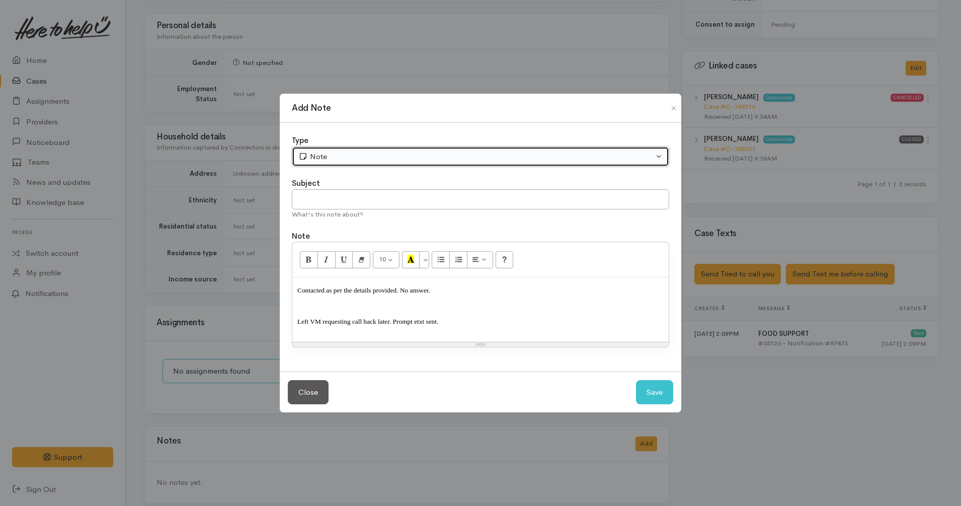
click at [356, 158] on div "Note" at bounding box center [475, 157] width 355 height 12
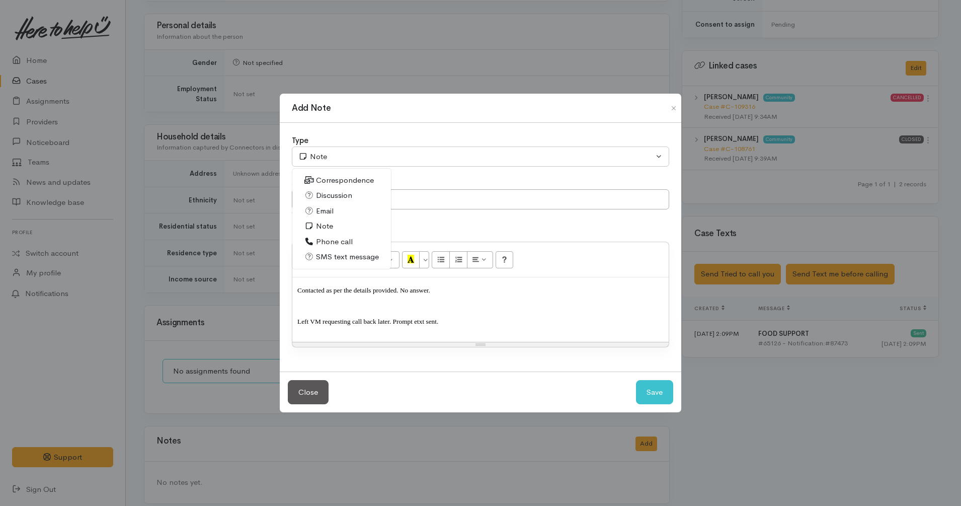
click at [324, 240] on span "Phone call" at bounding box center [334, 242] width 37 height 12
click at [666, 396] on button "Save" at bounding box center [654, 392] width 37 height 25
select select "1"
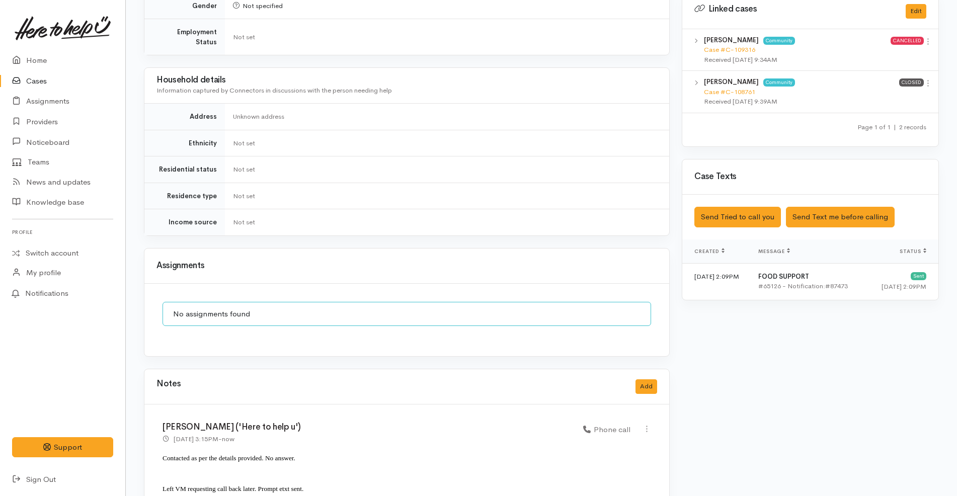
scroll to position [534, 0]
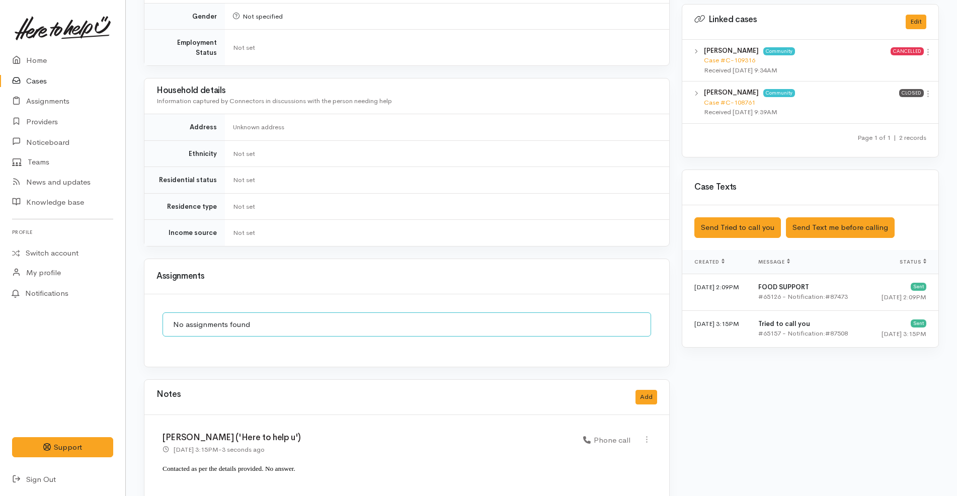
scroll to position [534, 0]
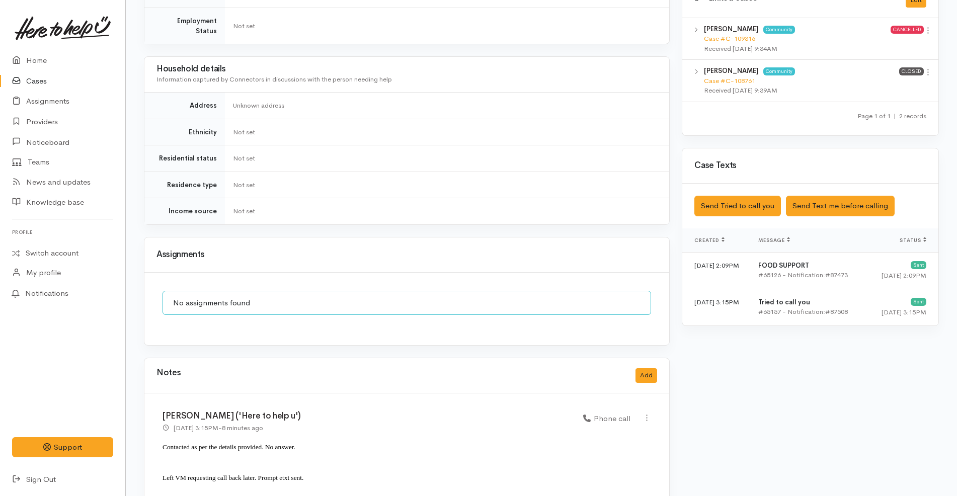
scroll to position [534, 0]
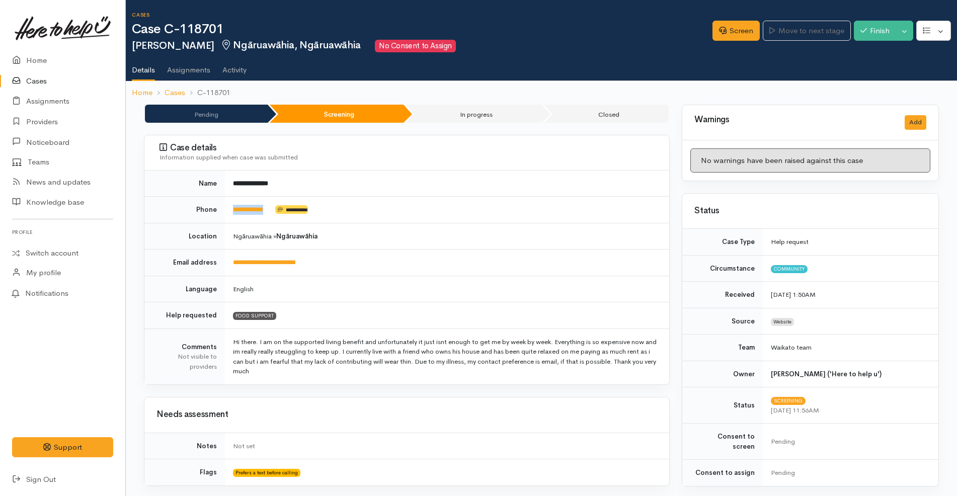
drag, startPoint x: 282, startPoint y: 210, endPoint x: 232, endPoint y: 207, distance: 49.4
click at [232, 207] on td "**********" at bounding box center [447, 210] width 444 height 27
click at [419, 203] on td "**********" at bounding box center [447, 210] width 444 height 27
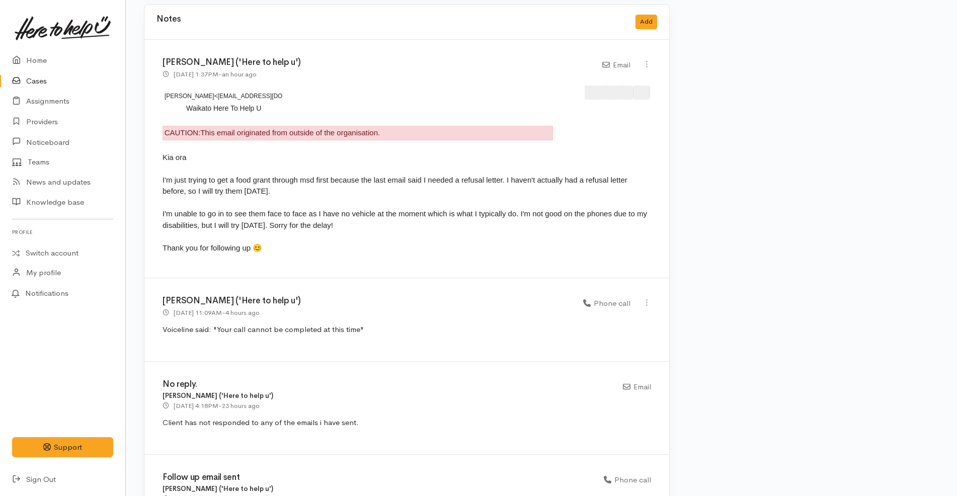
scroll to position [755, 0]
